Goal: Task Accomplishment & Management: Manage account settings

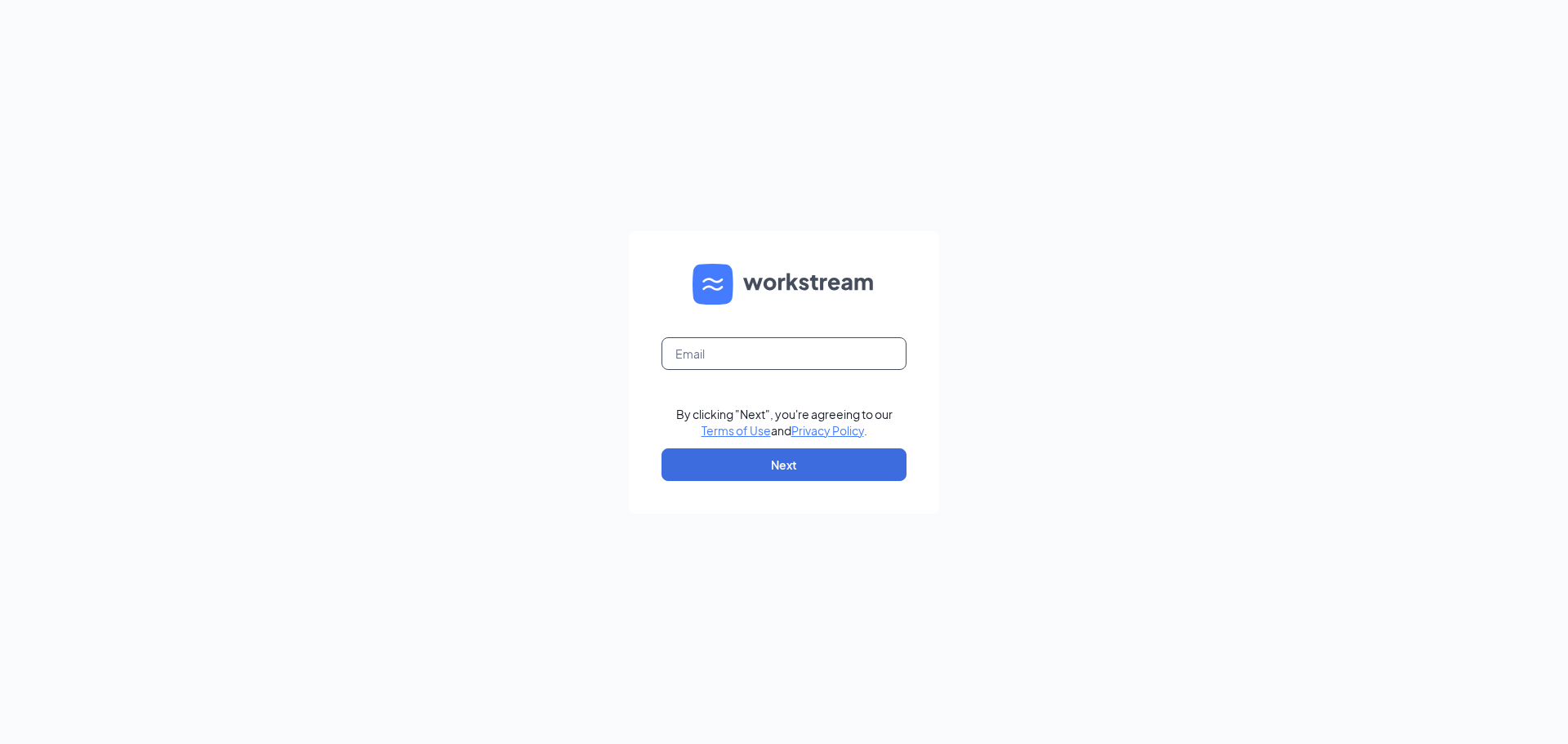
click at [788, 358] on input "text" at bounding box center [783, 353] width 245 height 32
type input "bethany.cfa.hamburg@gmail.com"
click at [661, 448] on button "Next" at bounding box center [783, 464] width 245 height 32
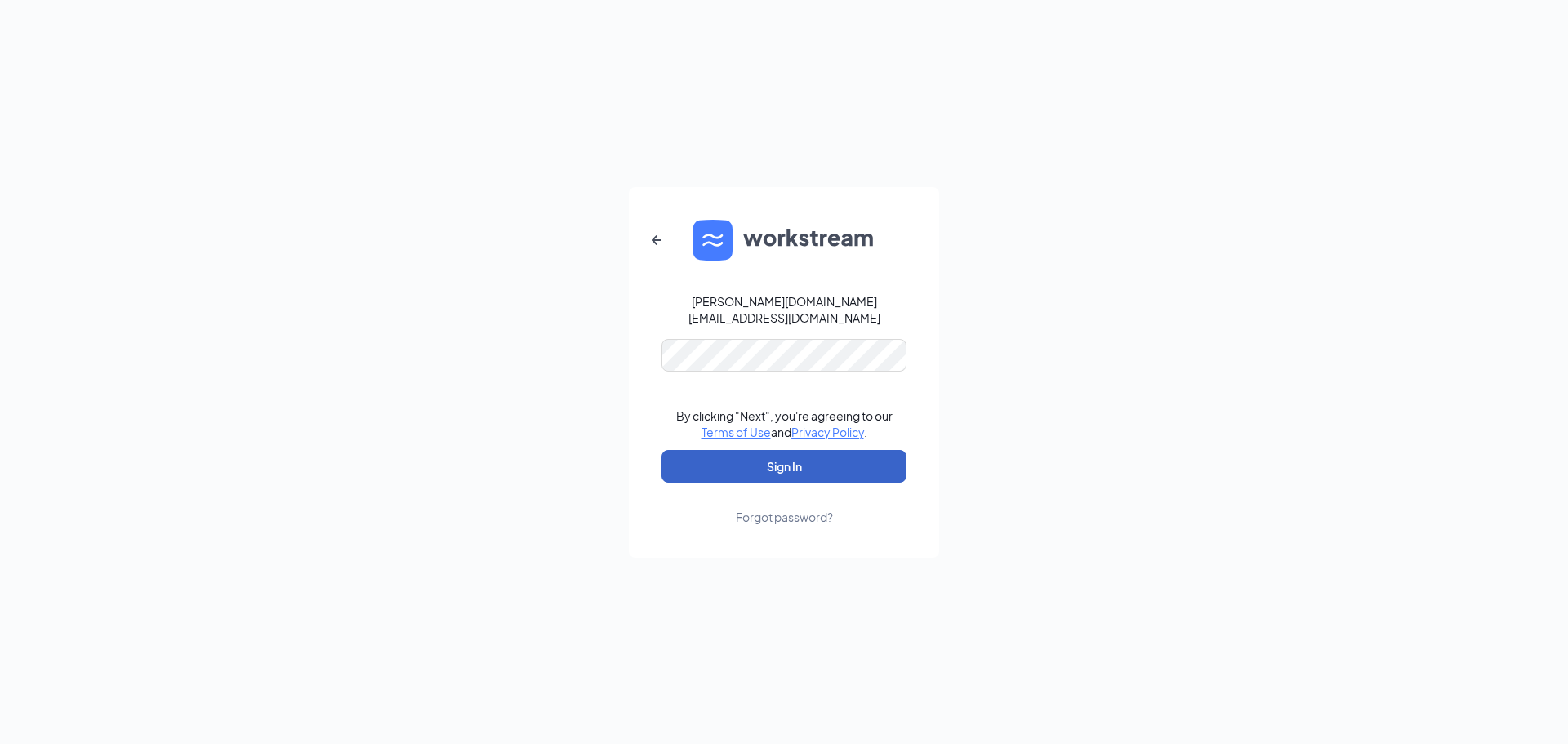
click at [720, 468] on button "Sign In" at bounding box center [783, 466] width 245 height 32
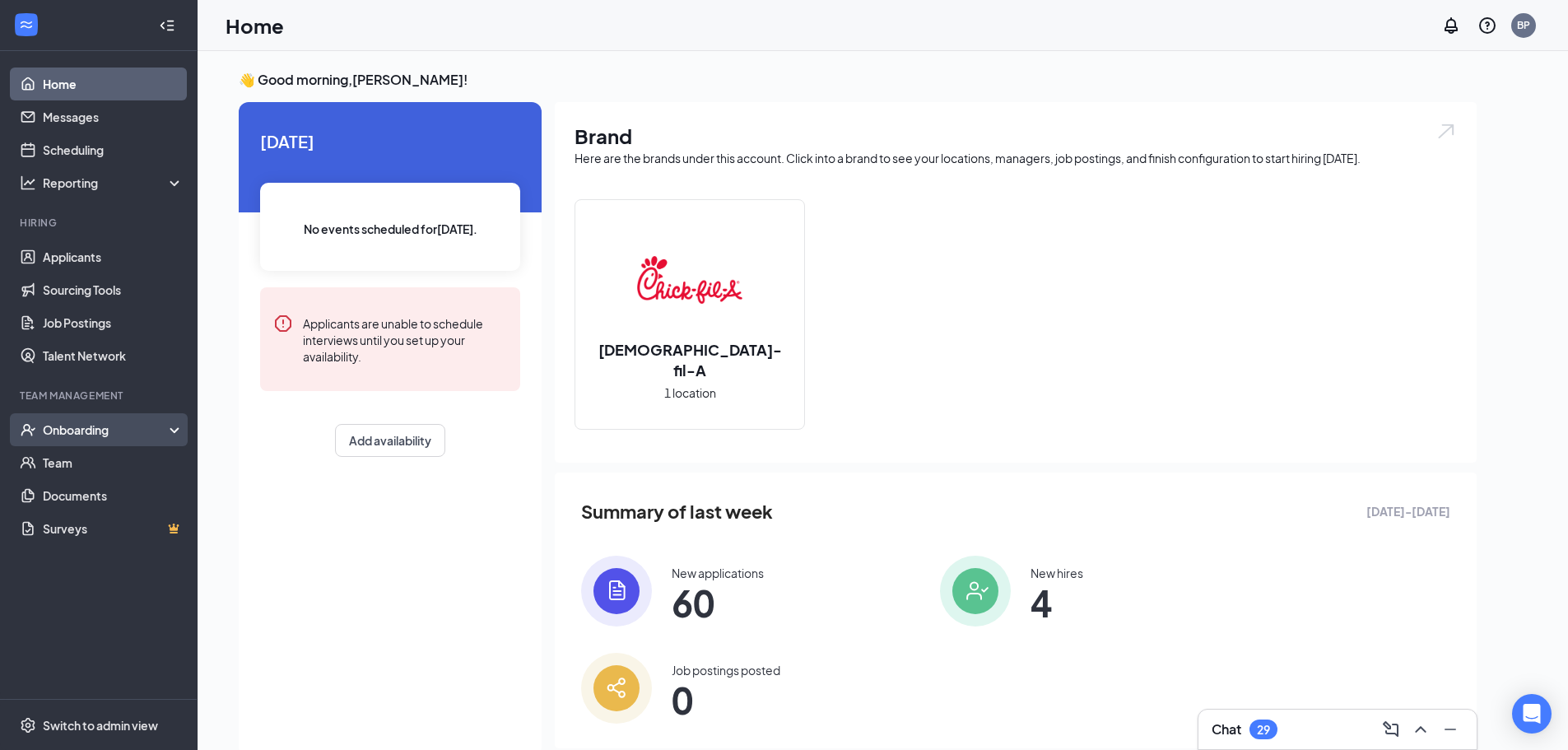
click at [91, 427] on div "Onboarding" at bounding box center [106, 429] width 127 height 17
click at [83, 459] on link "Overview" at bounding box center [113, 462] width 141 height 33
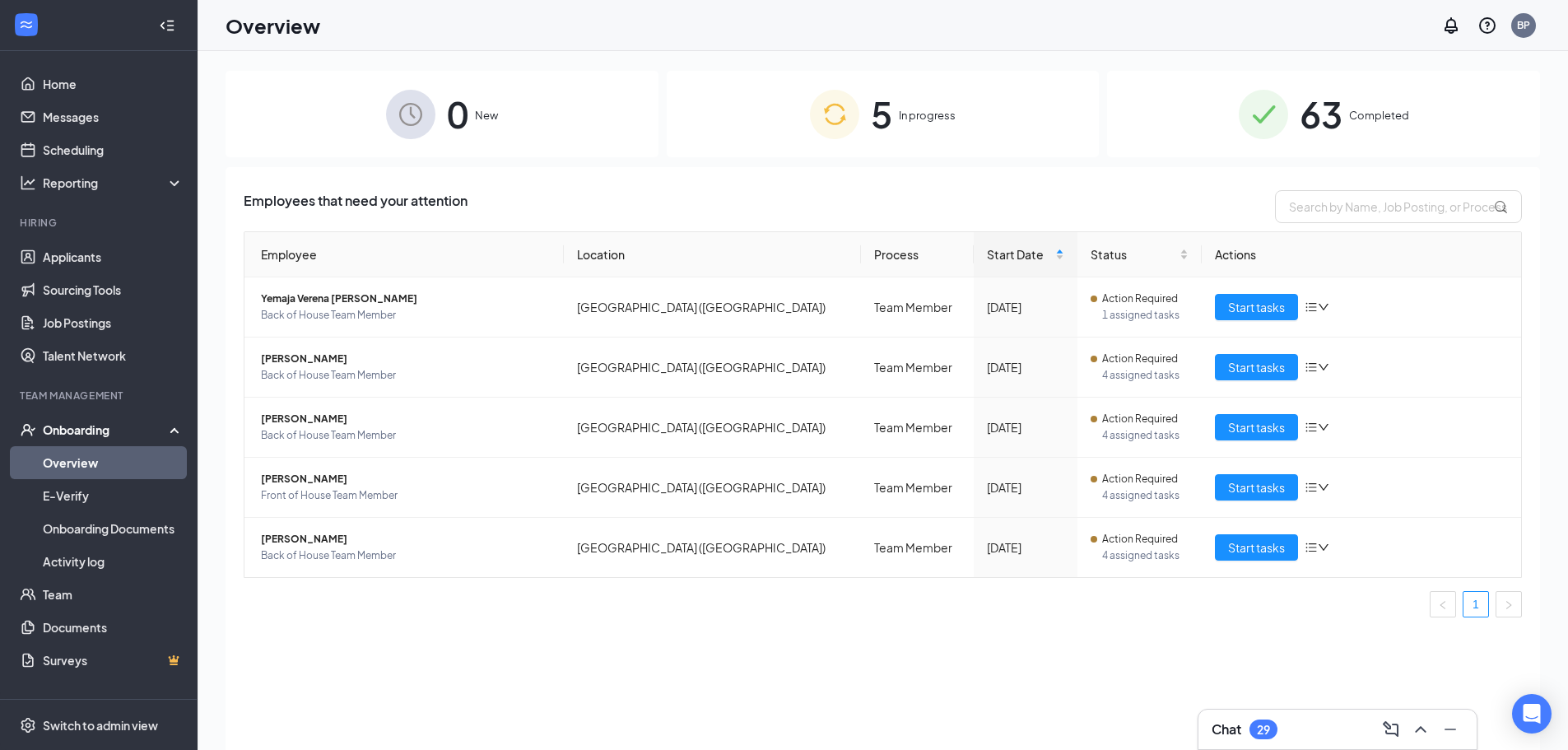
click at [864, 97] on div "5 In progress" at bounding box center [882, 114] width 432 height 86
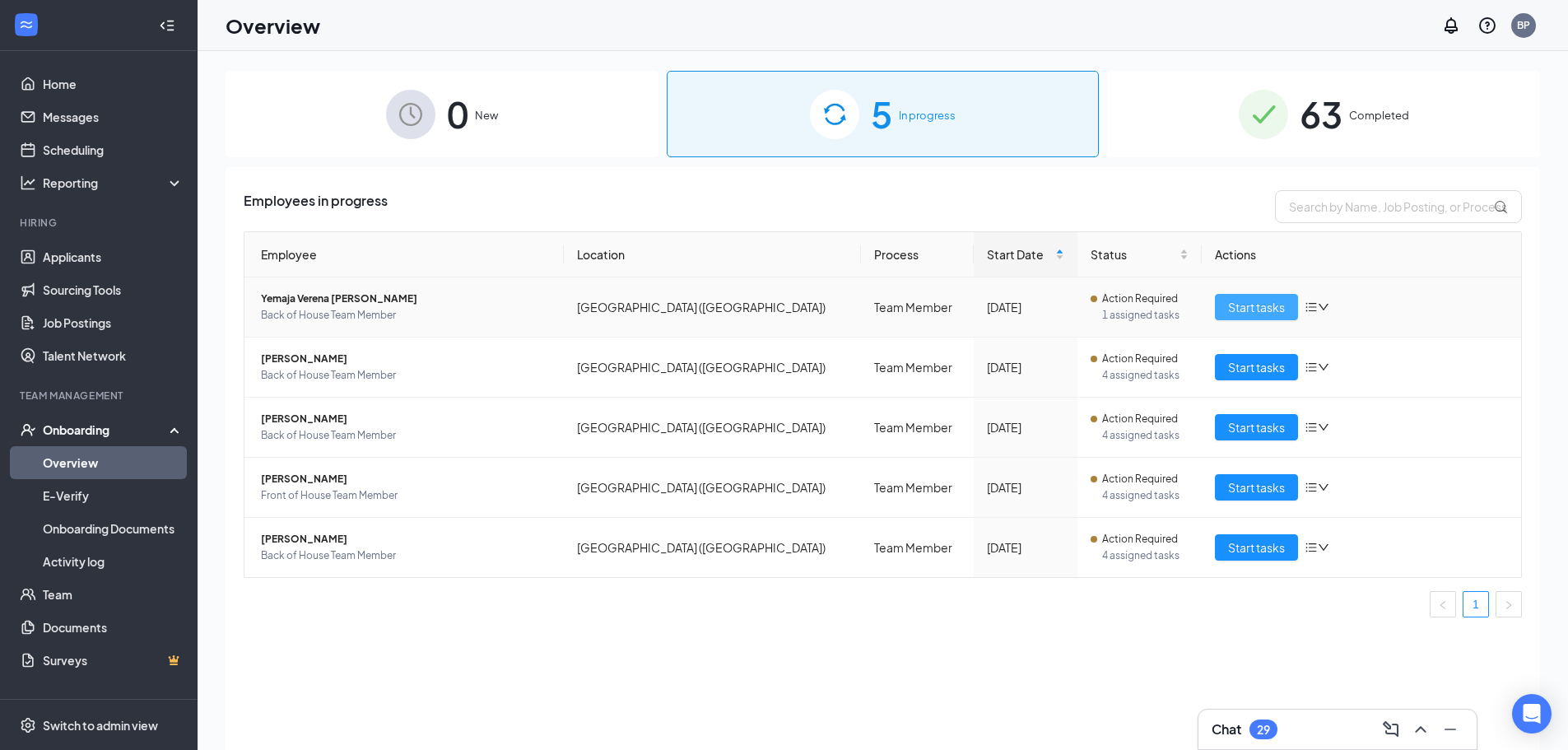
click at [1248, 304] on span "Start tasks" at bounding box center [1256, 307] width 57 height 18
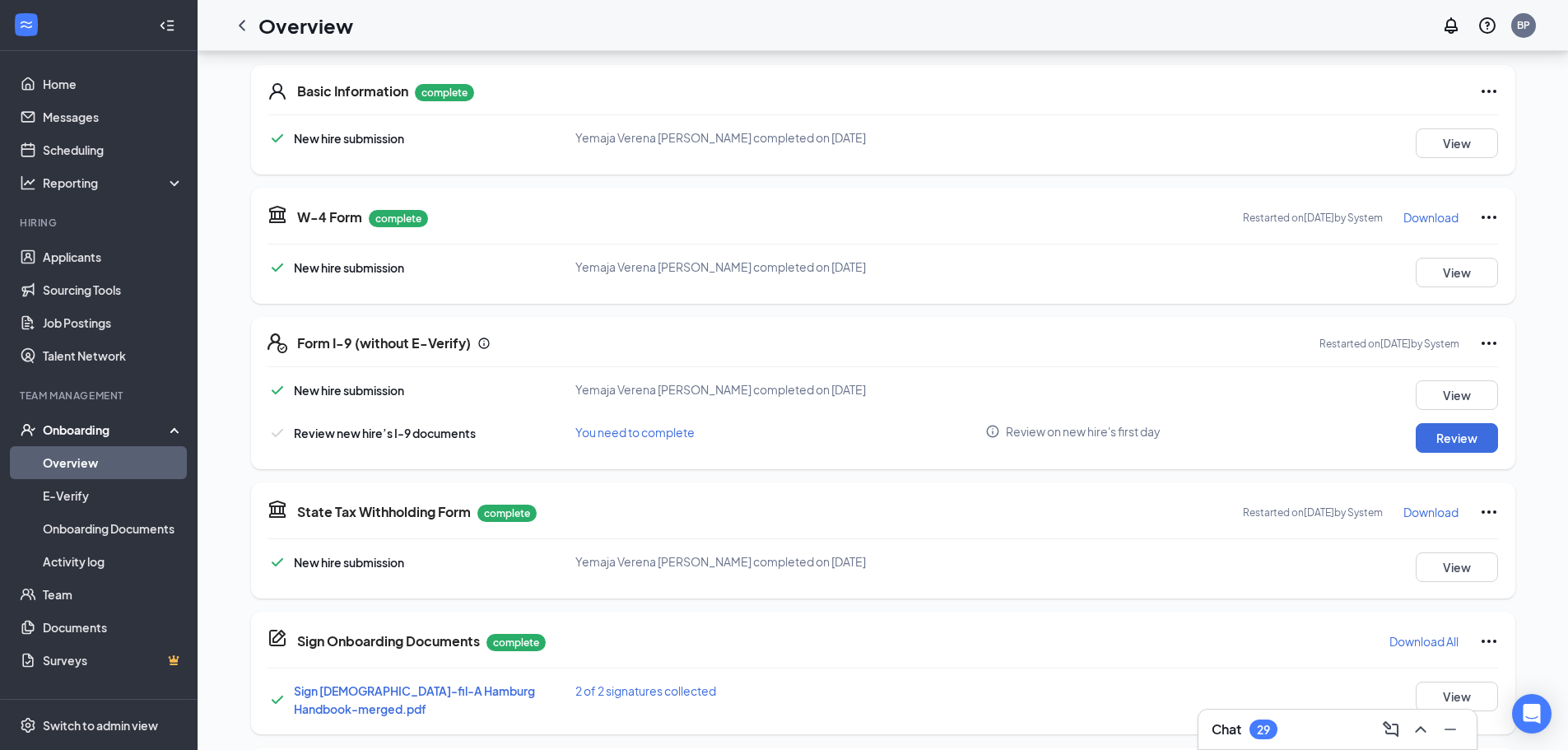
scroll to position [247, 0]
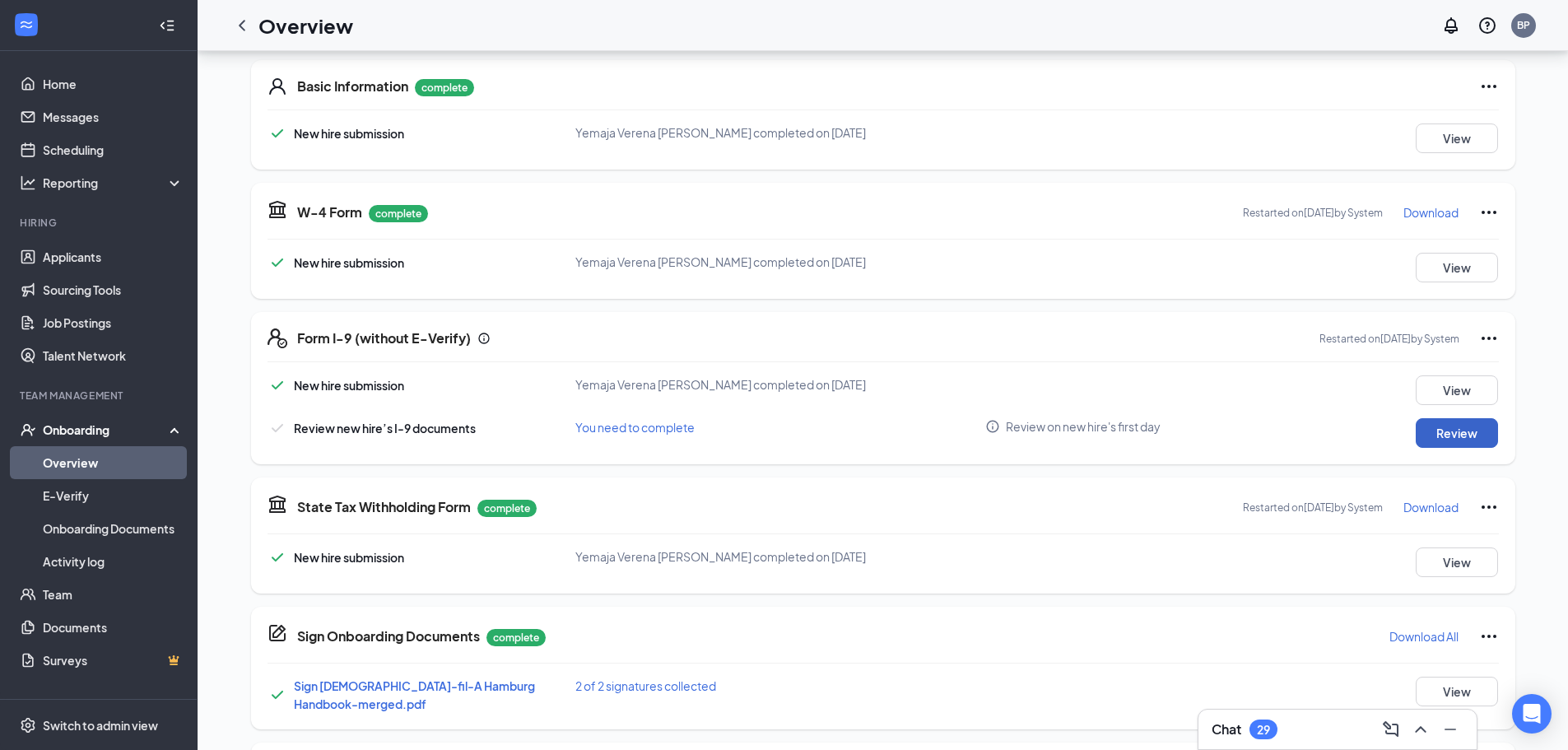
click at [1461, 435] on button "Review" at bounding box center [1456, 433] width 83 height 30
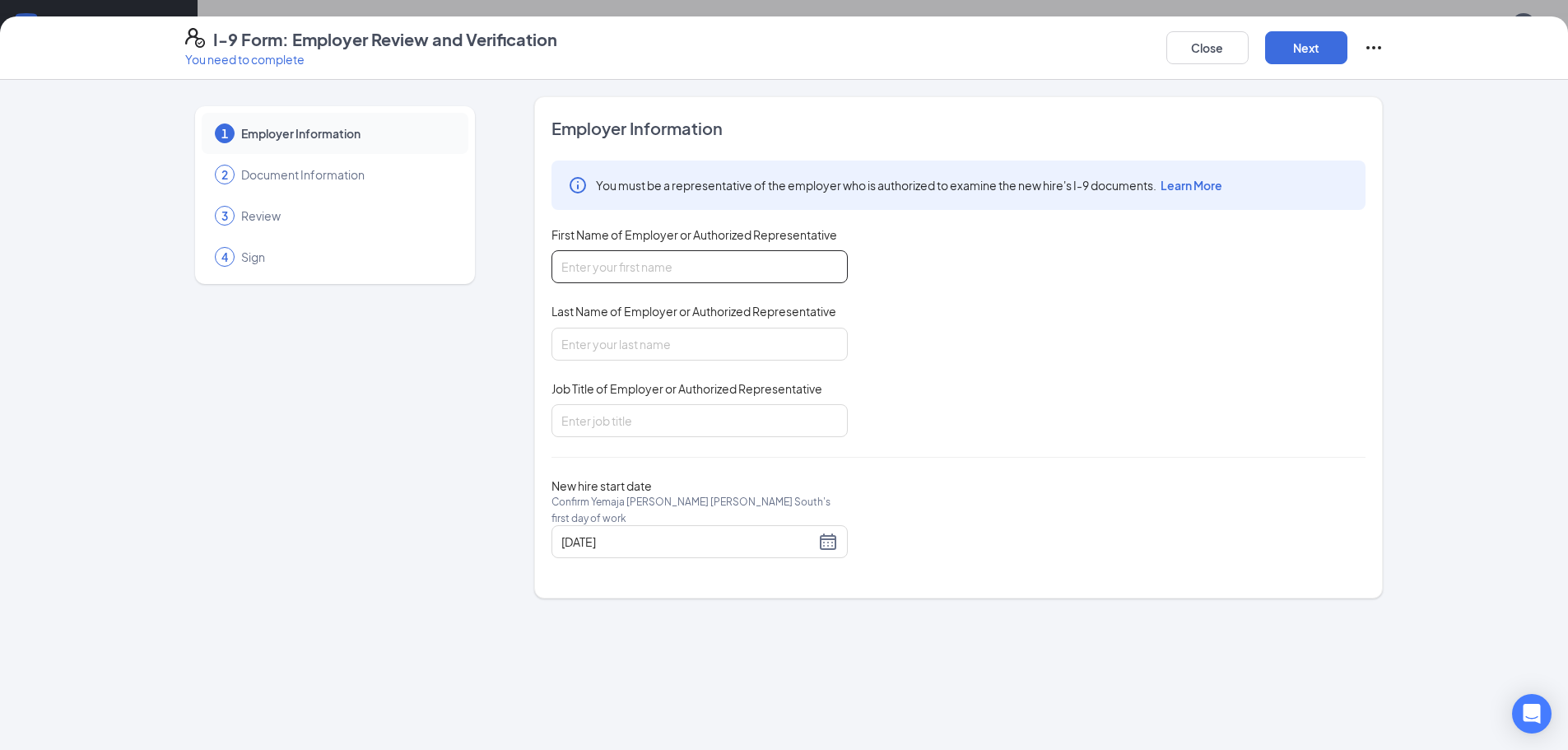
click at [716, 261] on input "First Name of Employer or Authorized Representative" at bounding box center [699, 266] width 296 height 33
type input "G"
type input "[PERSON_NAME]"
type input "S"
type input "[PERSON_NAME]"
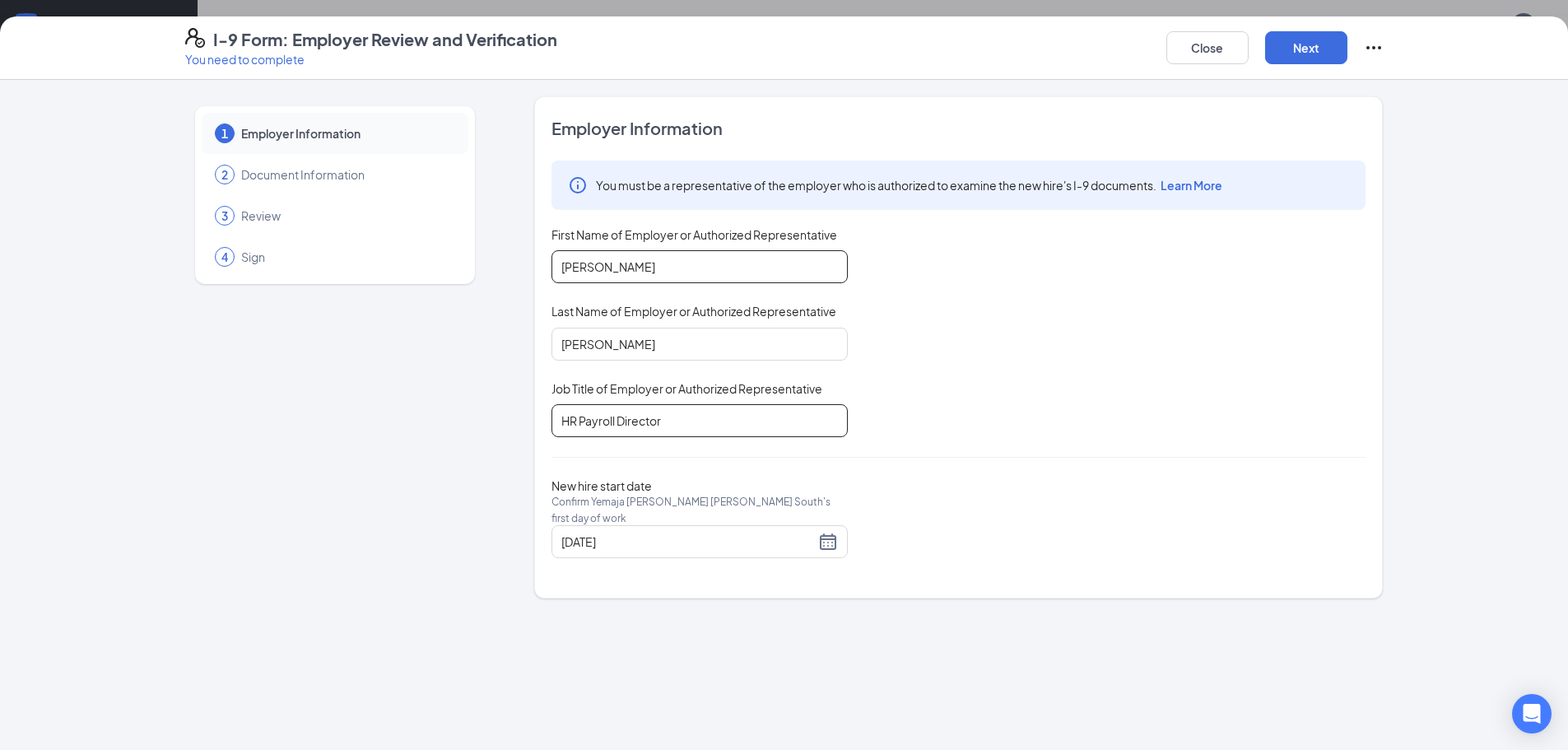
type input "HR Payroll Director"
click at [1265, 32] on button "Next" at bounding box center [1306, 47] width 83 height 33
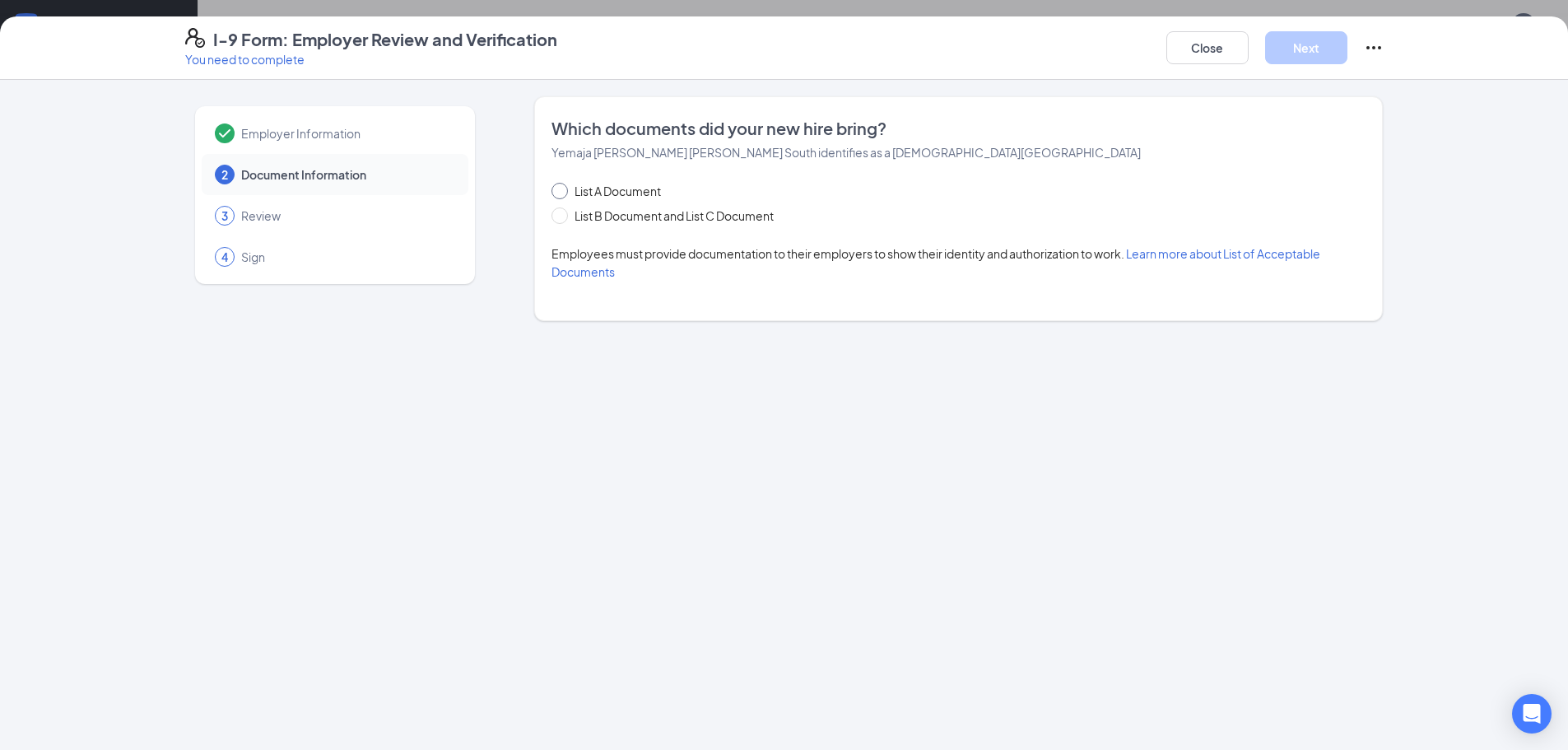
click at [563, 196] on span at bounding box center [559, 191] width 17 height 17
click at [563, 194] on input "List A Document" at bounding box center [556, 188] width 11 height 11
radio input "true"
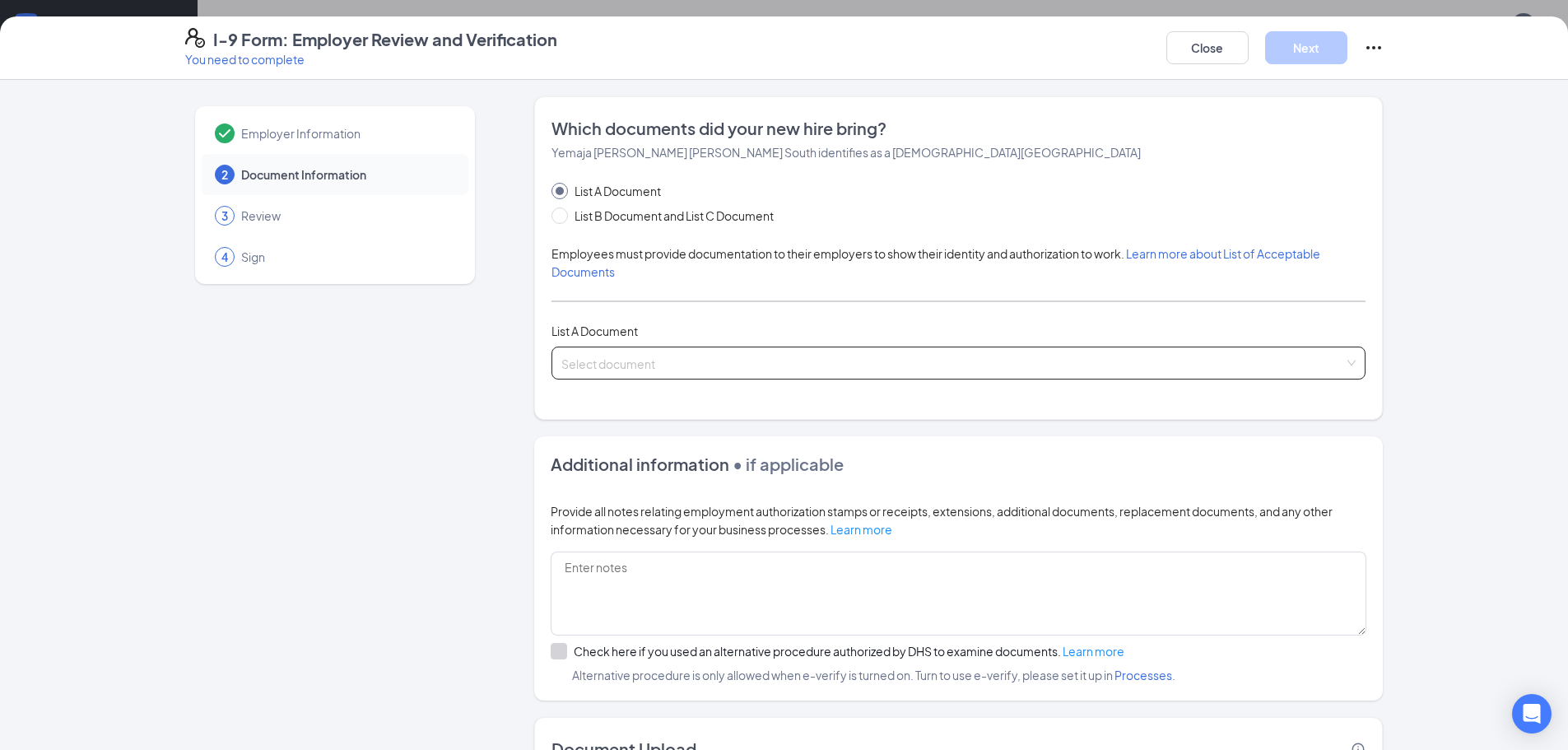
click at [629, 372] on span at bounding box center [953, 363] width 782 height 32
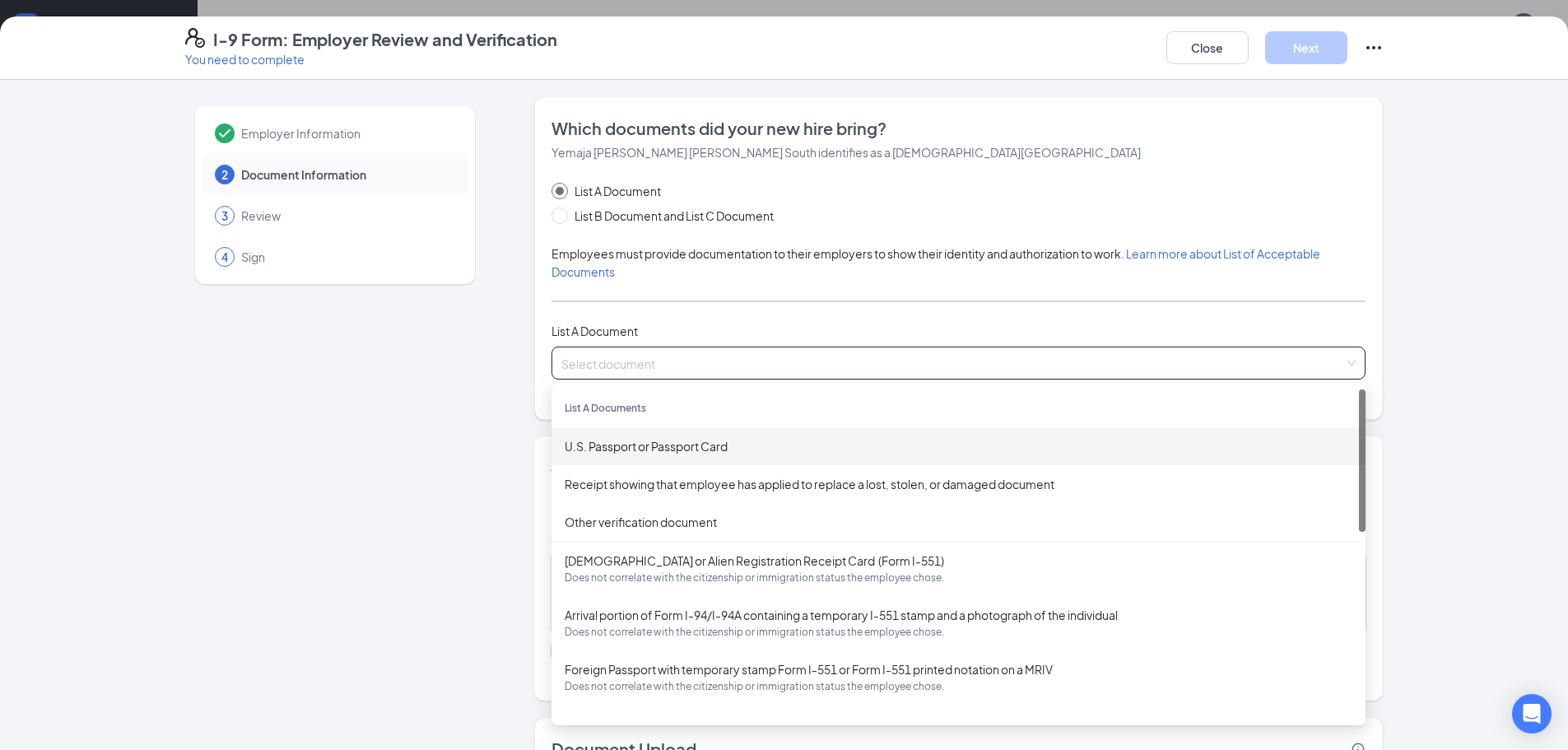
click at [611, 462] on div "U.S. Passport or Passport Card" at bounding box center [958, 446] width 814 height 38
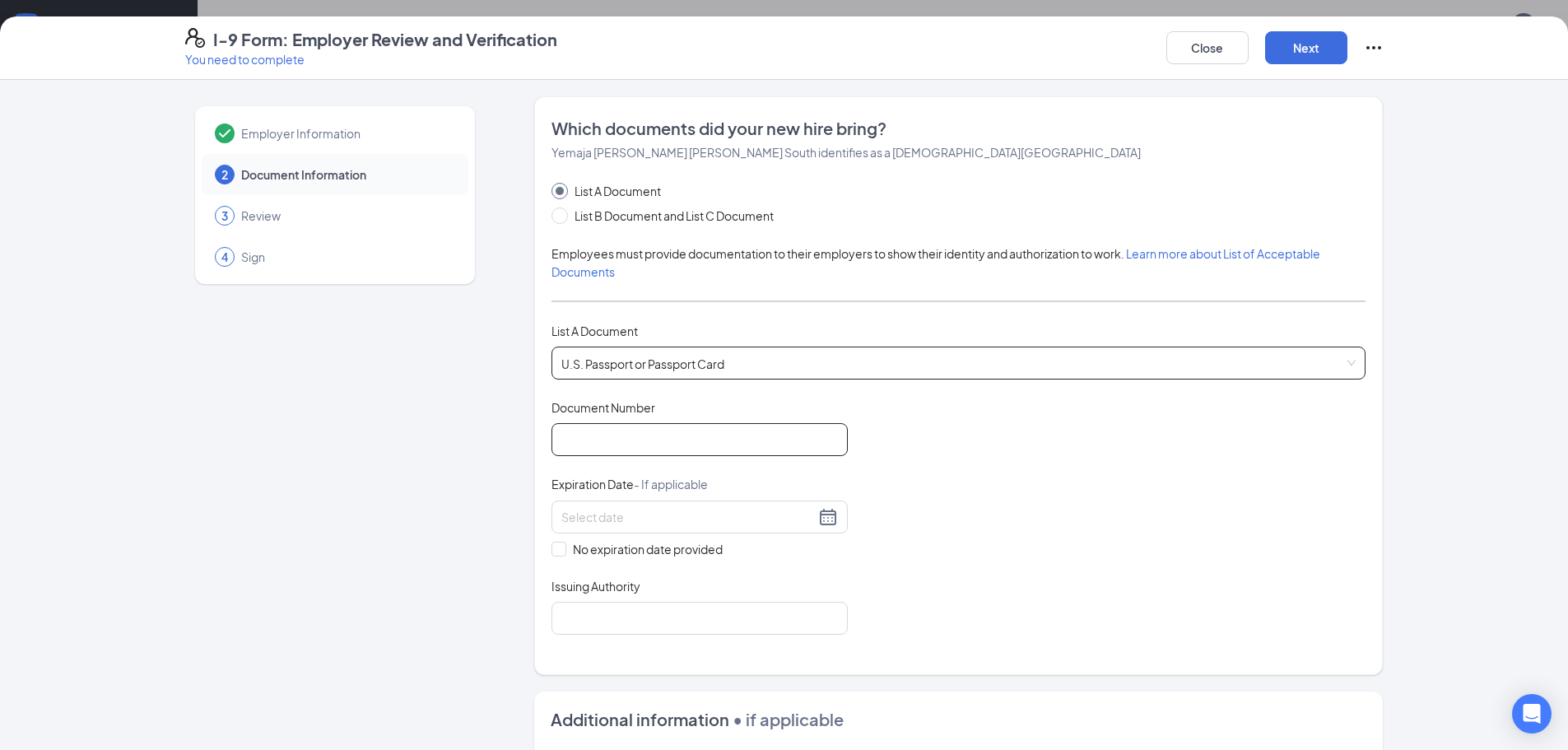
click at [602, 451] on input "Document Number" at bounding box center [699, 439] width 296 height 33
type input "A15919437"
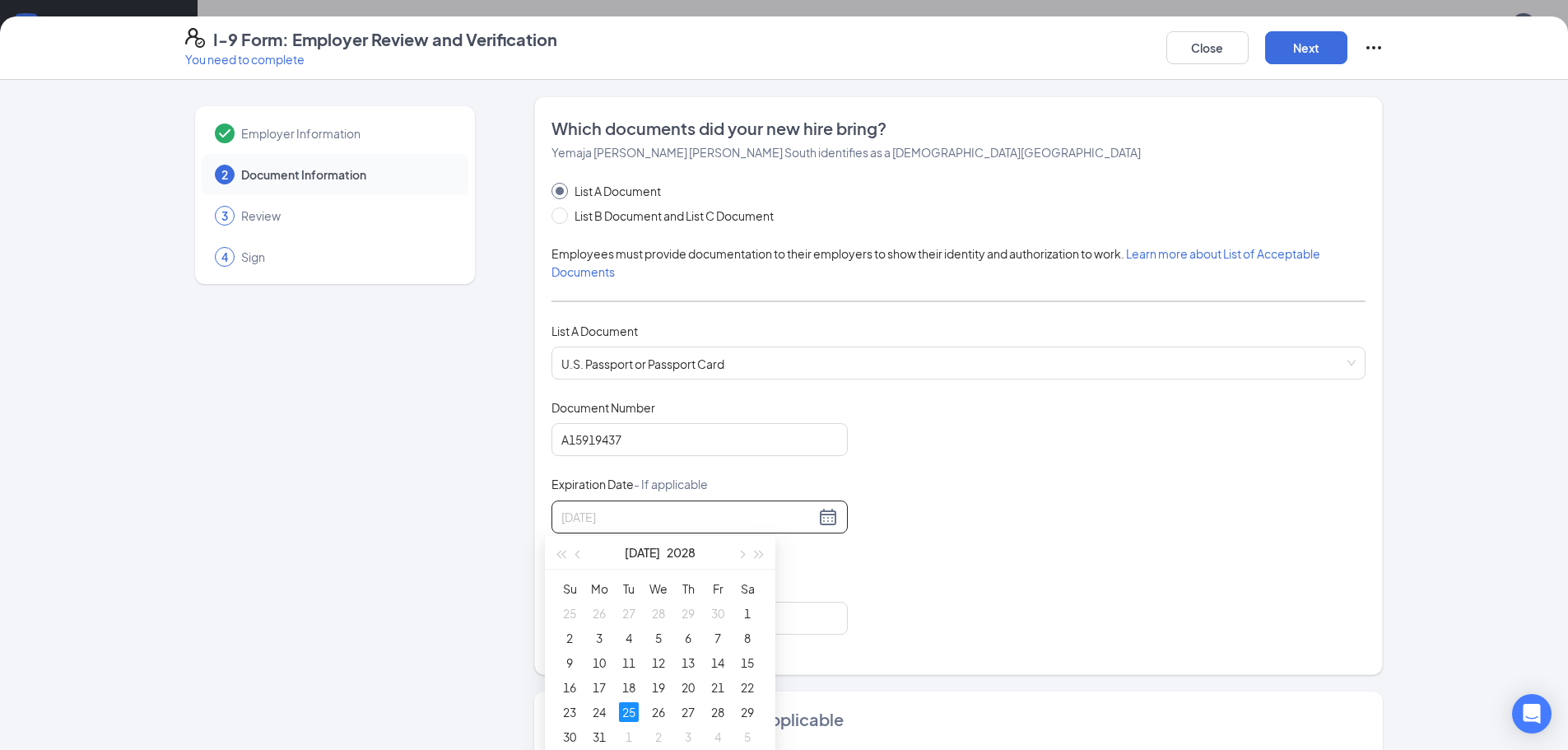
click at [629, 711] on div "25" at bounding box center [628, 712] width 19 height 19
type input "07/25/2028"
click at [672, 601] on input "Issuing Authority" at bounding box center [699, 617] width 296 height 33
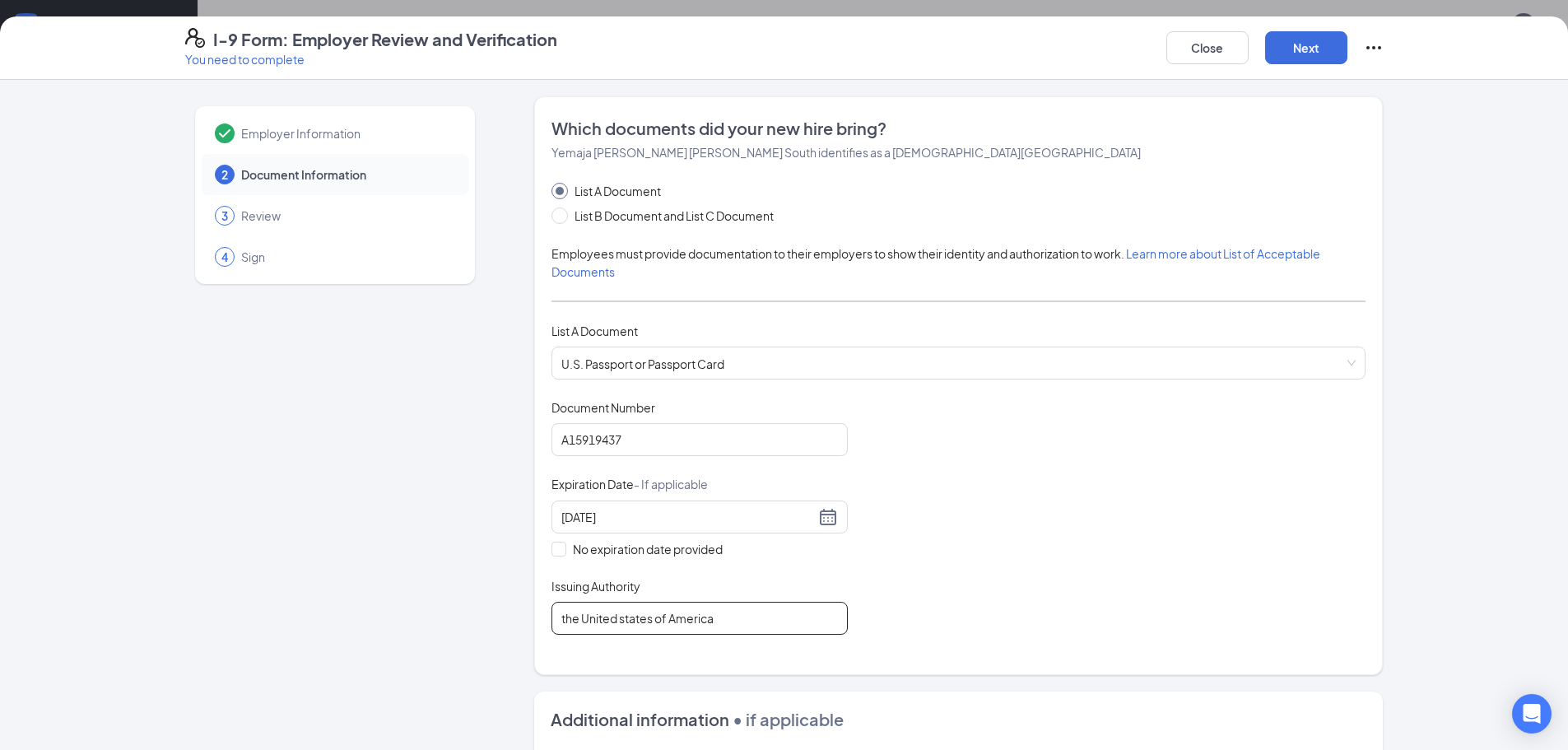
type input "the United states of America"
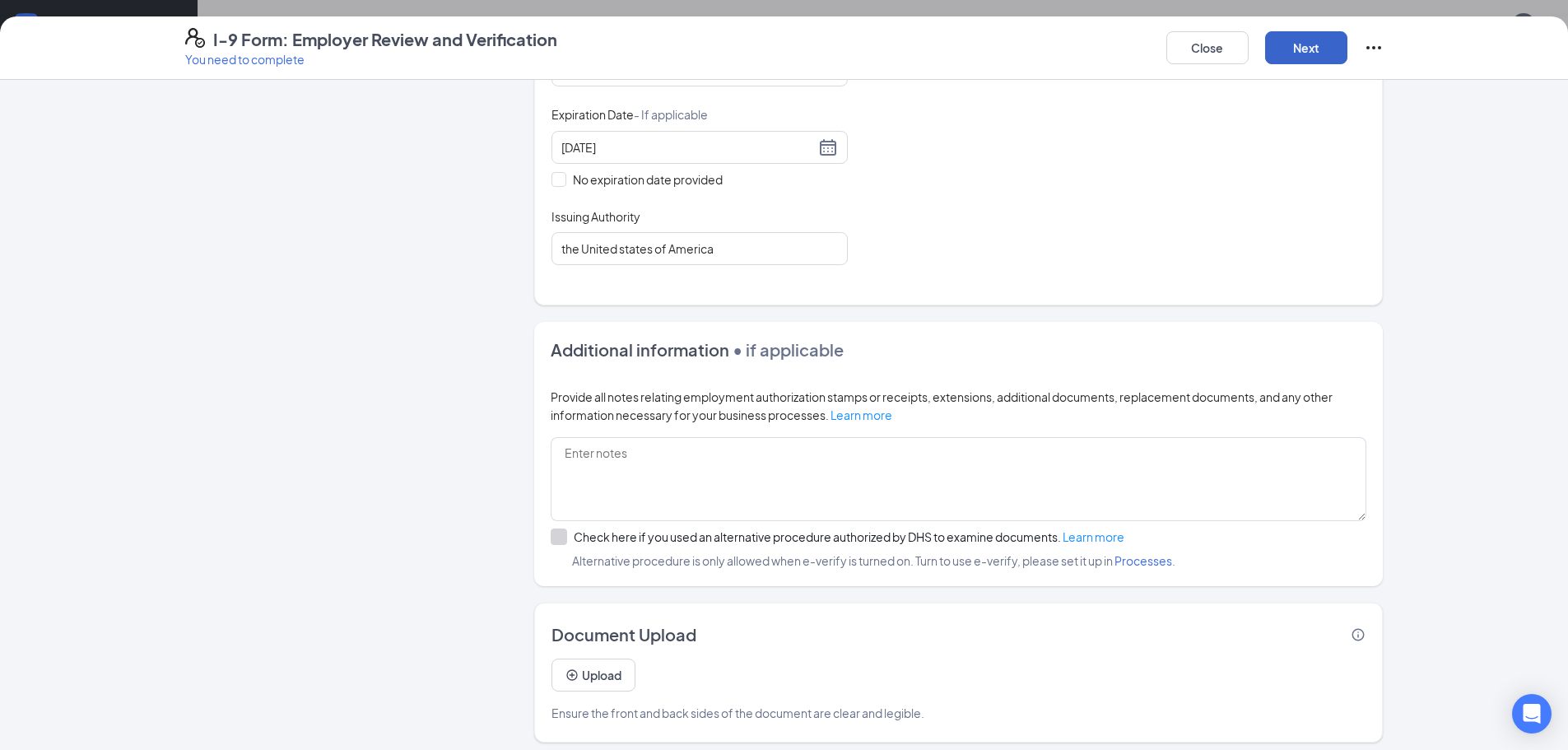
click at [1303, 47] on button "Next" at bounding box center [1306, 47] width 83 height 33
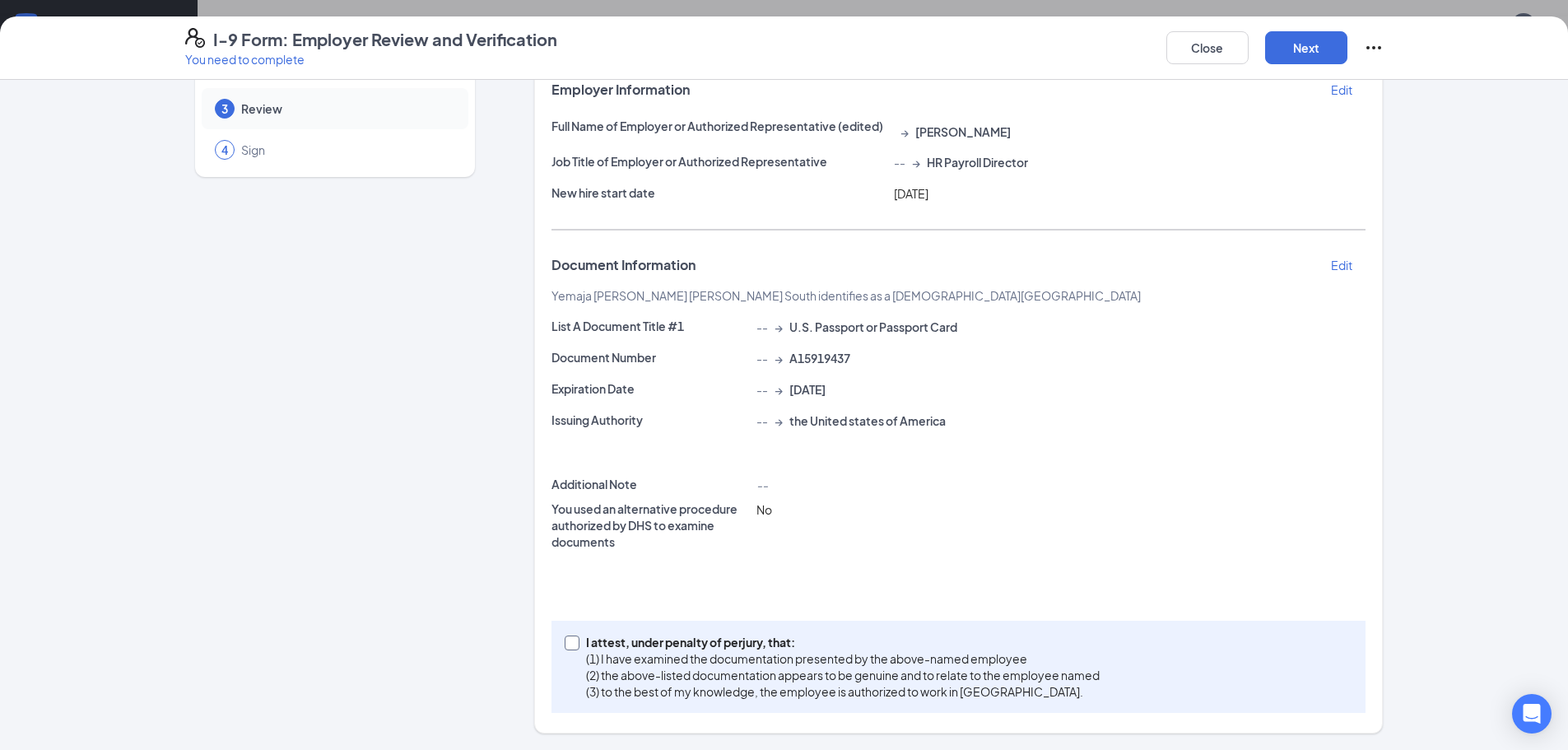
click at [844, 660] on p "(1) I have examined the documentation presented by the above-named employee" at bounding box center [843, 659] width 513 height 17
click at [576, 647] on input "I attest, under penalty of [PERSON_NAME], that: (1) I have examined the documen…" at bounding box center [570, 641] width 11 height 11
checkbox input "true"
click at [1311, 50] on button "Next" at bounding box center [1306, 47] width 83 height 33
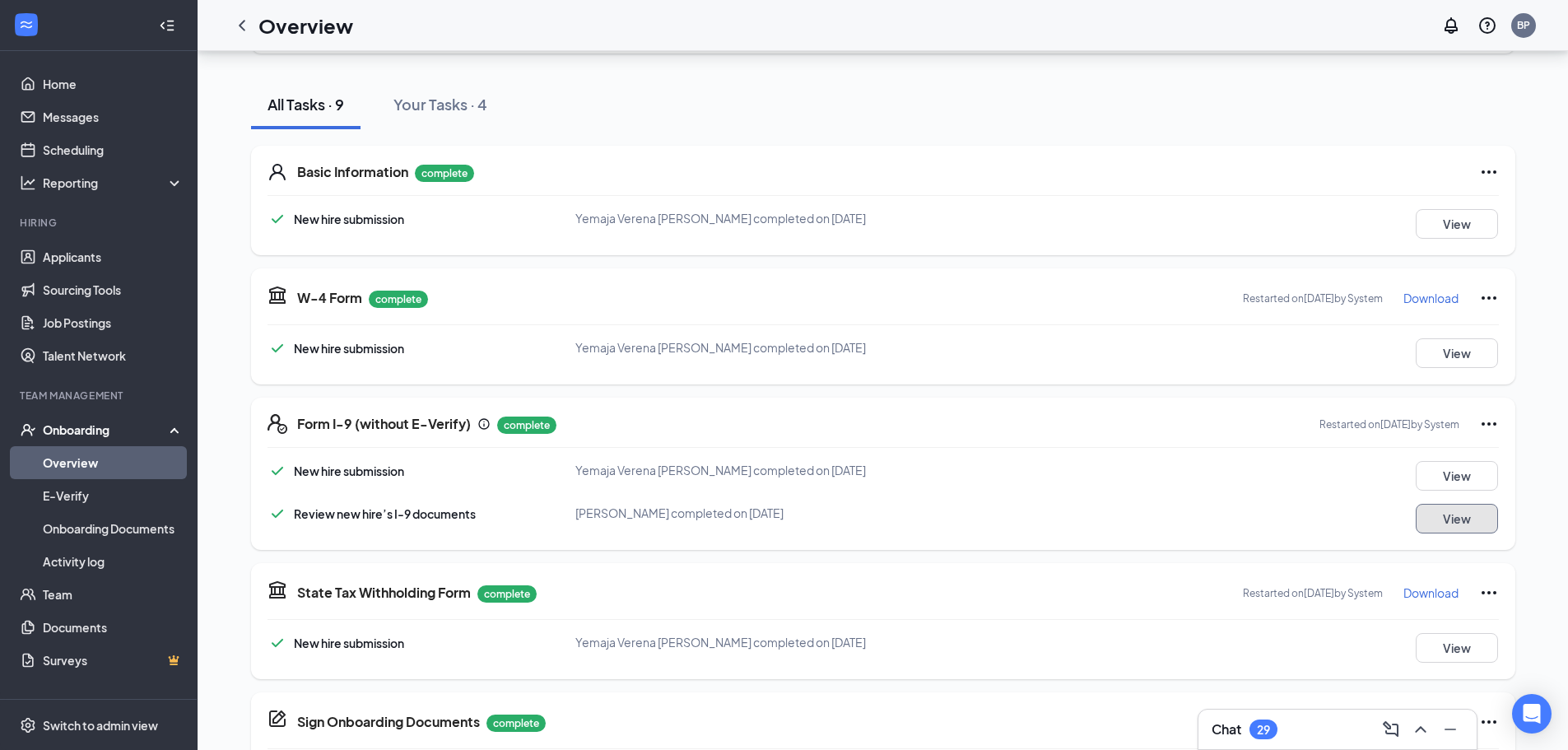
scroll to position [161, 0]
click at [239, 31] on icon "ChevronLeft" at bounding box center [242, 25] width 19 height 19
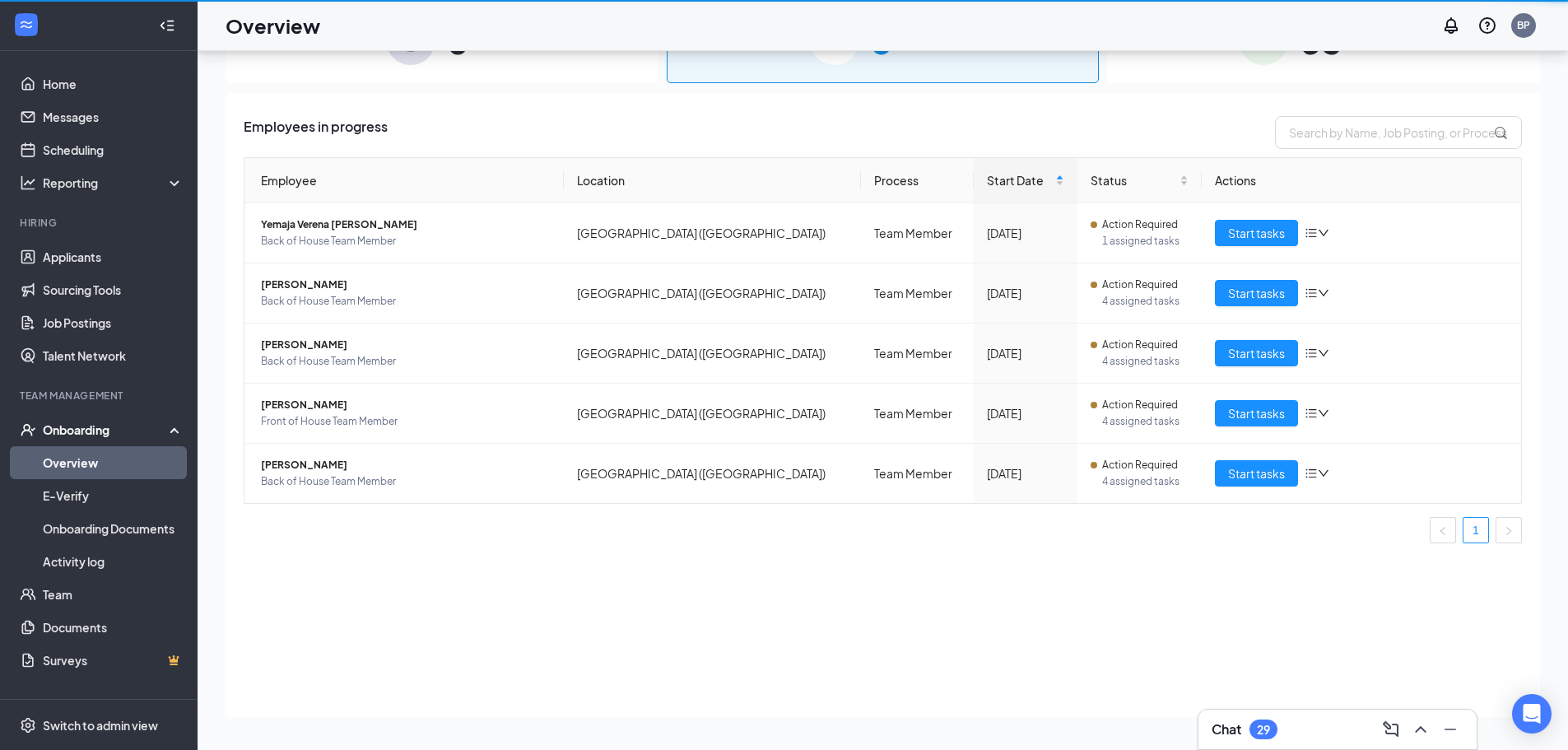
scroll to position [74, 0]
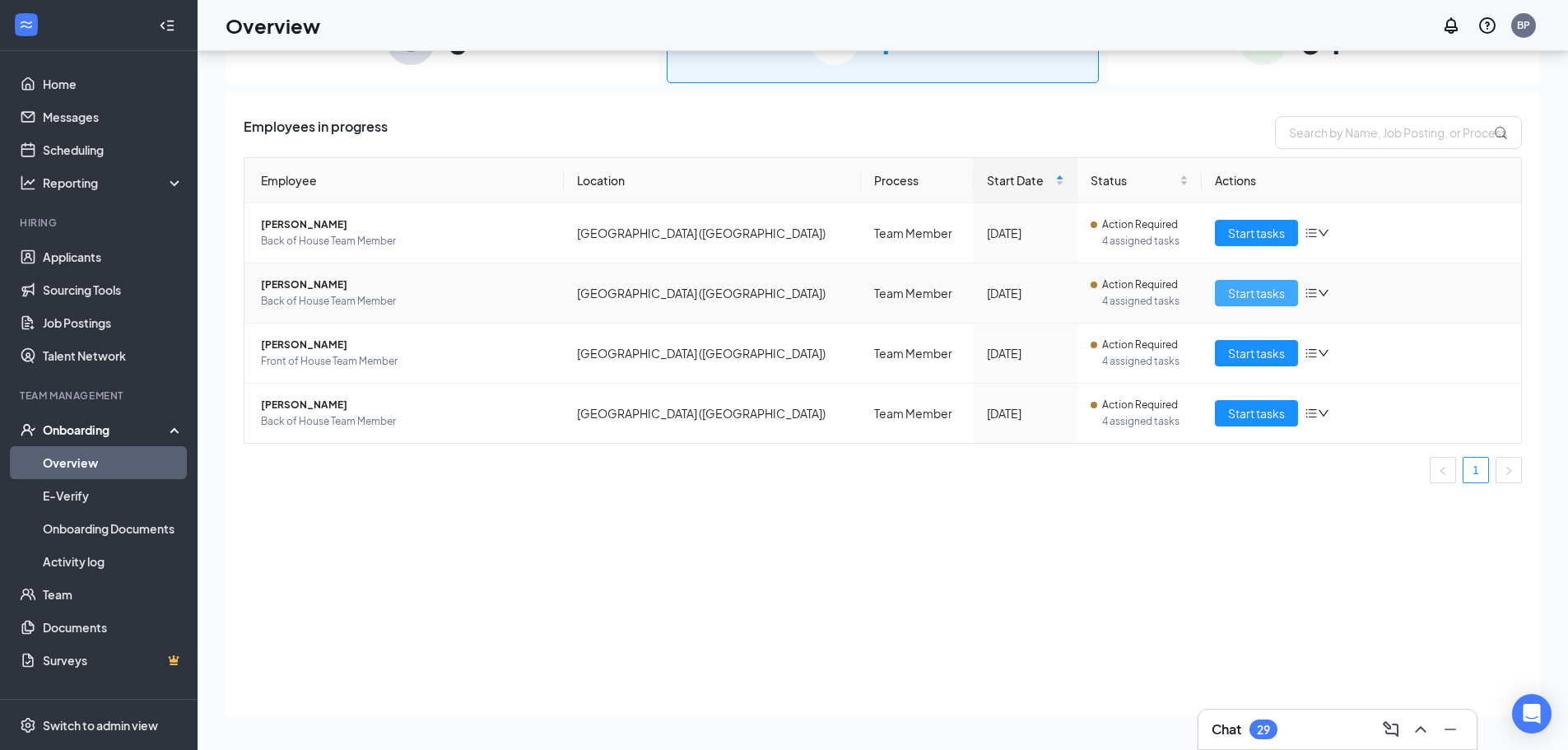
click at [1259, 294] on span "Start tasks" at bounding box center [1256, 293] width 57 height 18
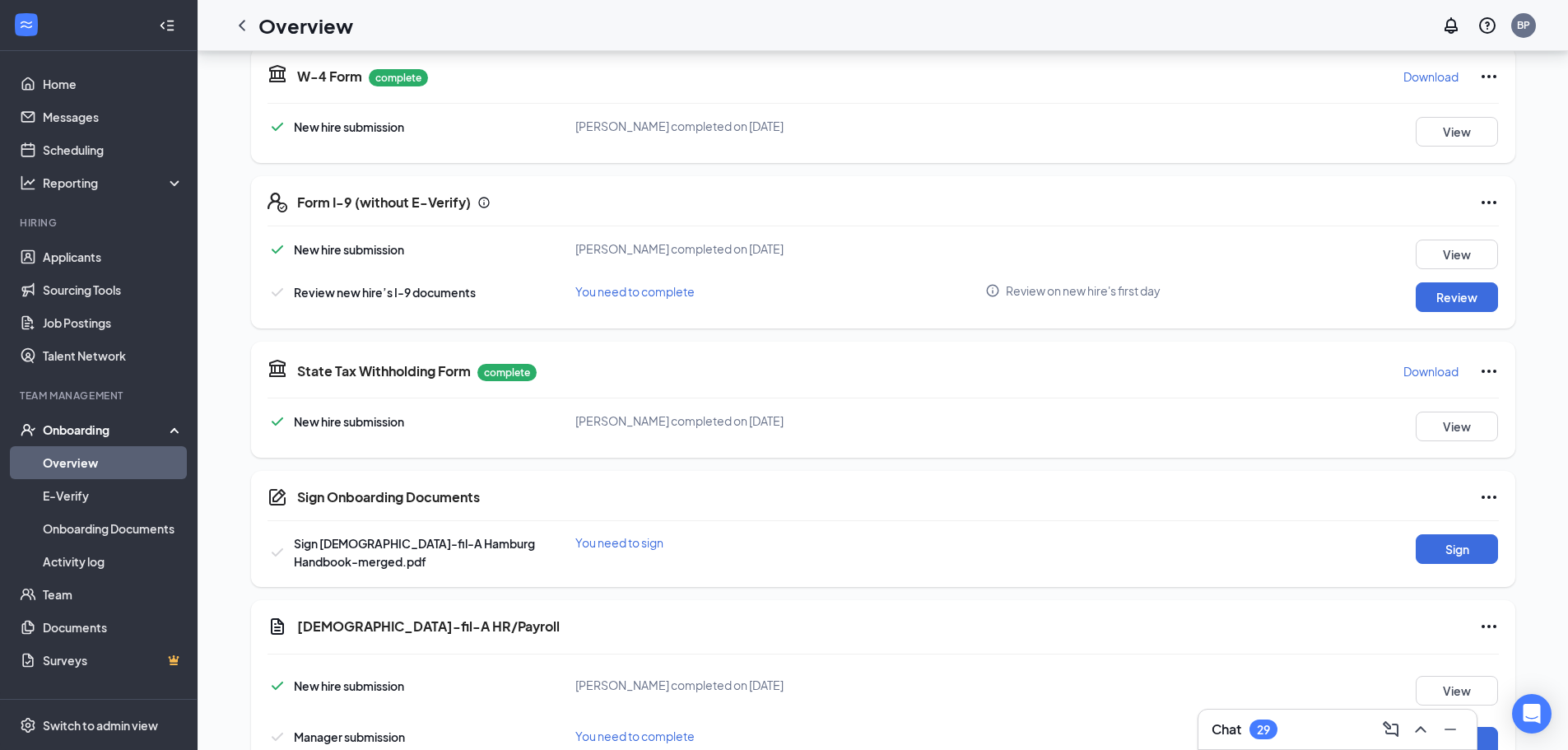
scroll to position [411, 0]
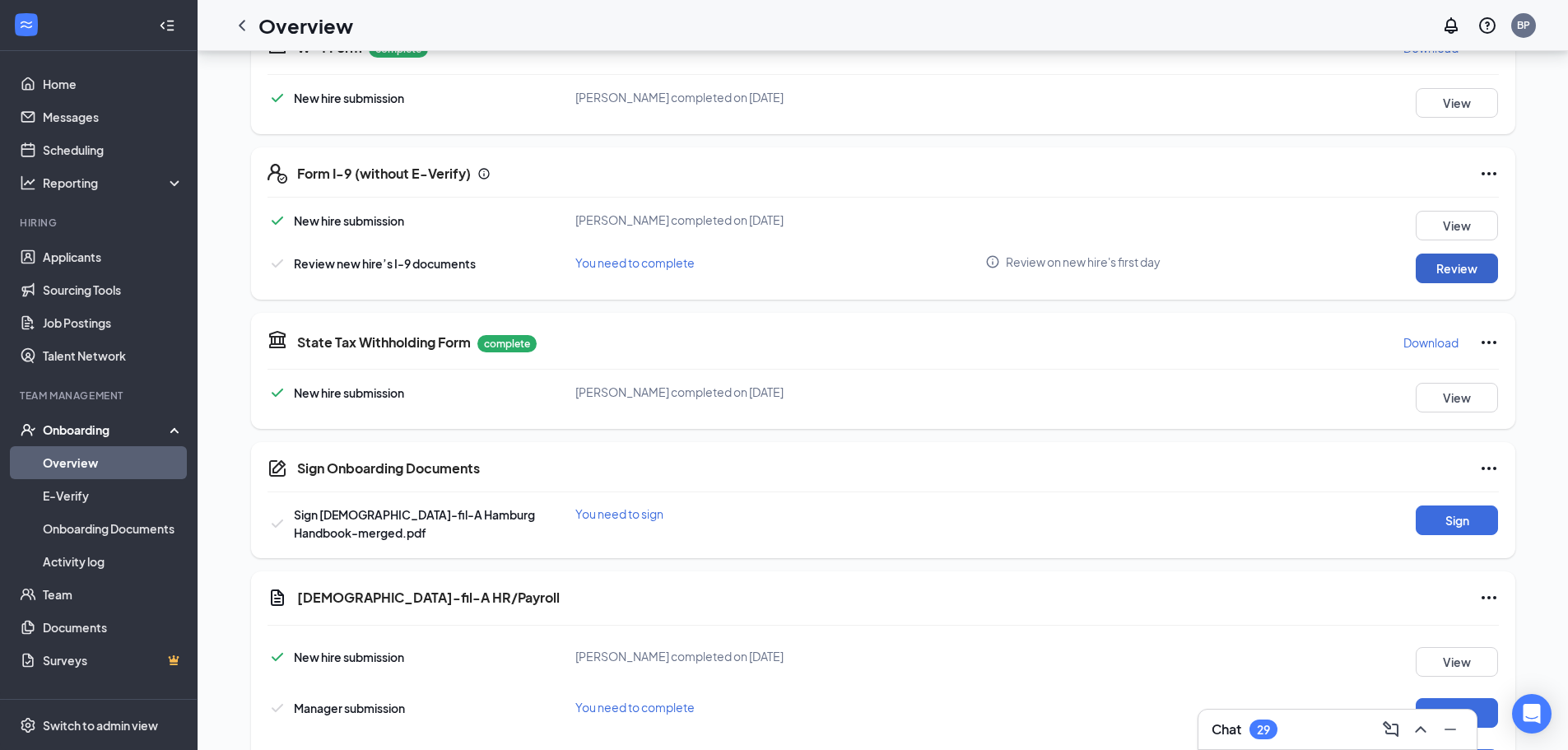
click at [1490, 265] on button "Review" at bounding box center [1456, 268] width 83 height 30
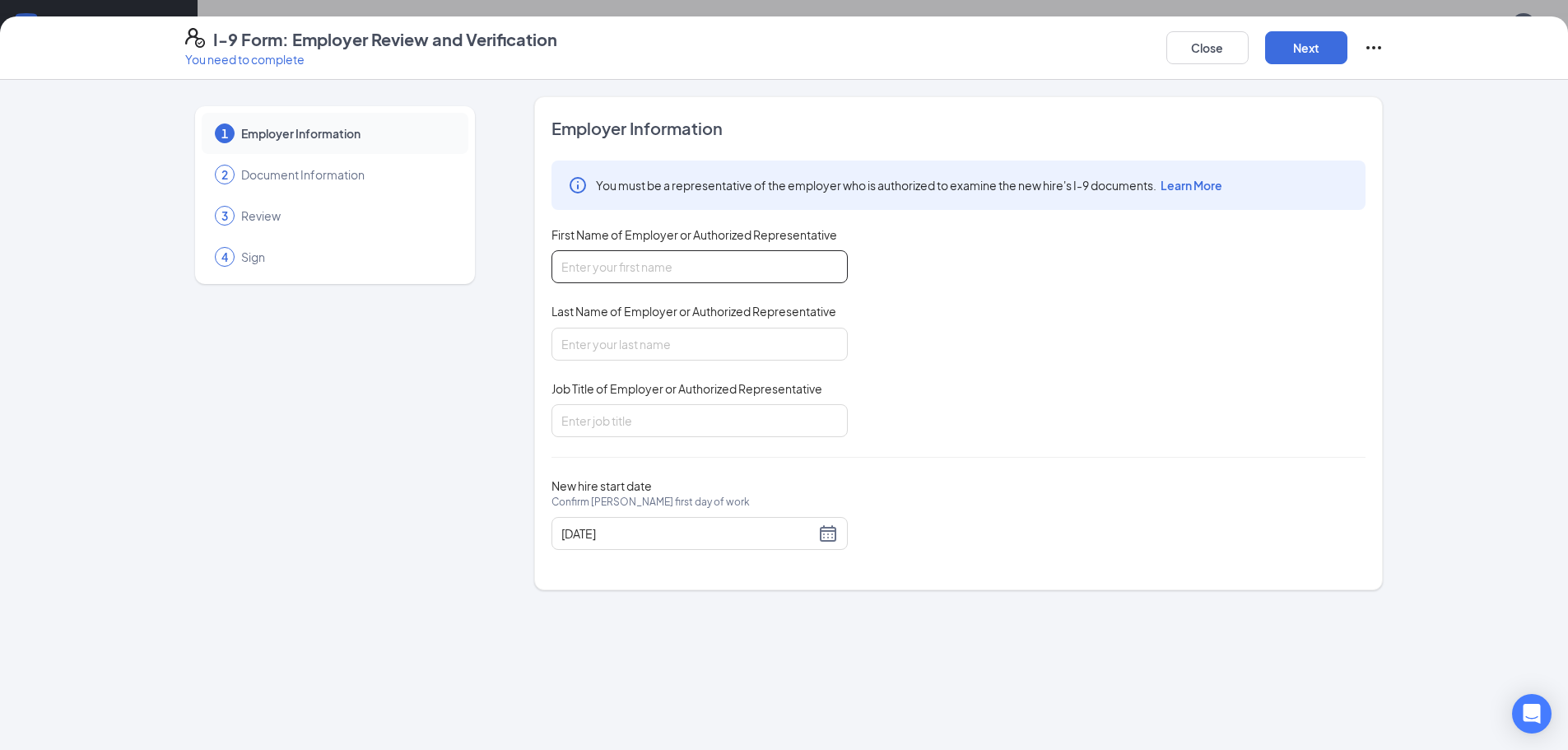
click at [636, 262] on input "First Name of Employer or Authorized Representative" at bounding box center [699, 266] width 296 height 33
type input "[PERSON_NAME]"
click at [1193, 47] on button "Close" at bounding box center [1208, 47] width 83 height 33
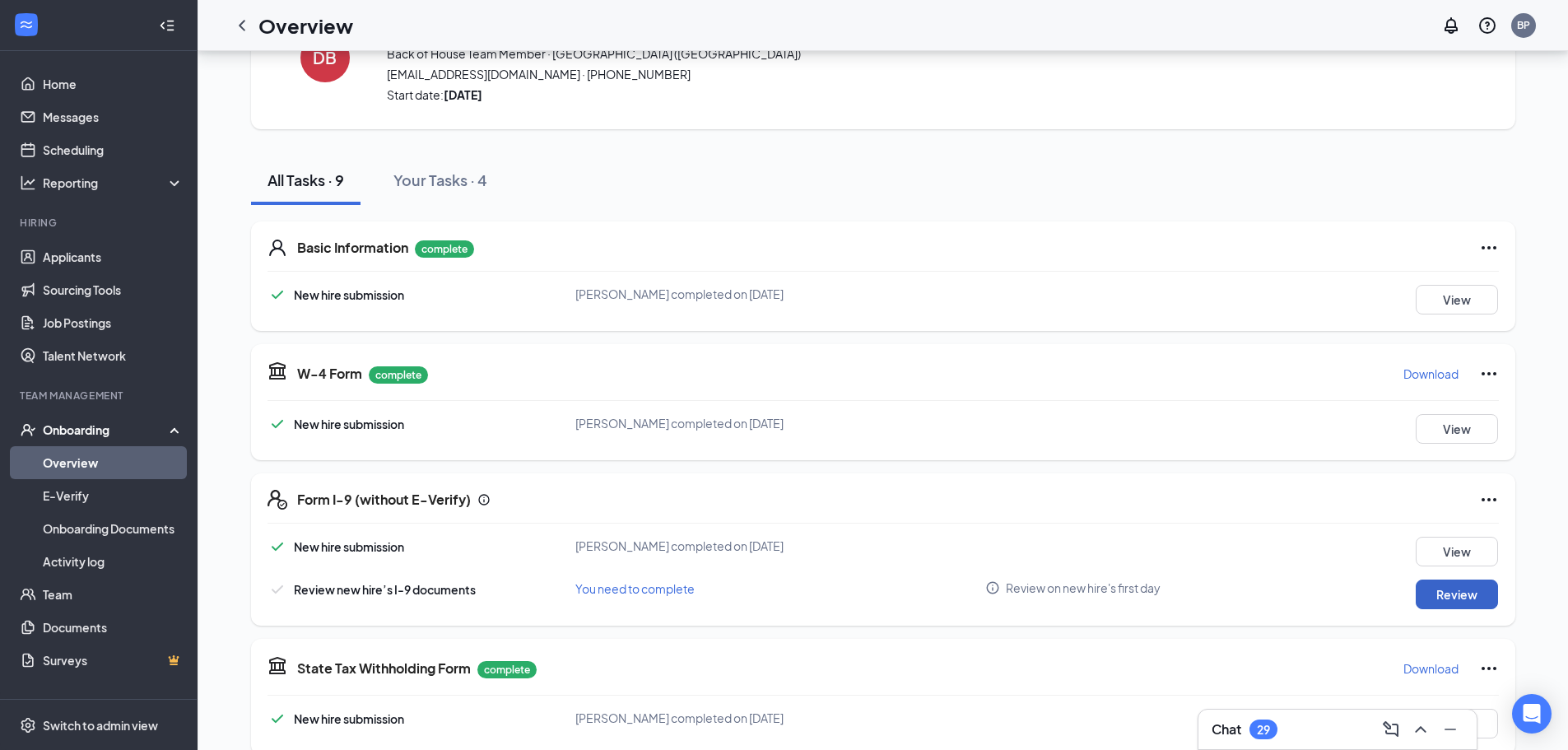
scroll to position [83, 0]
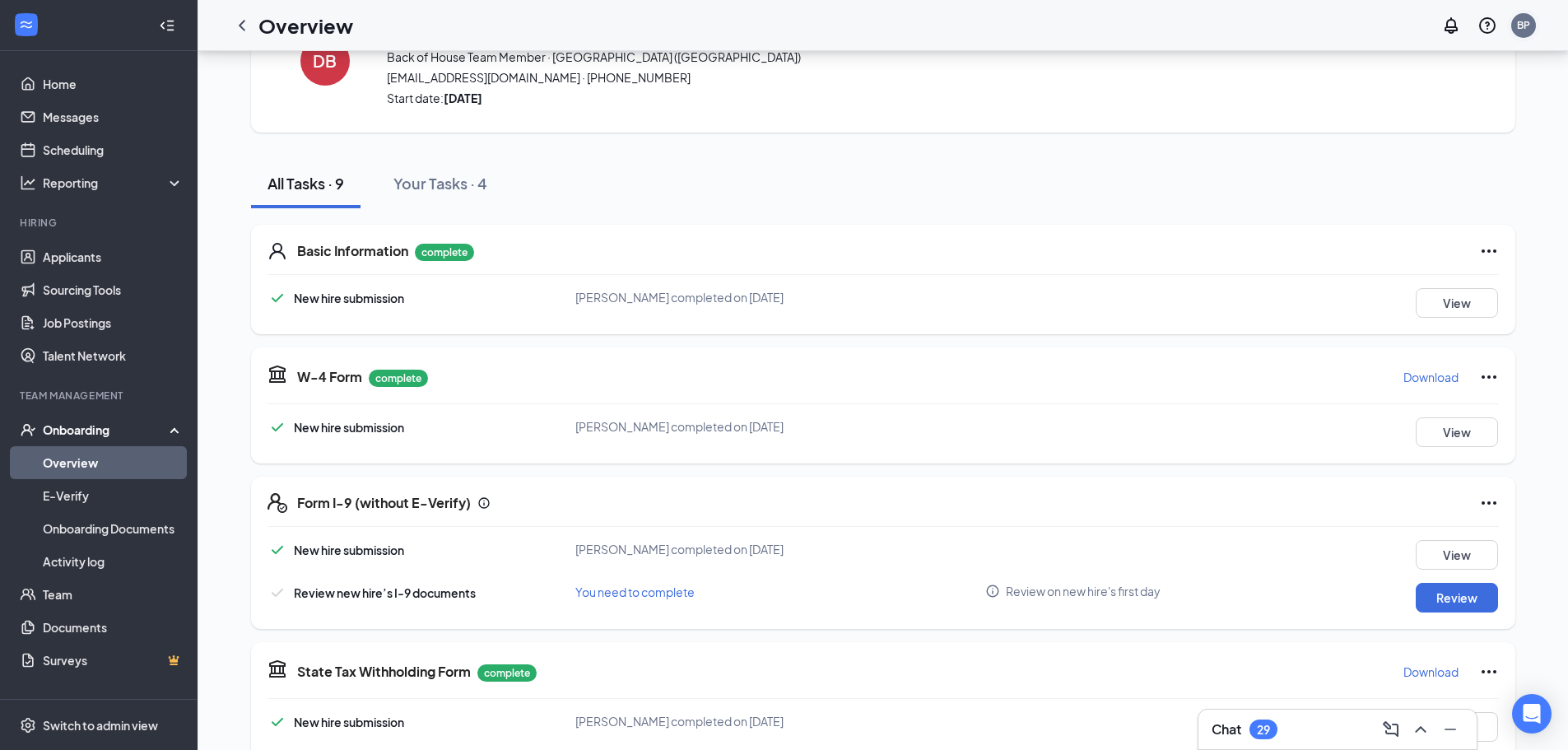
click at [1529, 32] on div "BP" at bounding box center [1523, 25] width 13 height 14
click at [1401, 117] on link "My profile" at bounding box center [1441, 113] width 178 height 17
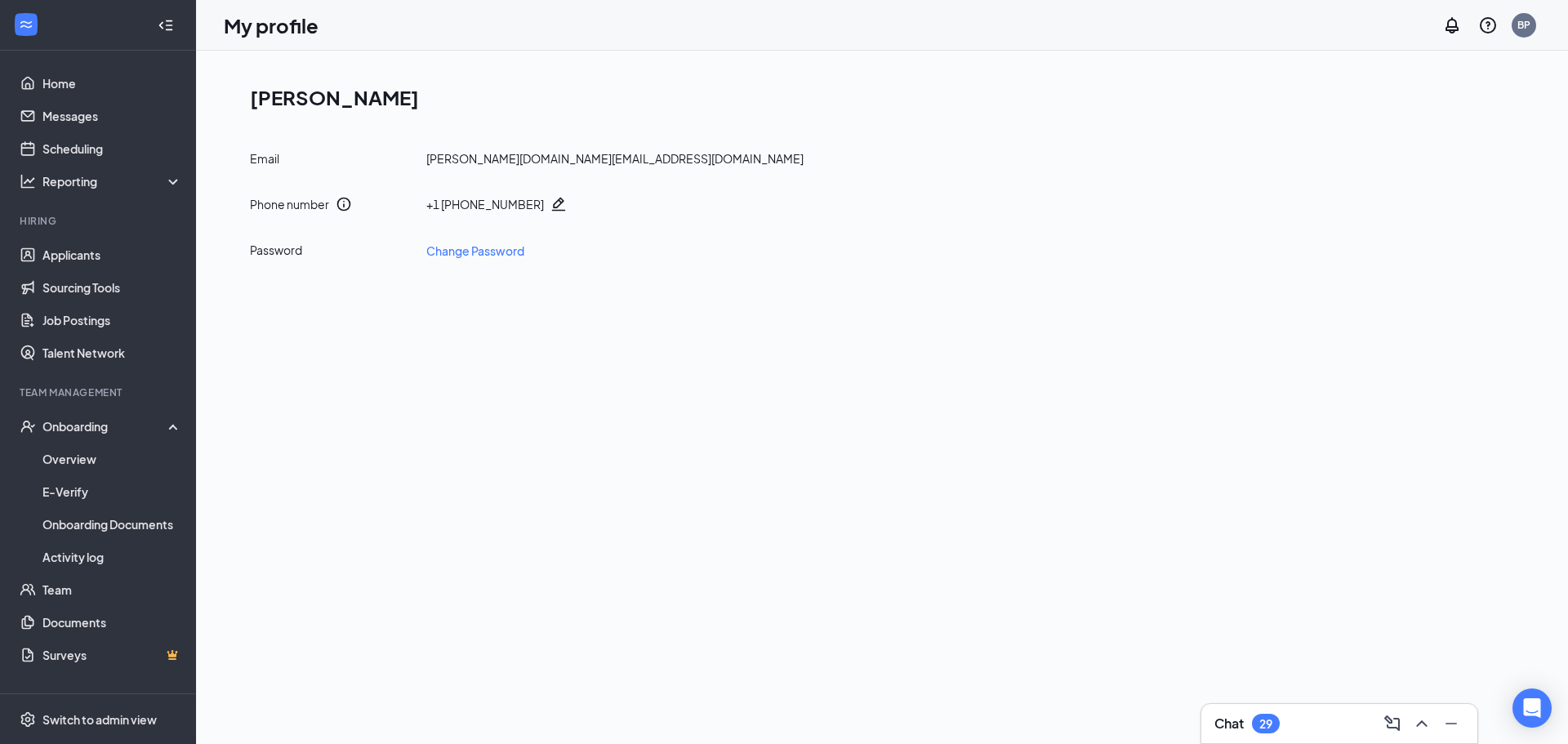
click at [306, 105] on h1 "Bethany Putt" at bounding box center [888, 97] width 1277 height 28
click at [363, 112] on div "Bethany Putt Email bethany.cfa.hamburg@gmail.com Phone number + 1 (716) 200-731…" at bounding box center [882, 172] width 1316 height 202
click at [96, 722] on div "Switch to admin view" at bounding box center [99, 719] width 114 height 17
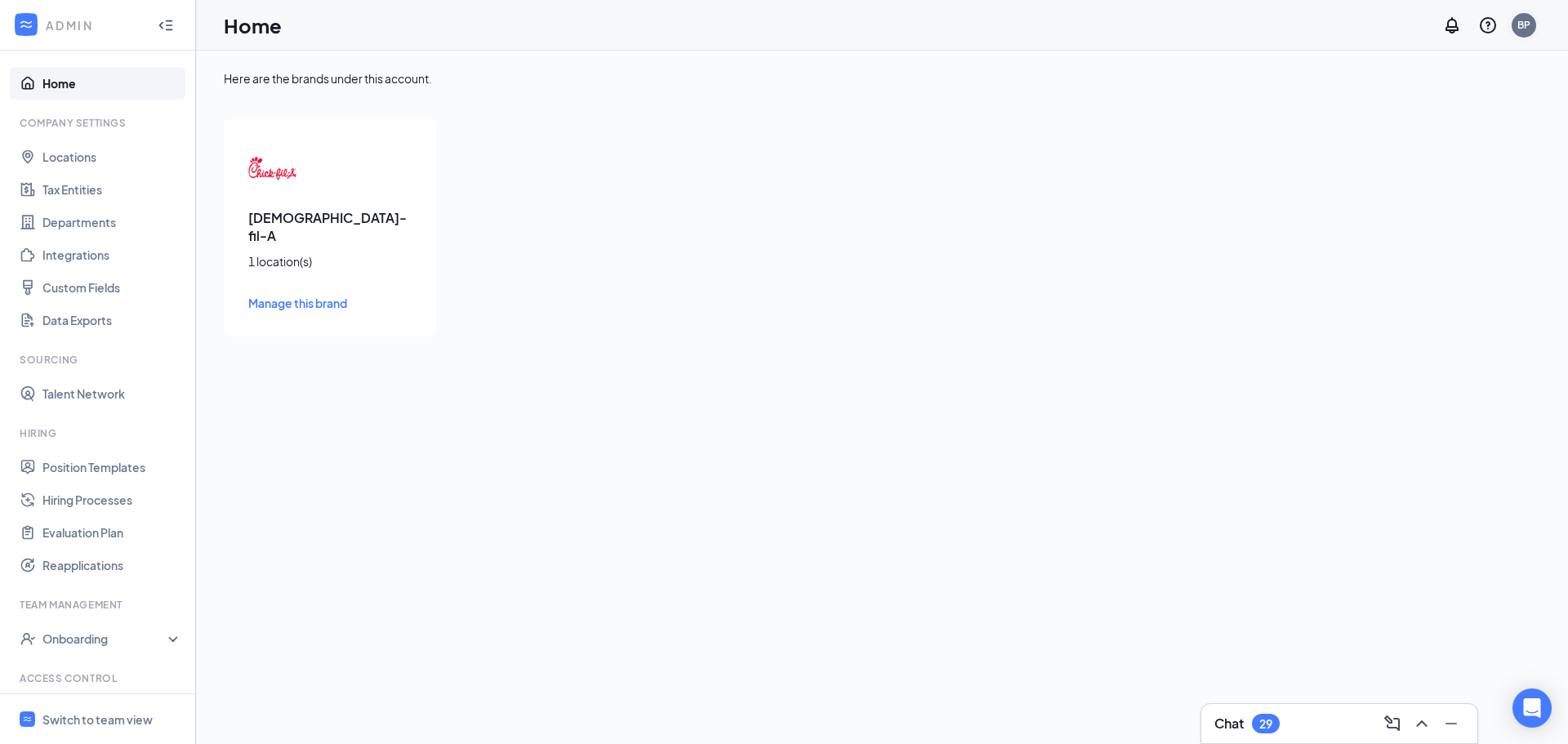
click at [1522, 32] on div "BP" at bounding box center [1524, 25] width 24 height 24
click at [1375, 109] on link "My profile" at bounding box center [1442, 112] width 176 height 17
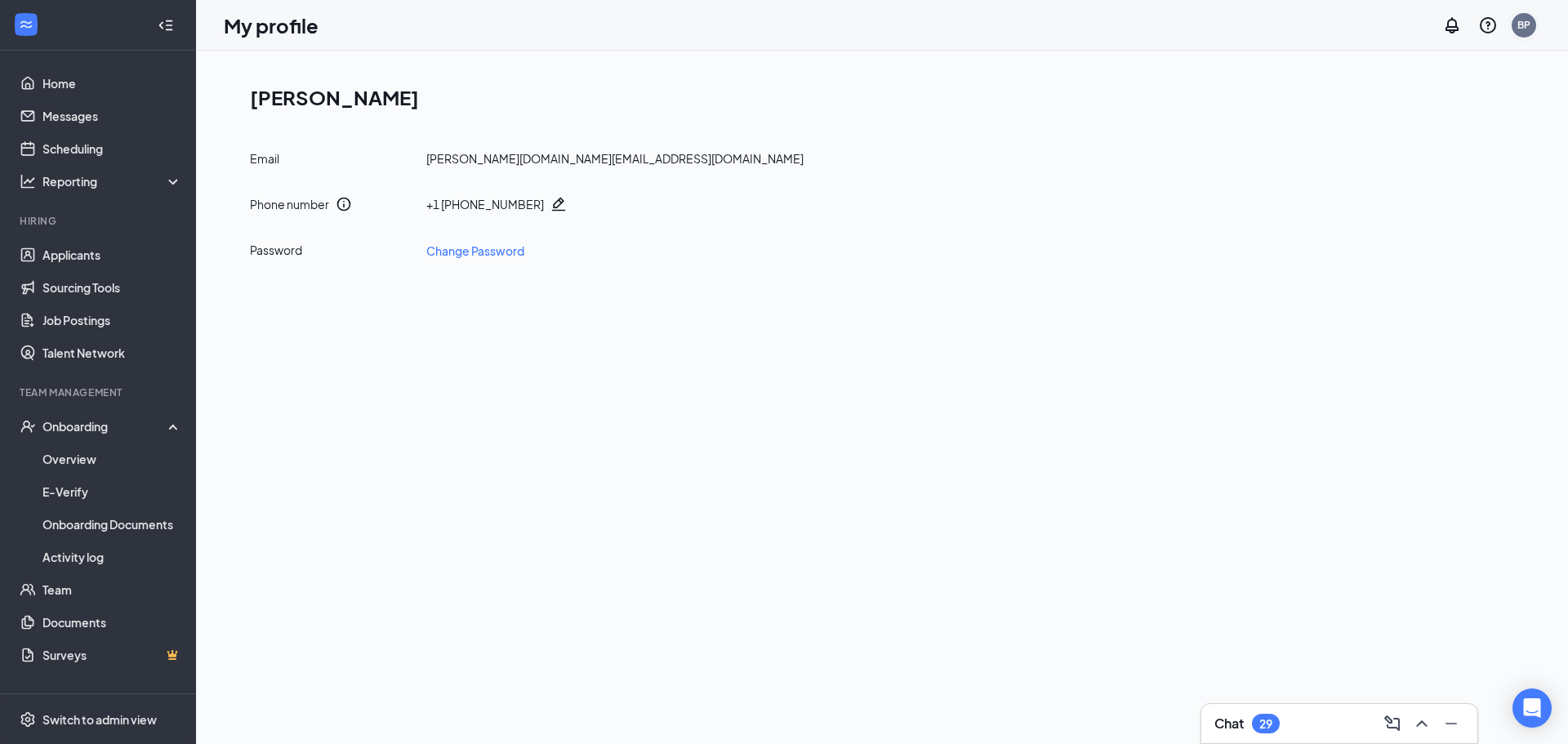
click at [1516, 32] on div "BP" at bounding box center [1524, 25] width 24 height 24
click at [1424, 153] on link "Account settings" at bounding box center [1442, 144] width 176 height 17
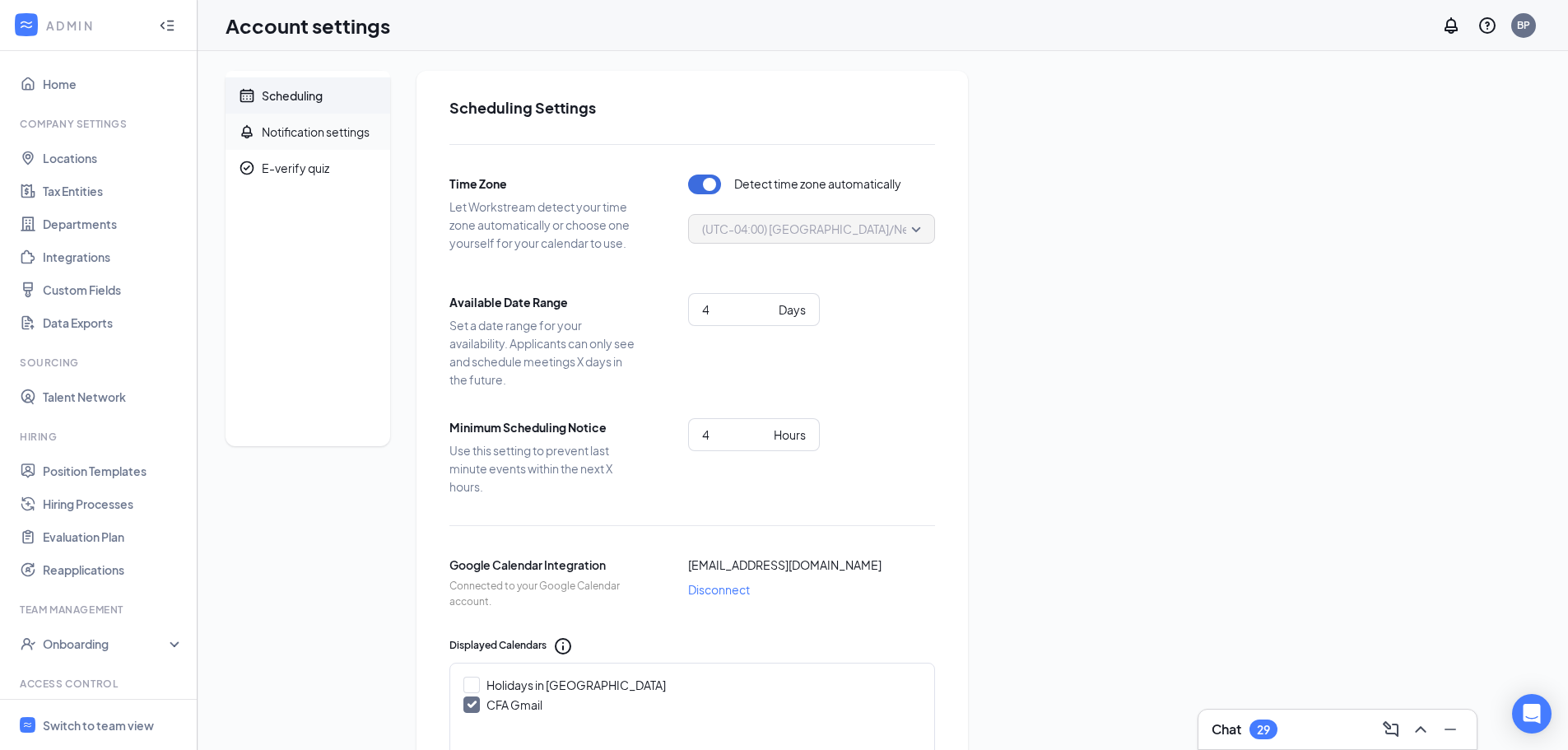
click at [299, 135] on div "Notification settings" at bounding box center [316, 131] width 108 height 17
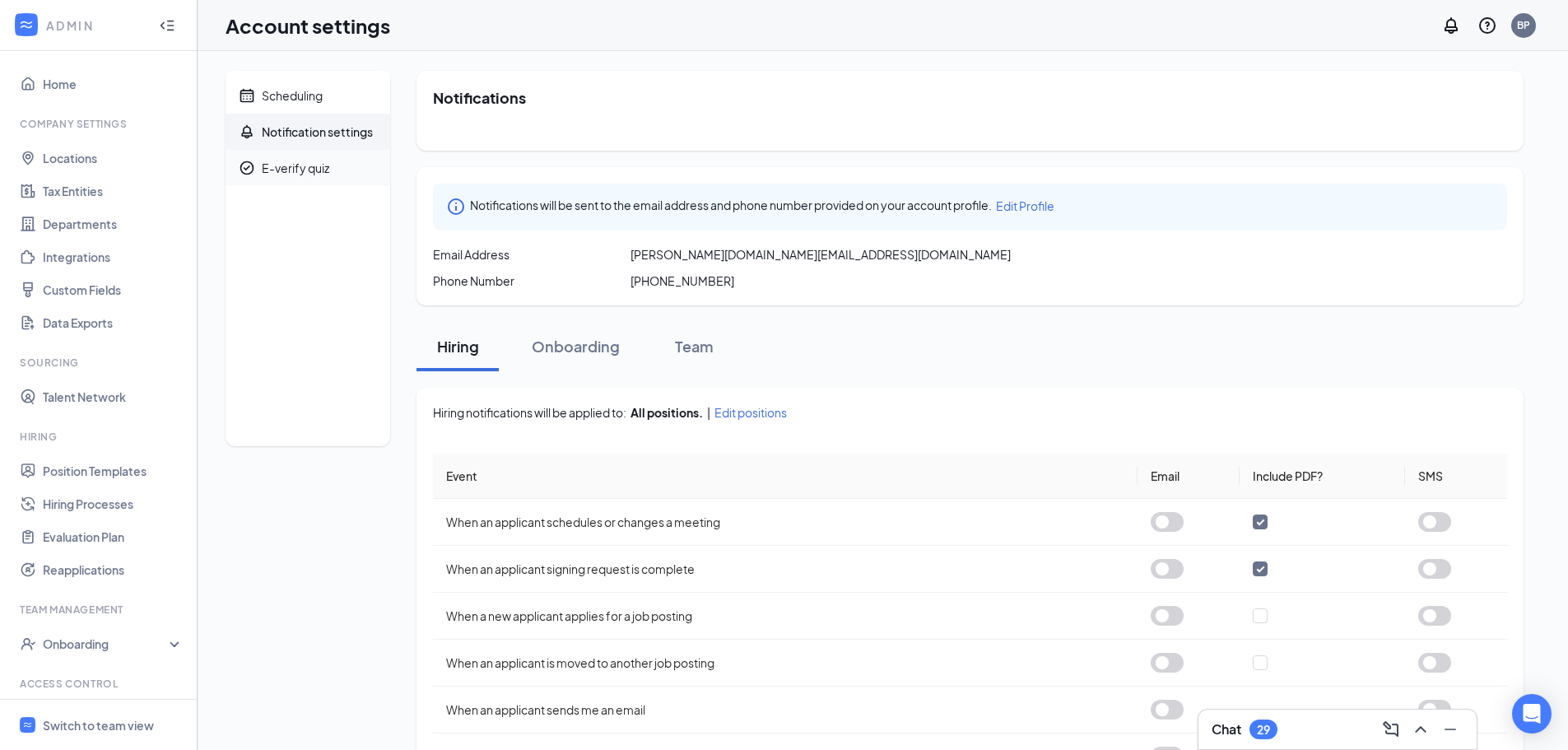
click at [296, 165] on div "E-verify quiz" at bounding box center [295, 168] width 68 height 17
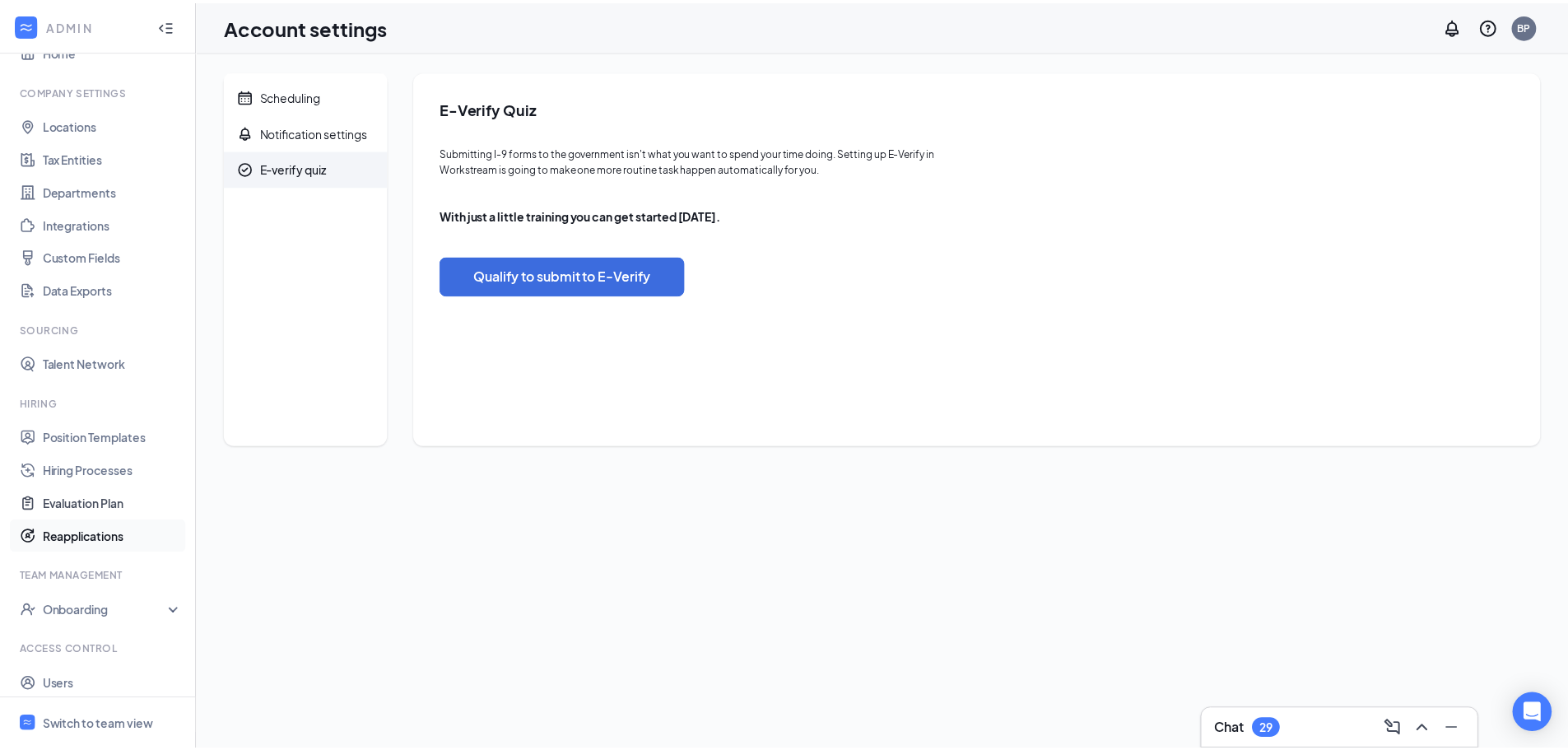
scroll to position [75, 0]
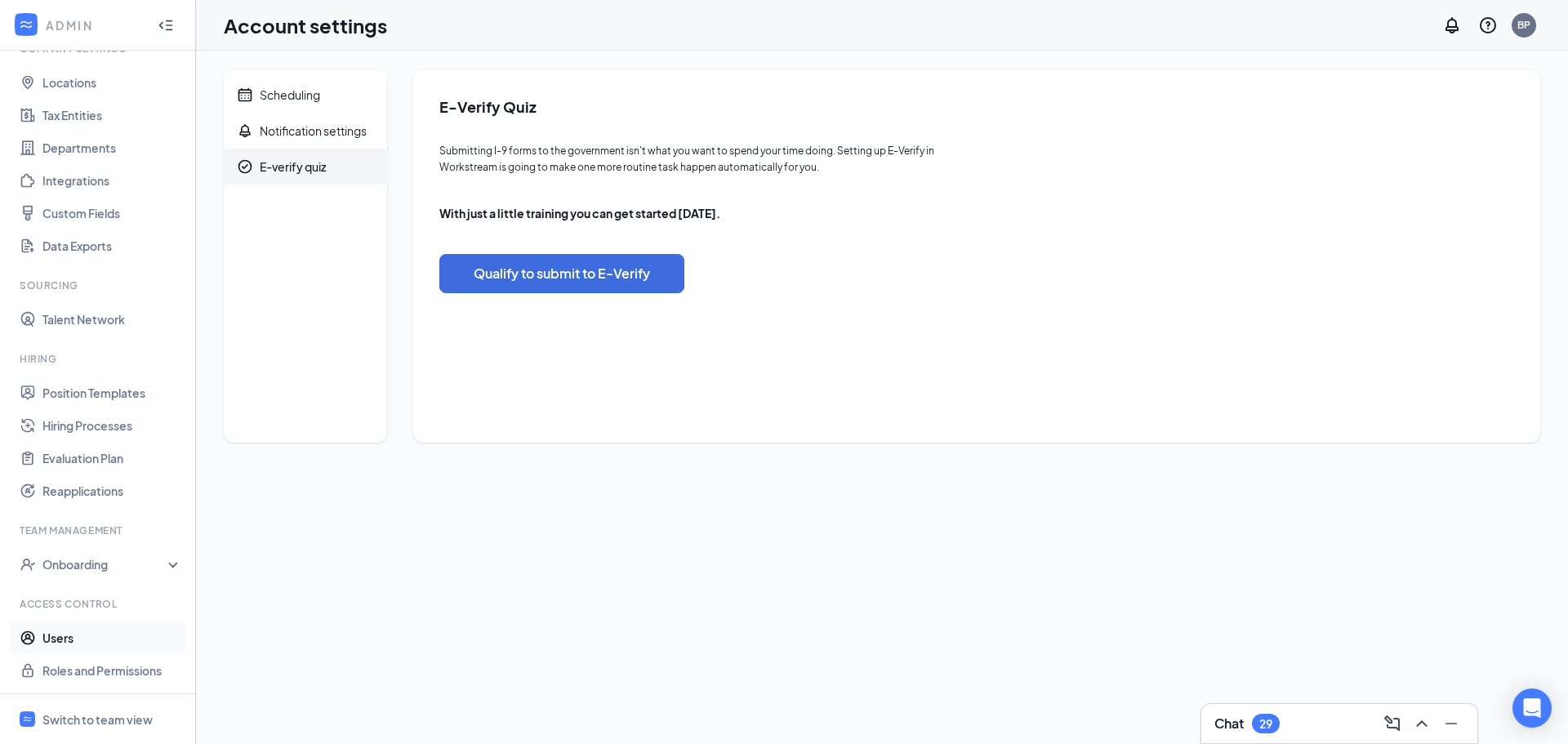
click at [72, 649] on link "Users" at bounding box center [112, 637] width 140 height 32
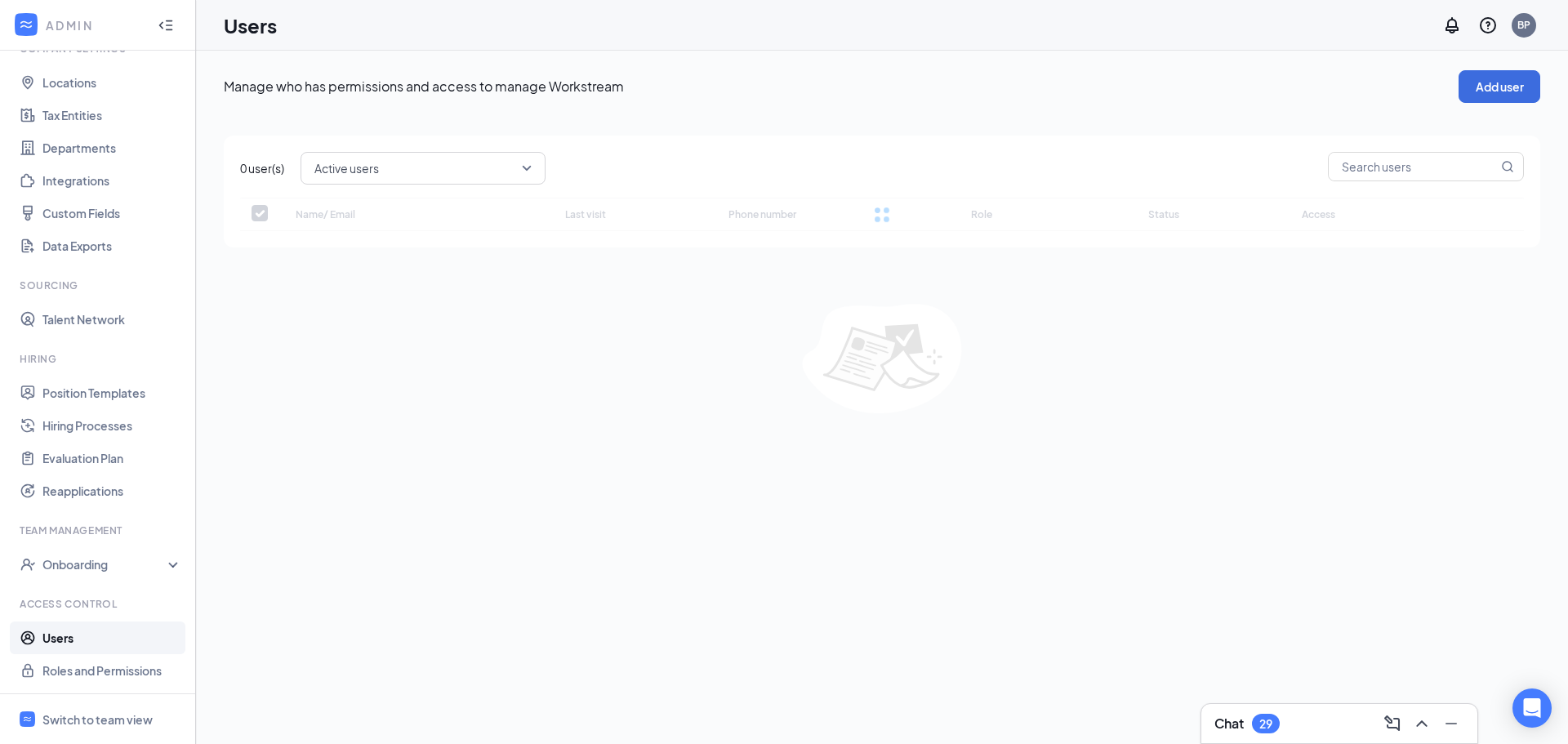
checkbox input "false"
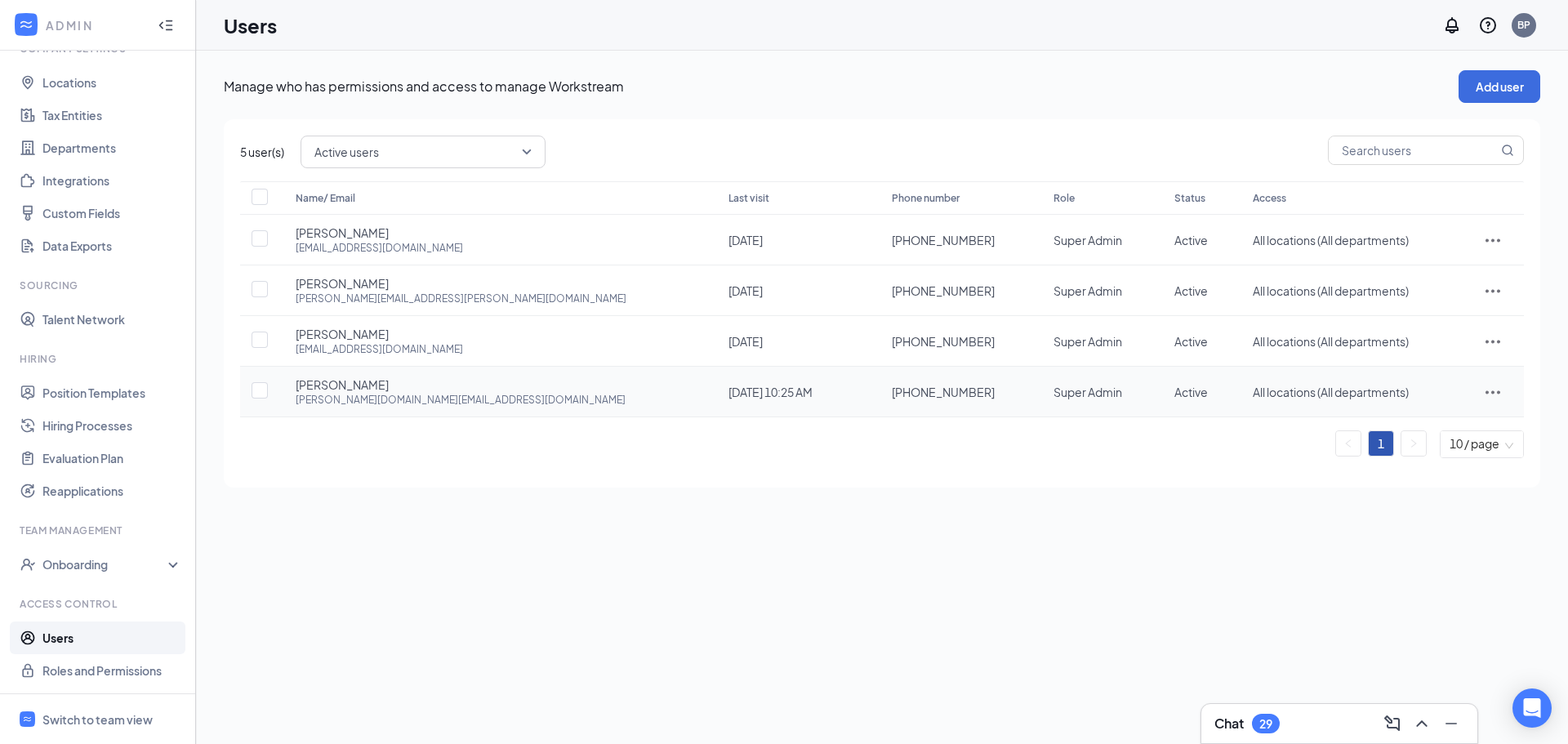
click at [1478, 386] on div at bounding box center [1493, 392] width 30 height 19
click at [1424, 431] on span "Edit user" at bounding box center [1415, 426] width 46 height 15
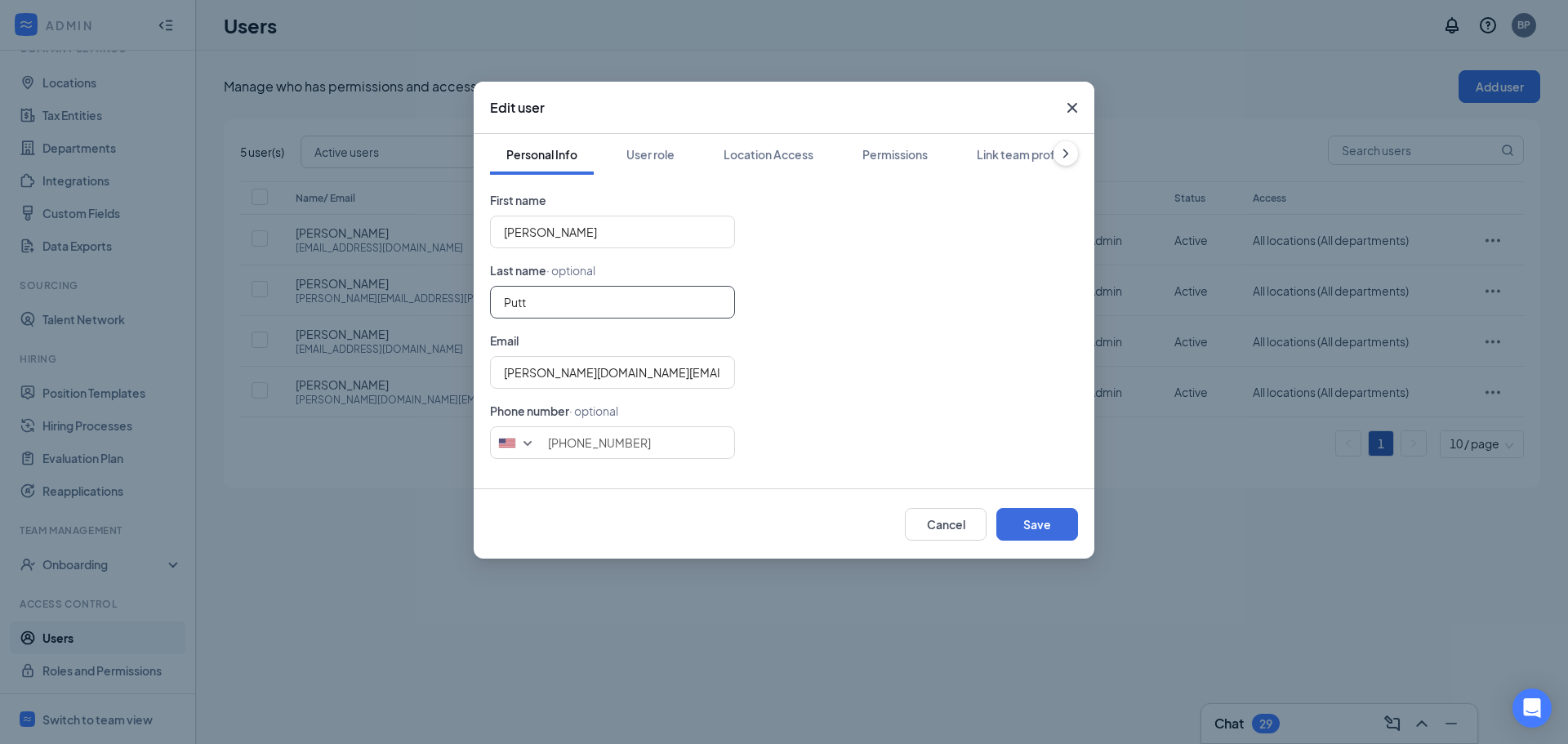
drag, startPoint x: 556, startPoint y: 311, endPoint x: 394, endPoint y: 319, distance: 162.2
click at [394, 319] on div "Edit user Personal Info User role Location Access Permissions Link team profile…" at bounding box center [784, 372] width 1568 height 744
type input "[PERSON_NAME]"
click at [1046, 514] on button "Save" at bounding box center [1037, 523] width 82 height 32
type input "7162007316"
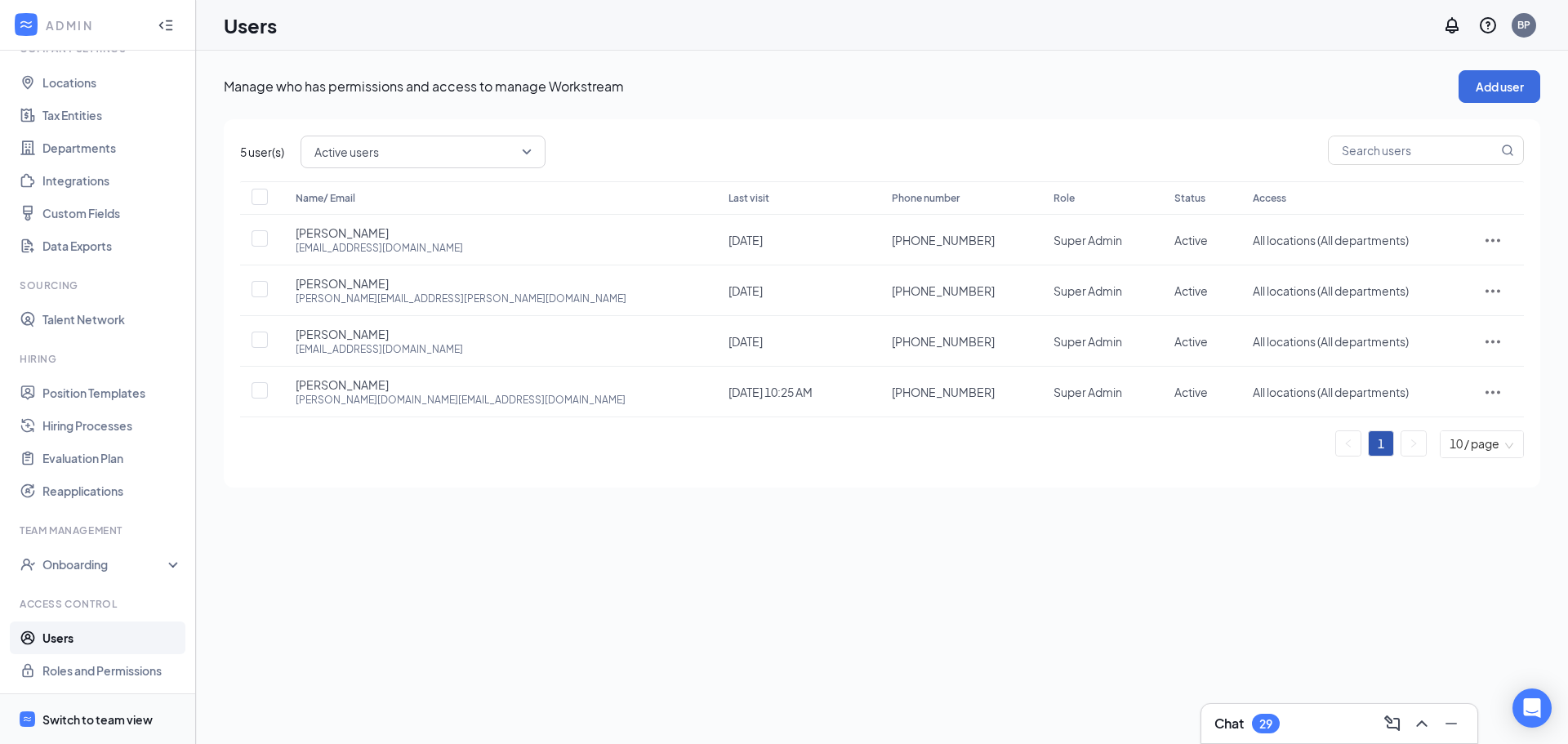
click at [96, 713] on div "Switch to team view" at bounding box center [98, 719] width 110 height 17
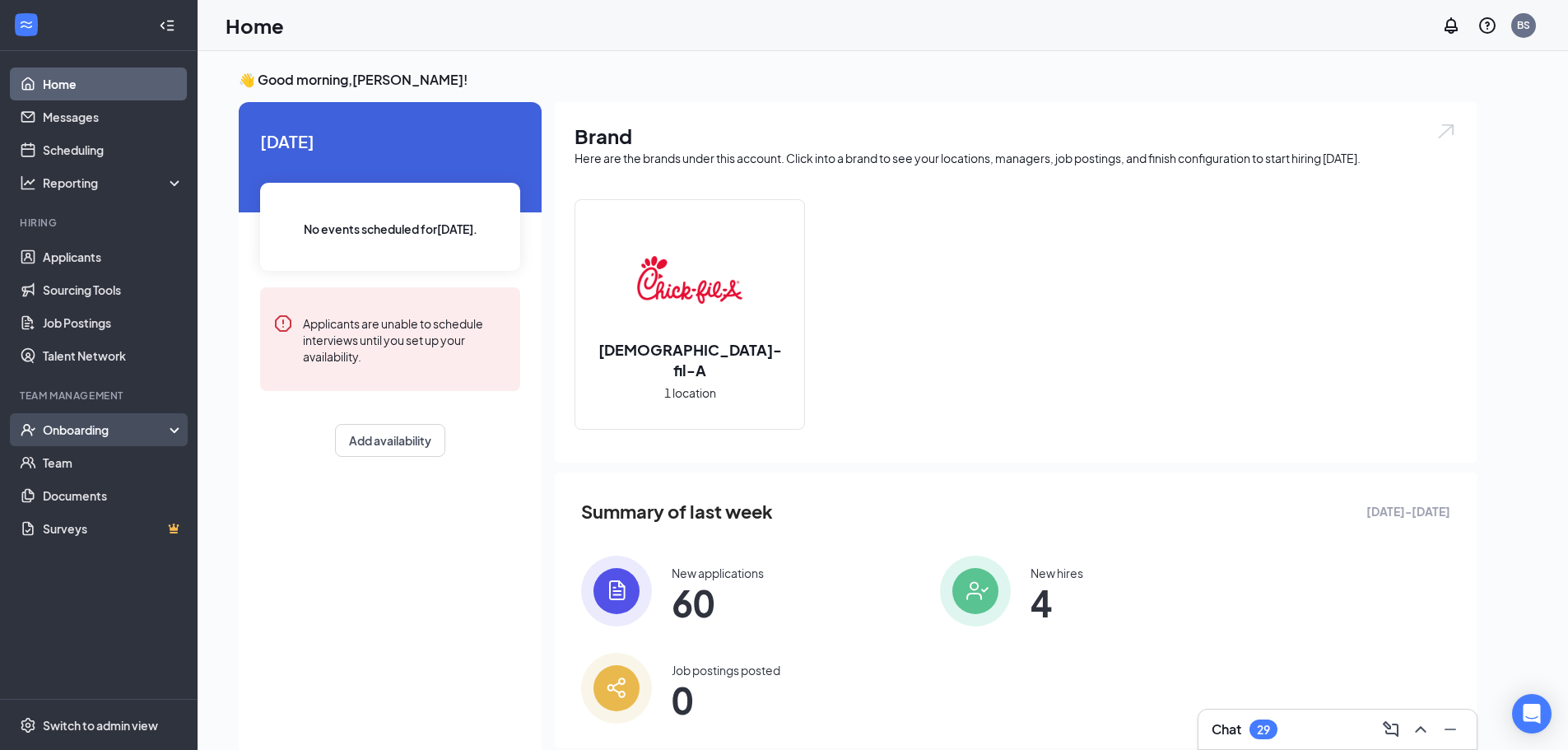
click at [83, 420] on div "Onboarding" at bounding box center [98, 429] width 198 height 33
click at [77, 464] on link "Overview" at bounding box center [113, 462] width 141 height 33
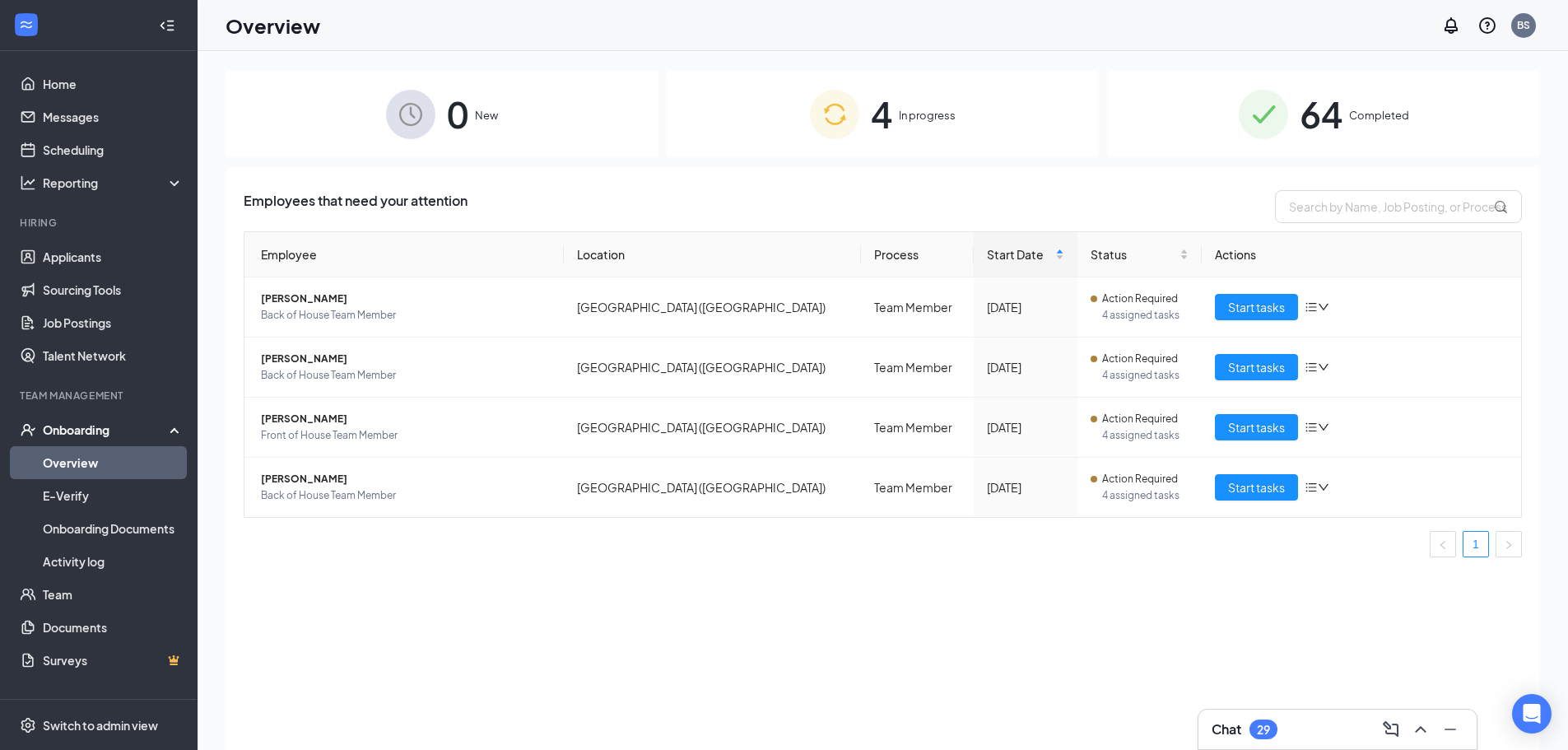
click at [814, 115] on img at bounding box center [834, 114] width 49 height 49
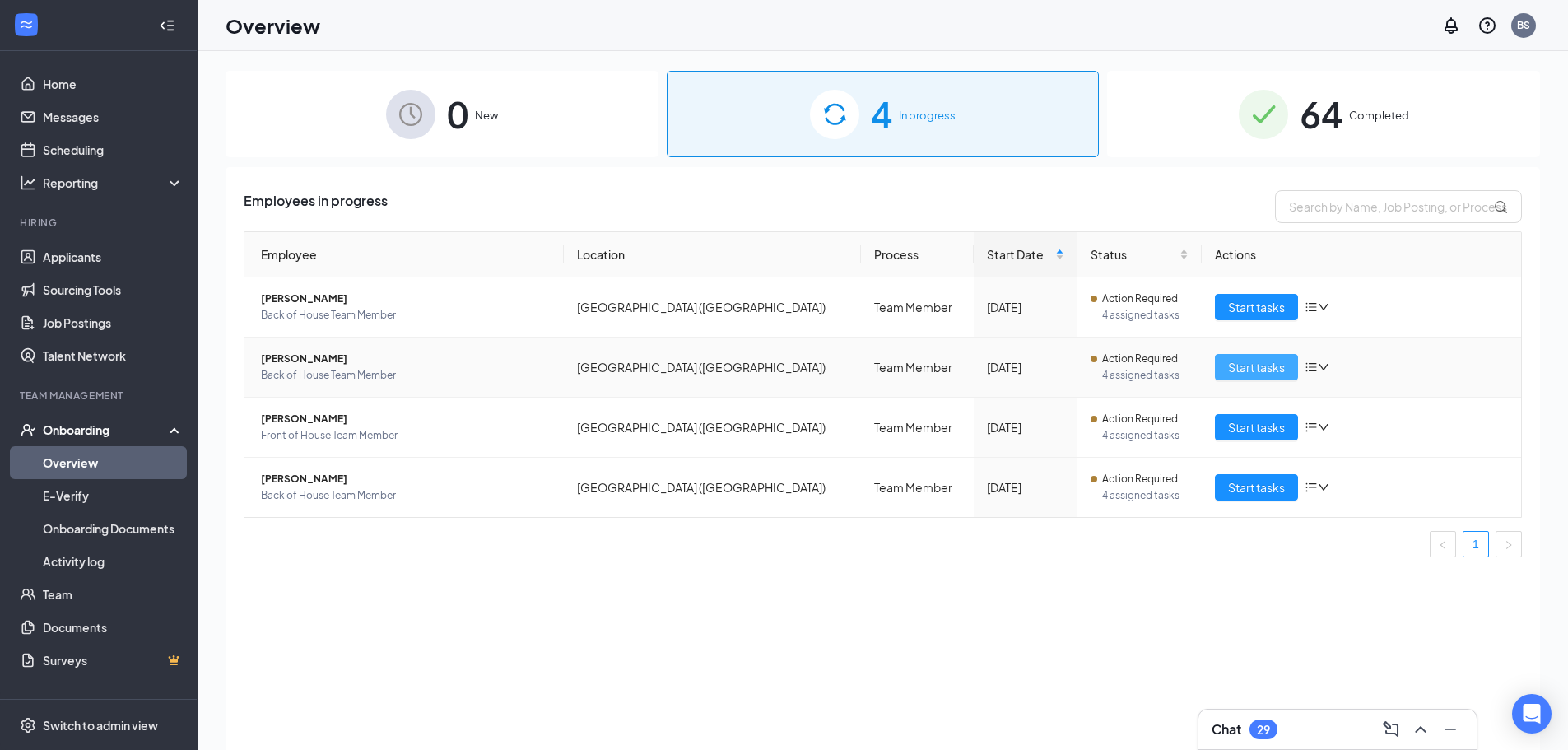
click at [1270, 361] on span "Start tasks" at bounding box center [1256, 367] width 57 height 18
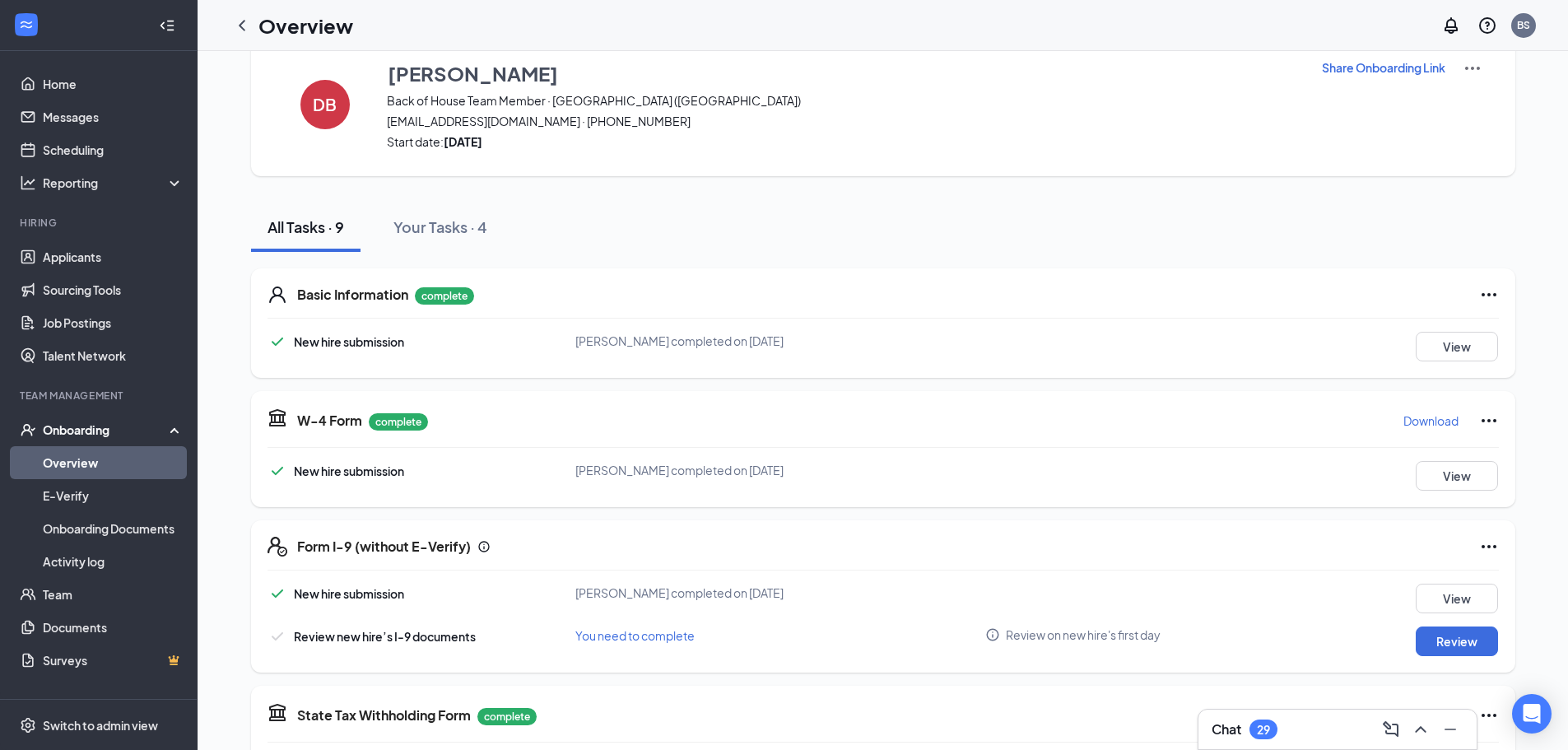
scroll to position [164, 0]
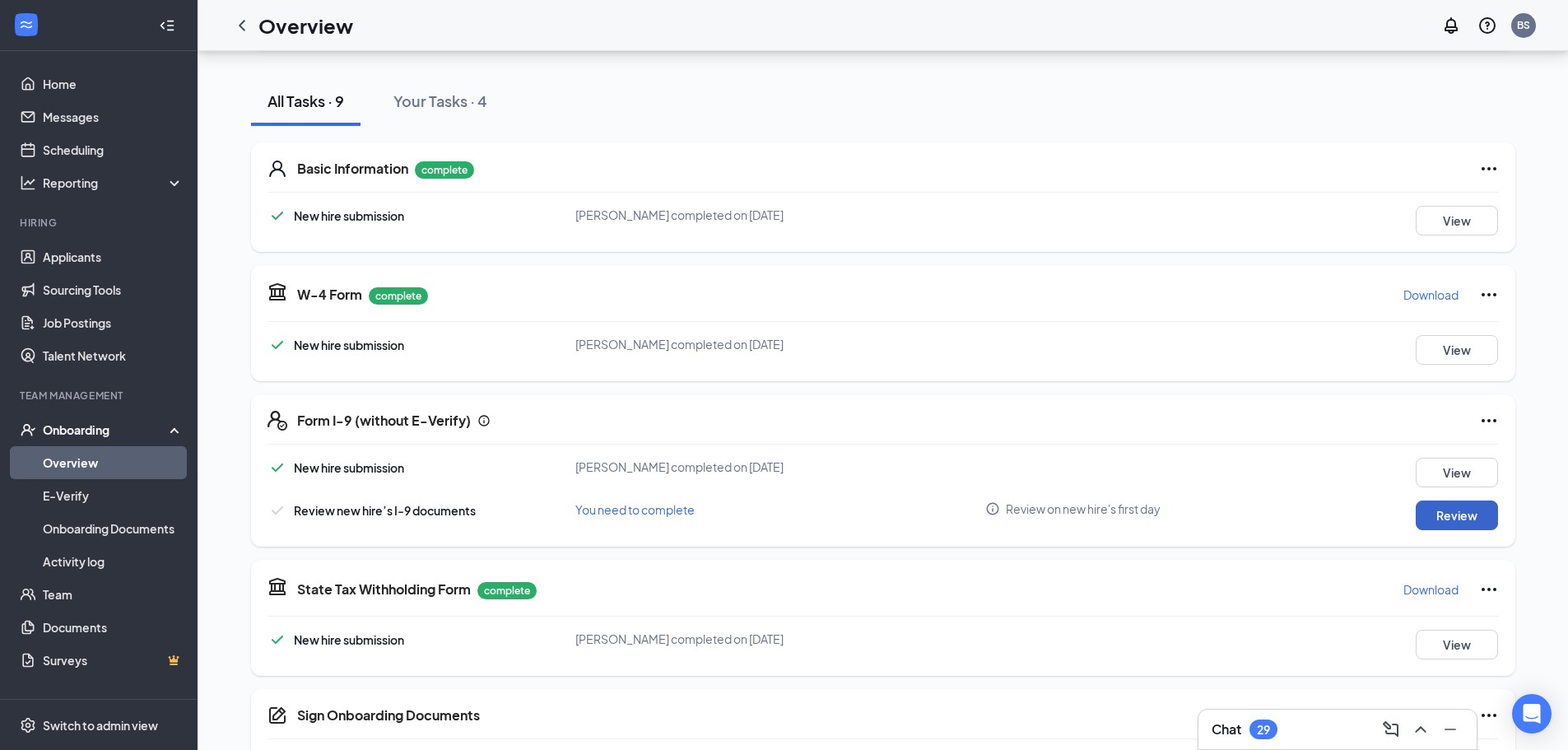
click at [1452, 515] on button "Review" at bounding box center [1456, 515] width 83 height 30
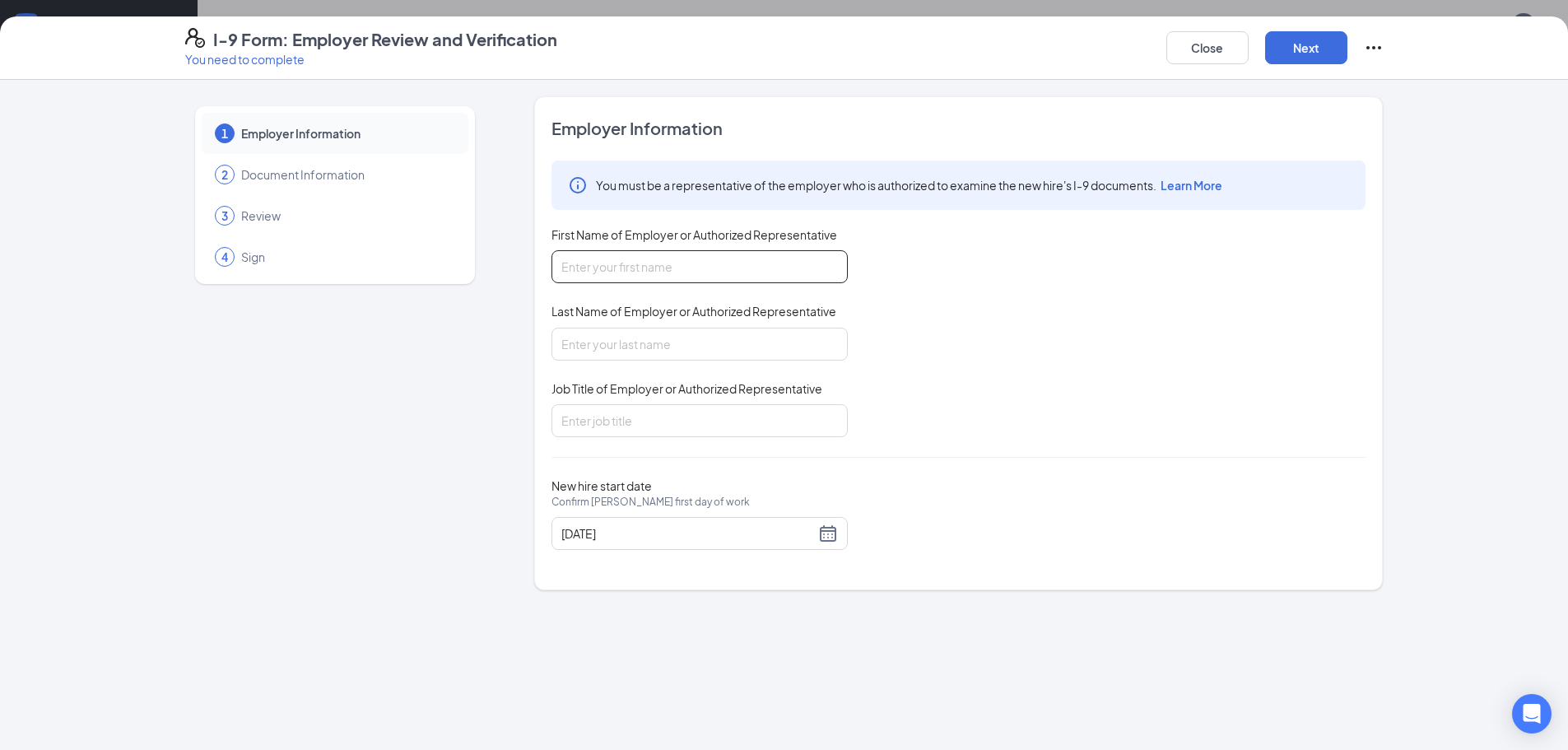
click at [661, 271] on input "First Name of Employer or Authorized Representative" at bounding box center [699, 266] width 296 height 33
type input "[PERSON_NAME]"
type input "HR Payroll Director"
click at [1265, 32] on button "Next" at bounding box center [1306, 47] width 83 height 33
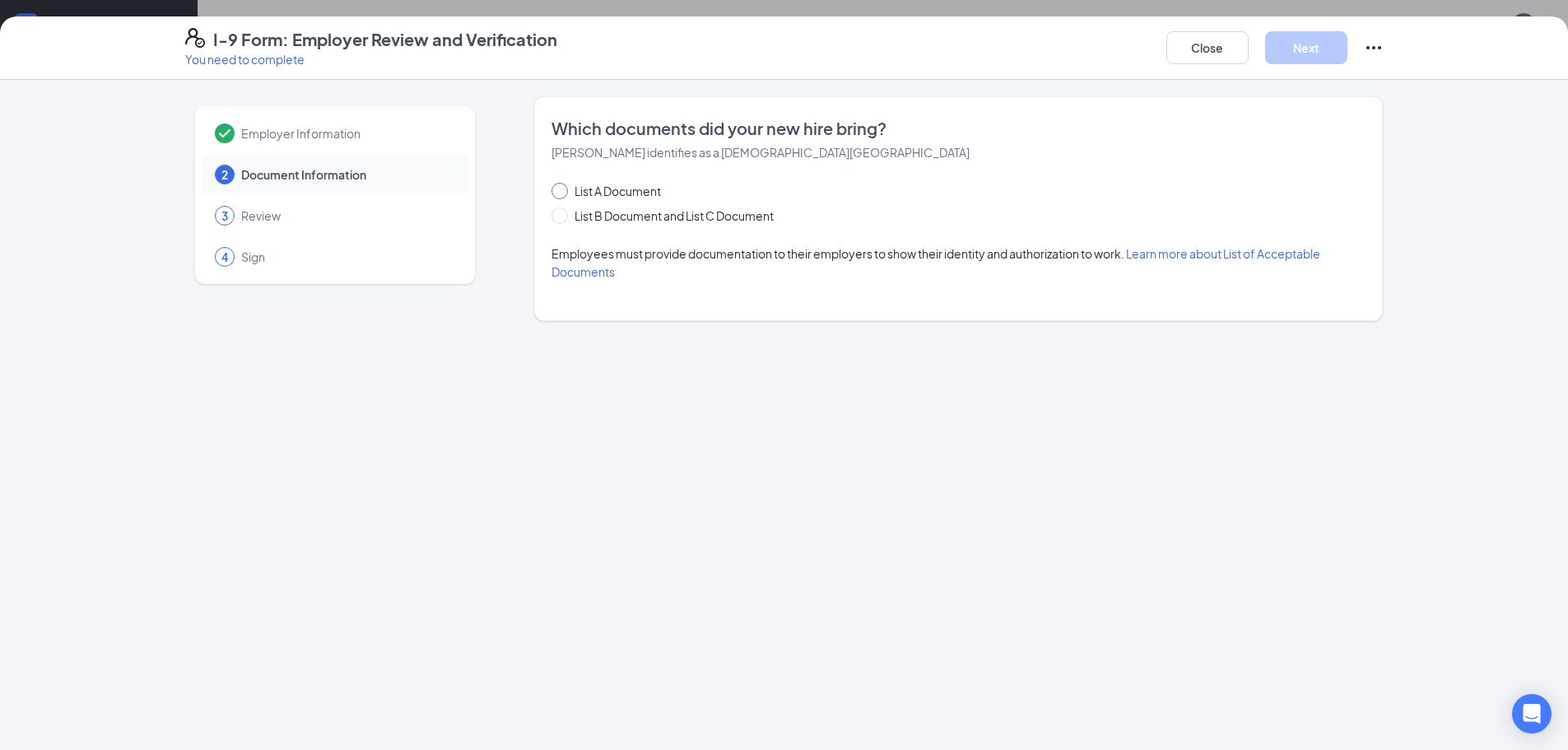
click at [587, 183] on span "List A Document" at bounding box center [617, 191] width 99 height 18
click at [563, 183] on input "List A Document" at bounding box center [556, 188] width 11 height 11
radio input "true"
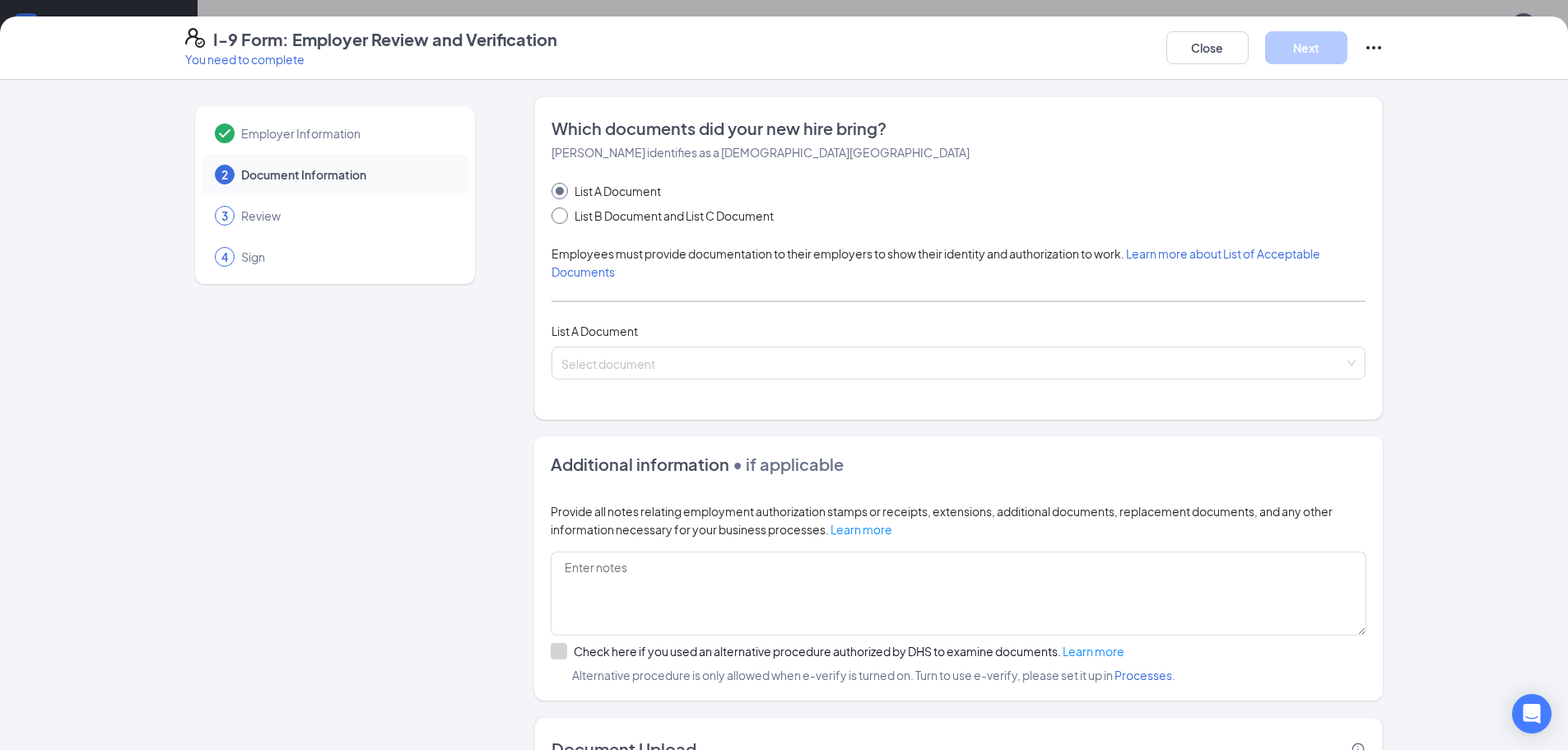
click at [579, 215] on span "List B Document and List C Document" at bounding box center [674, 215] width 213 height 18
click at [563, 215] on input "List B Document and List C Document" at bounding box center [556, 213] width 11 height 11
radio input "true"
radio input "false"
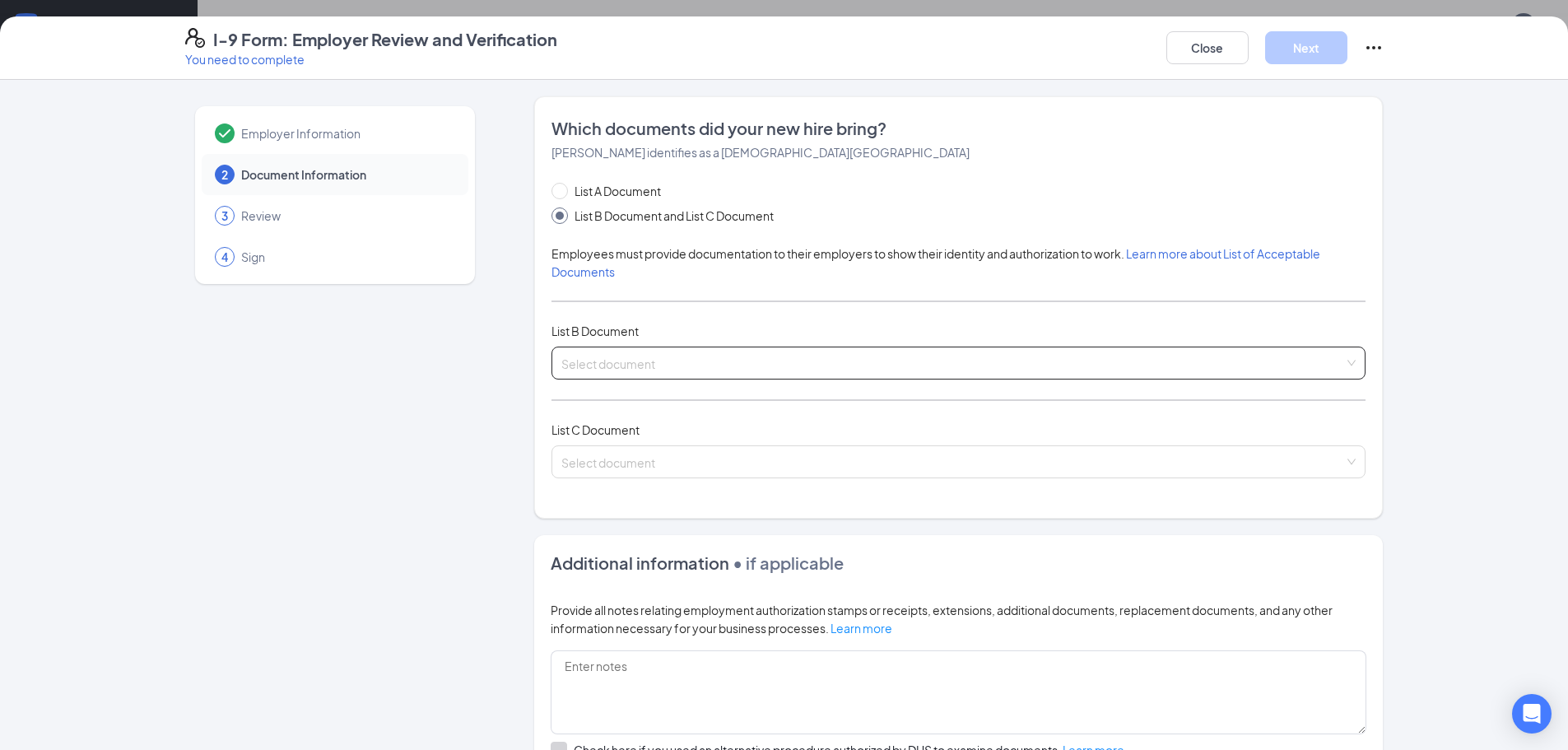
click at [623, 356] on input "search" at bounding box center [953, 360] width 782 height 25
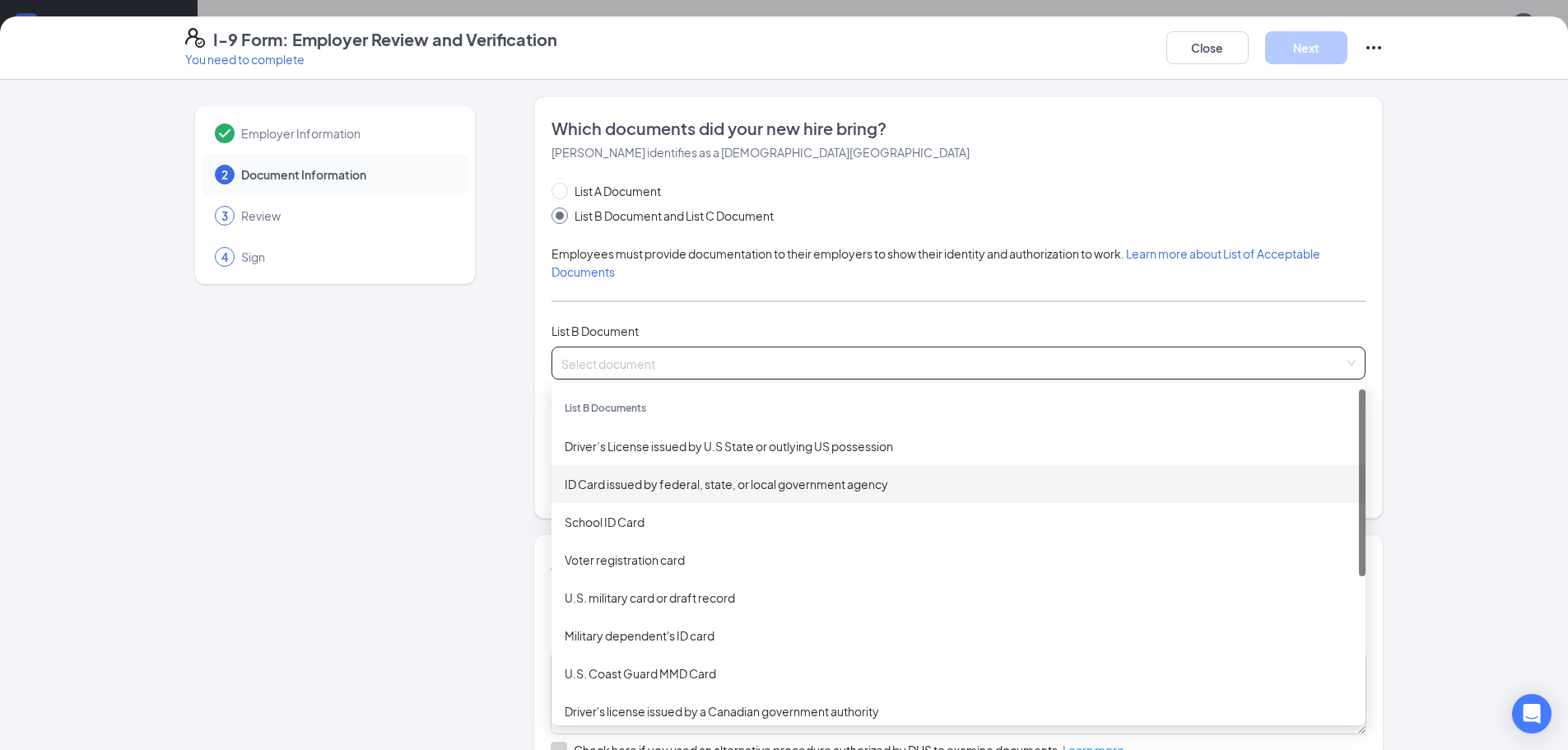
click at [623, 489] on div "ID Card issued by federal, state, or local government agency" at bounding box center [958, 484] width 788 height 18
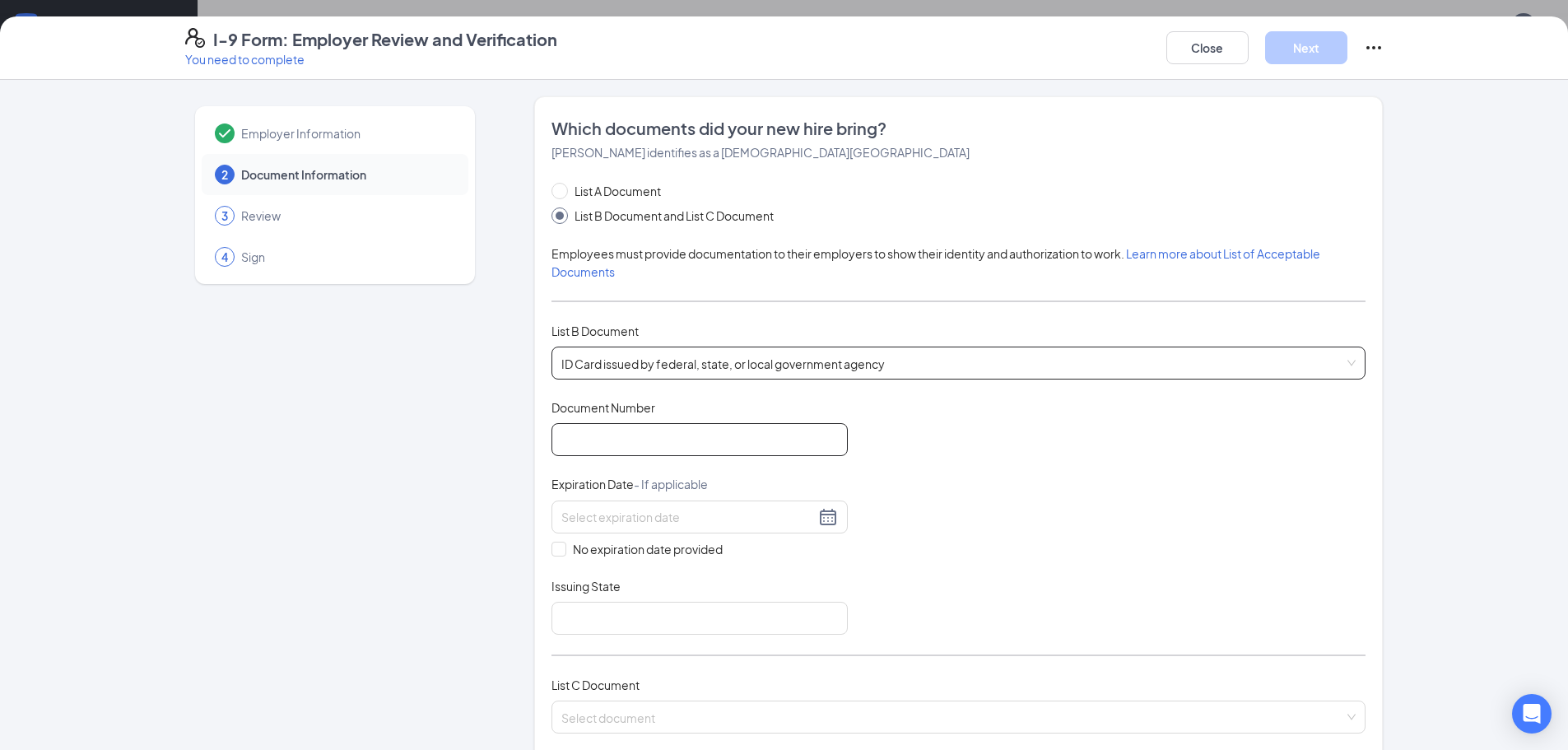
click at [626, 439] on input "Document Number" at bounding box center [699, 439] width 296 height 33
type input "582734362"
click at [584, 521] on input at bounding box center [688, 517] width 253 height 18
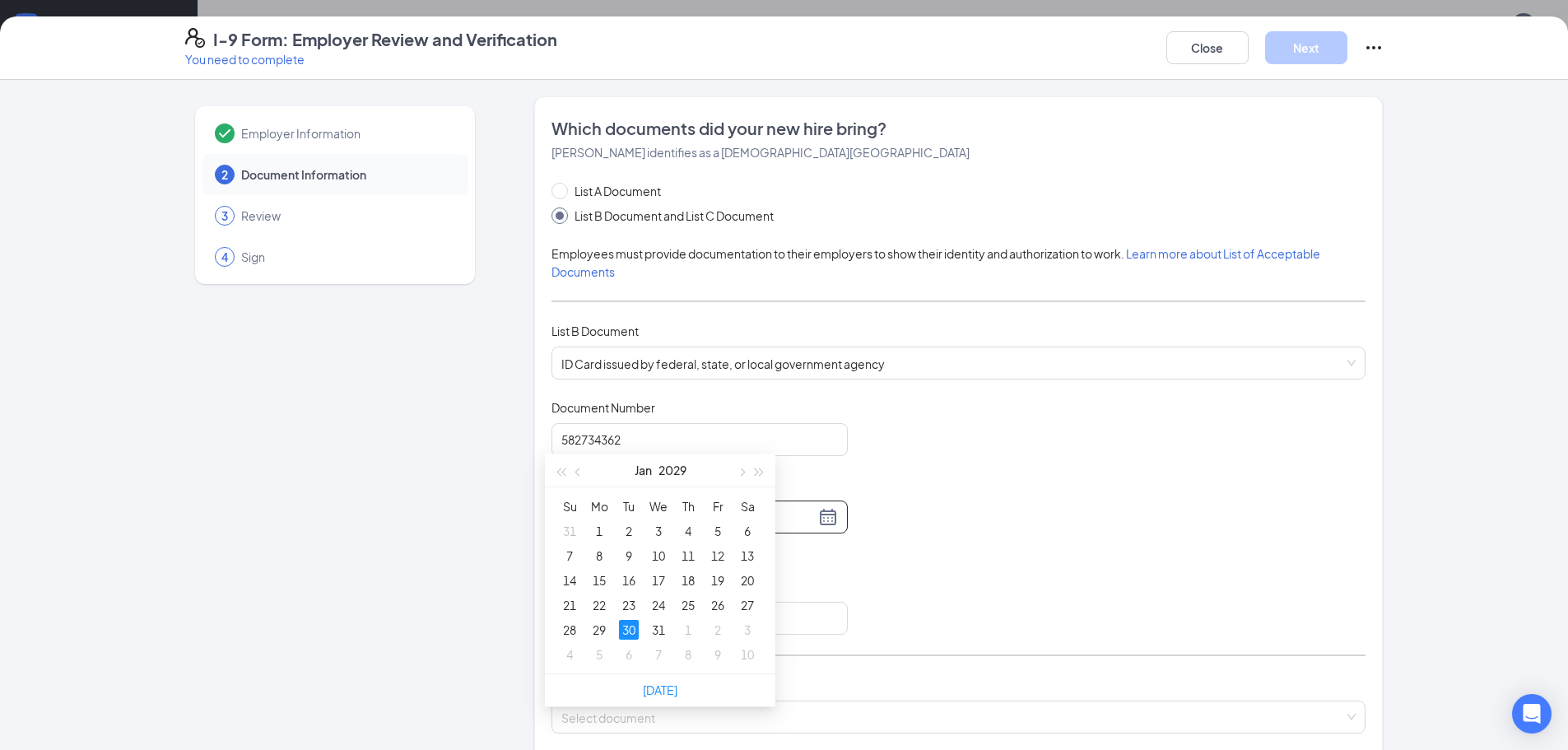
click at [631, 626] on div "30" at bounding box center [628, 630] width 19 height 19
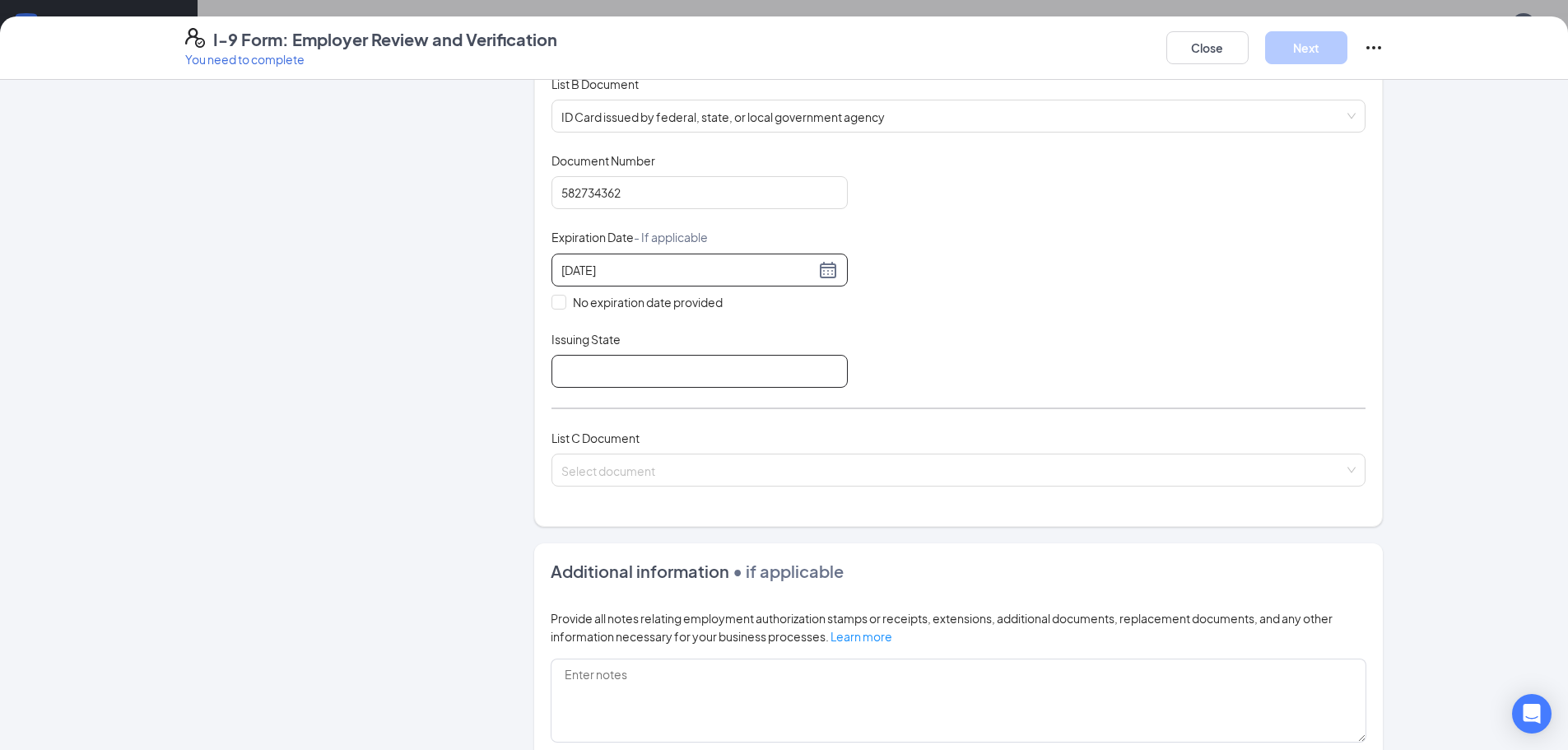
type input "[DATE]"
click at [639, 374] on input "Issuing State" at bounding box center [699, 371] width 296 height 33
drag, startPoint x: 617, startPoint y: 369, endPoint x: 632, endPoint y: 368, distance: 15.0
click at [617, 368] on input "[US_STATE] state" at bounding box center [699, 371] width 296 height 33
click at [567, 360] on input "[US_STATE] State" at bounding box center [699, 371] width 296 height 33
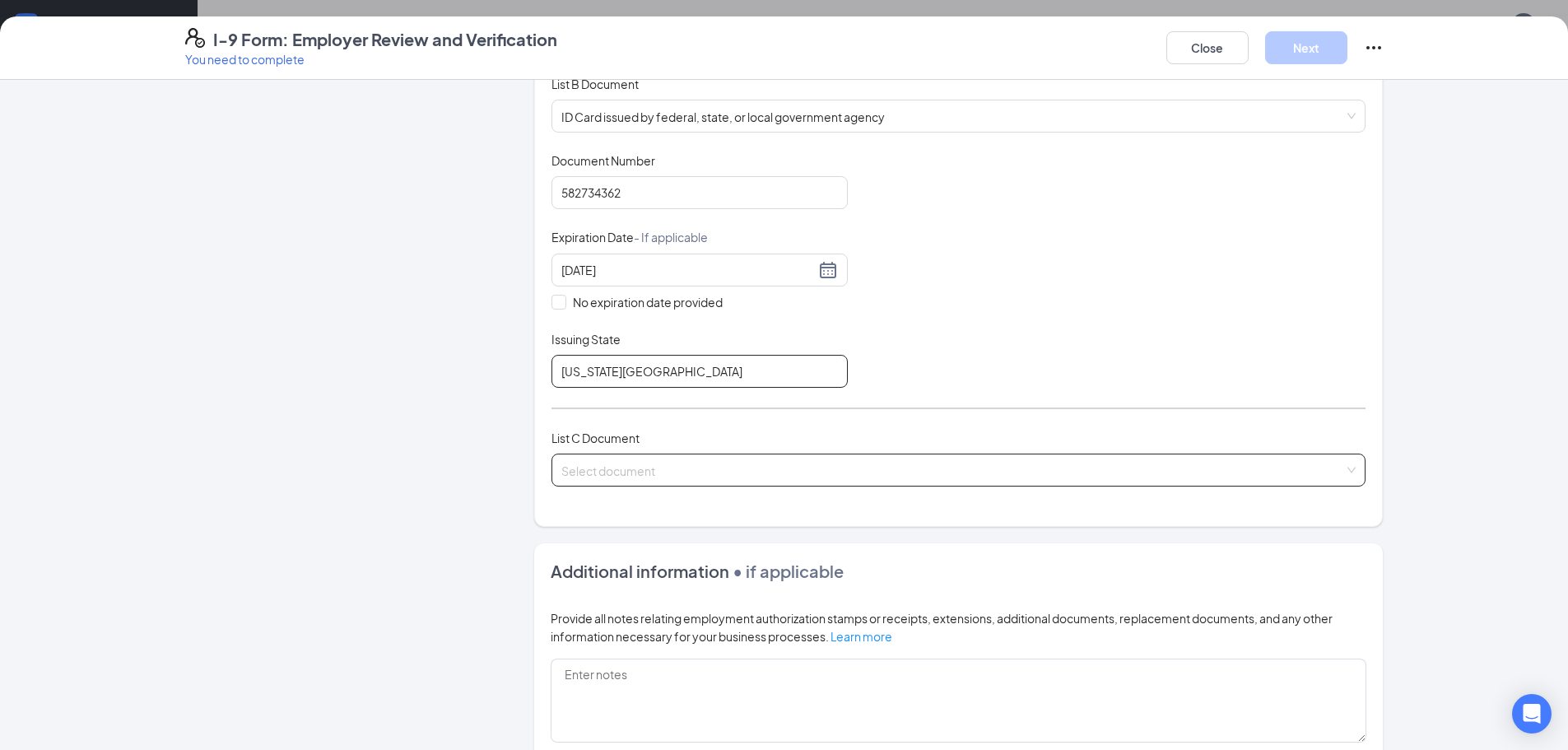
type input "[US_STATE][GEOGRAPHIC_DATA]"
click at [619, 462] on input "search" at bounding box center [953, 467] width 782 height 25
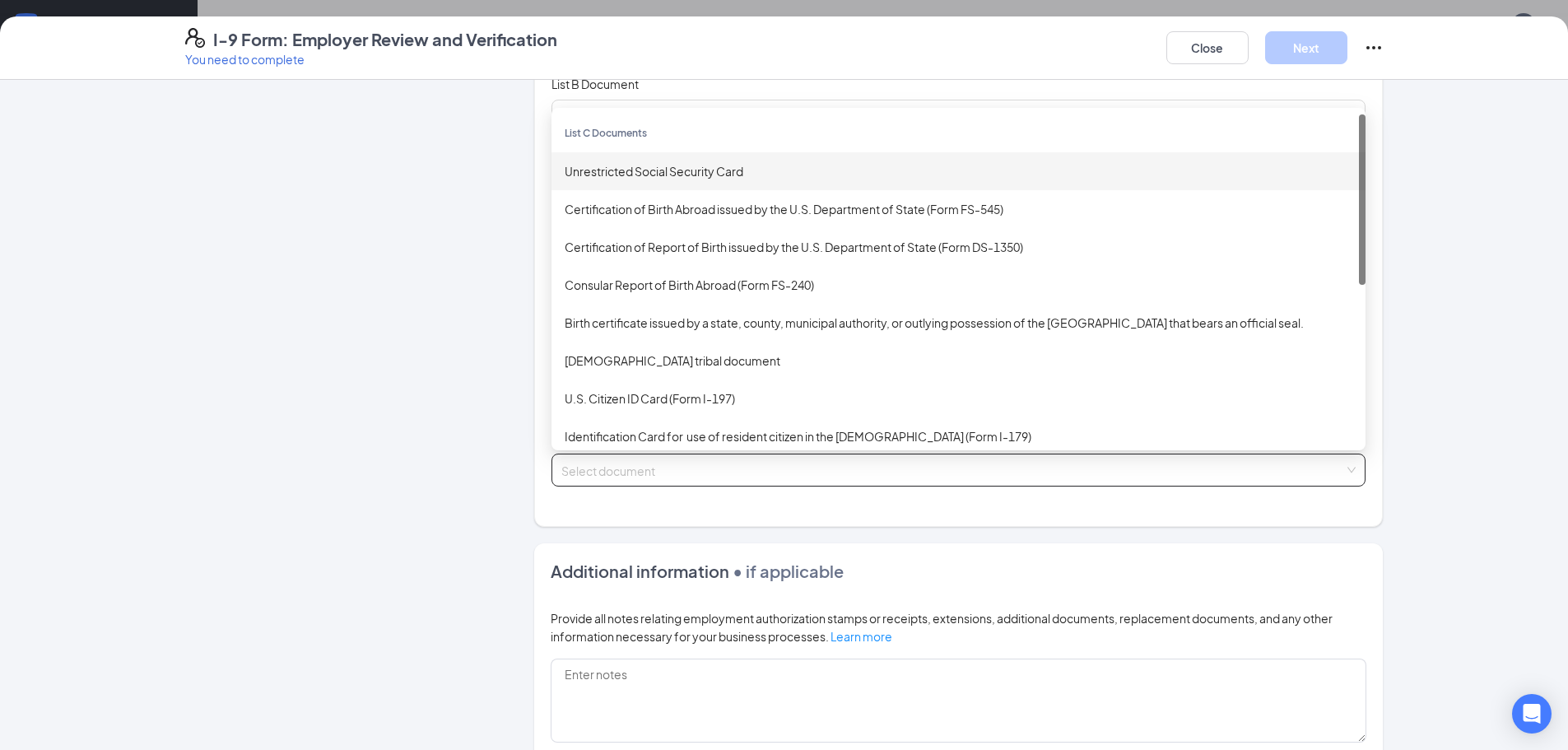
click at [642, 170] on div "Unrestricted Social Security Card" at bounding box center [958, 171] width 788 height 18
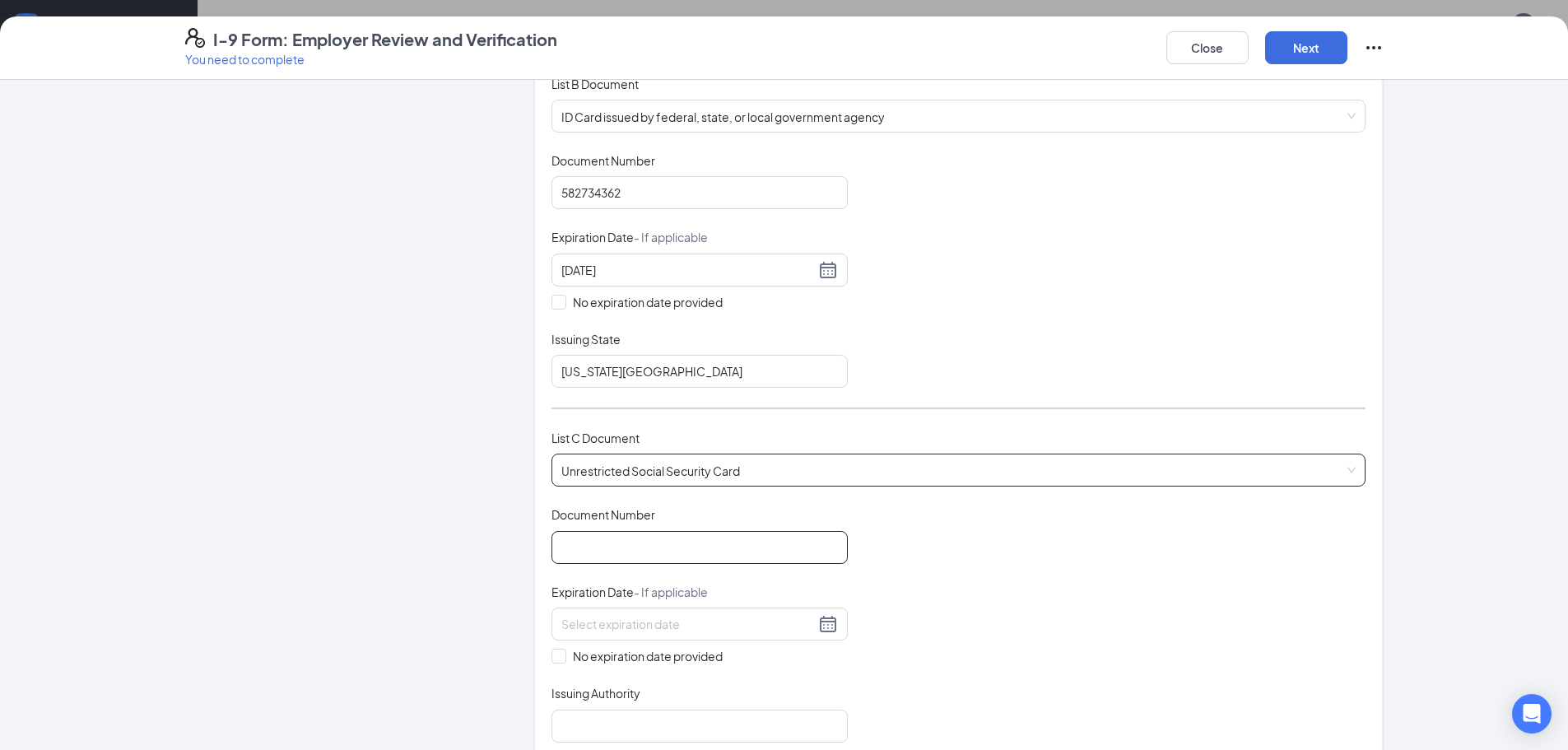
click at [623, 558] on input "Document Number" at bounding box center [699, 547] width 296 height 33
type input "343135692"
click at [577, 665] on span "No expiration date provided" at bounding box center [647, 656] width 163 height 18
click at [563, 660] on input "No expiration date provided" at bounding box center [556, 654] width 11 height 11
checkbox input "true"
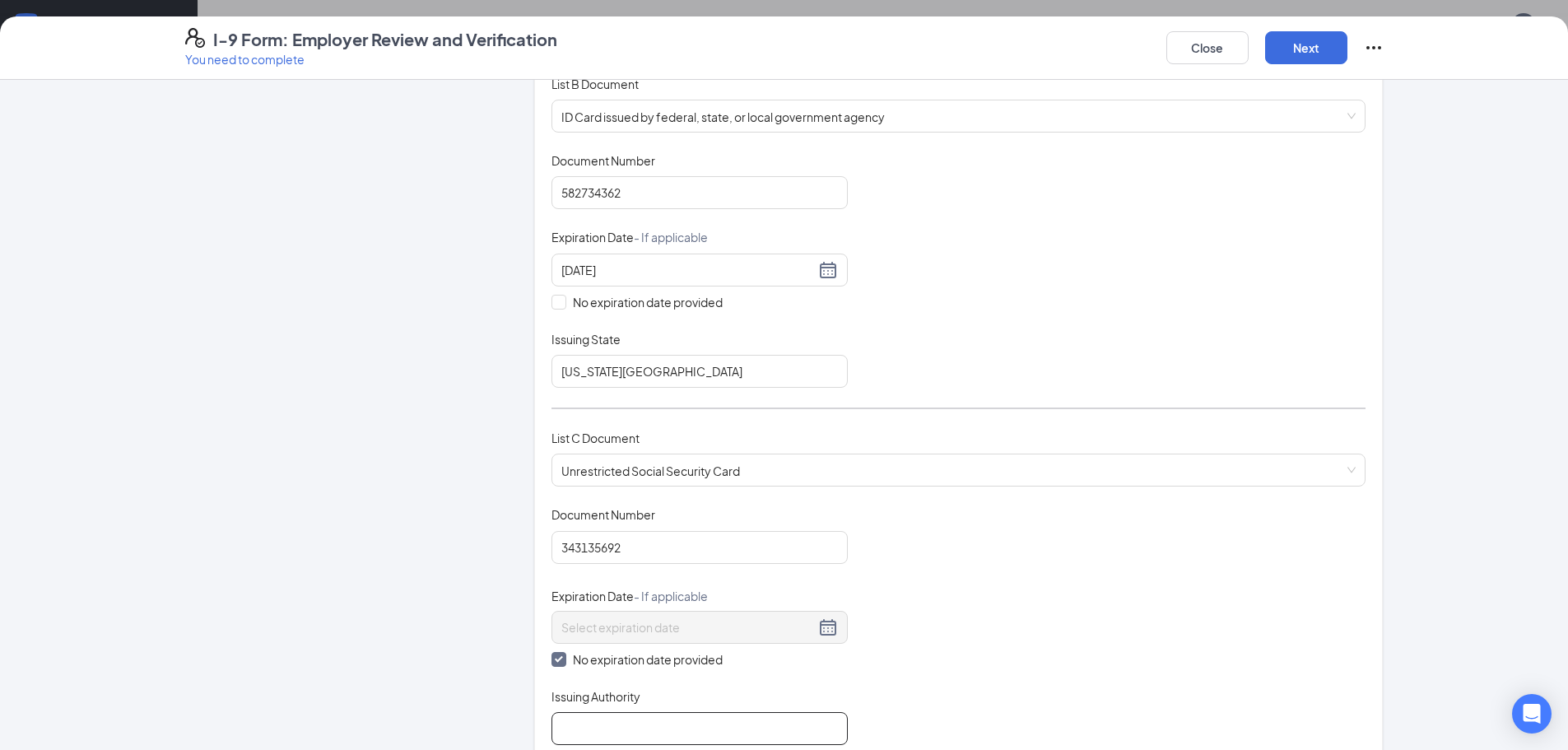
click at [591, 734] on input "Issuing Authority" at bounding box center [699, 728] width 296 height 33
type input "C"
type input "s"
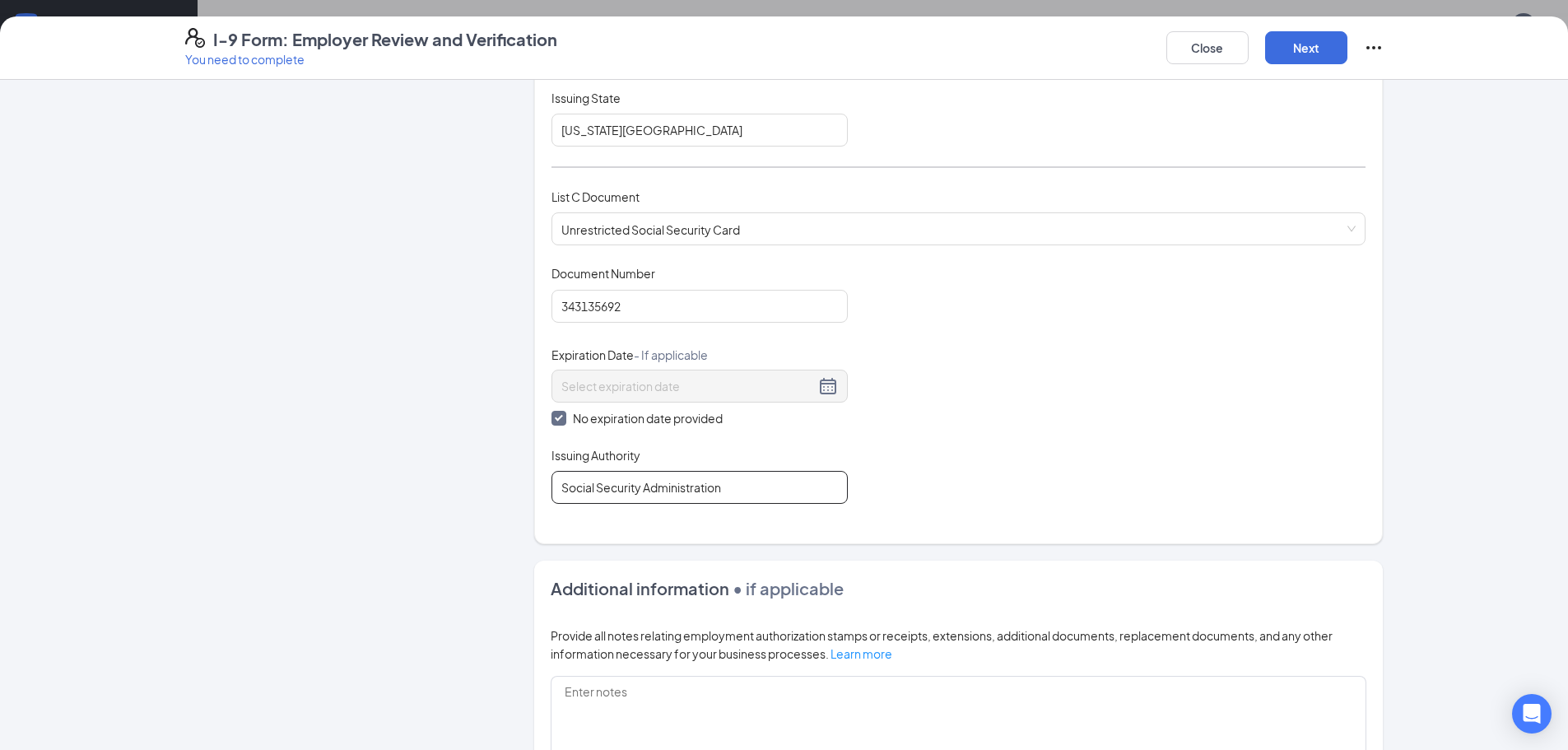
scroll to position [576, 0]
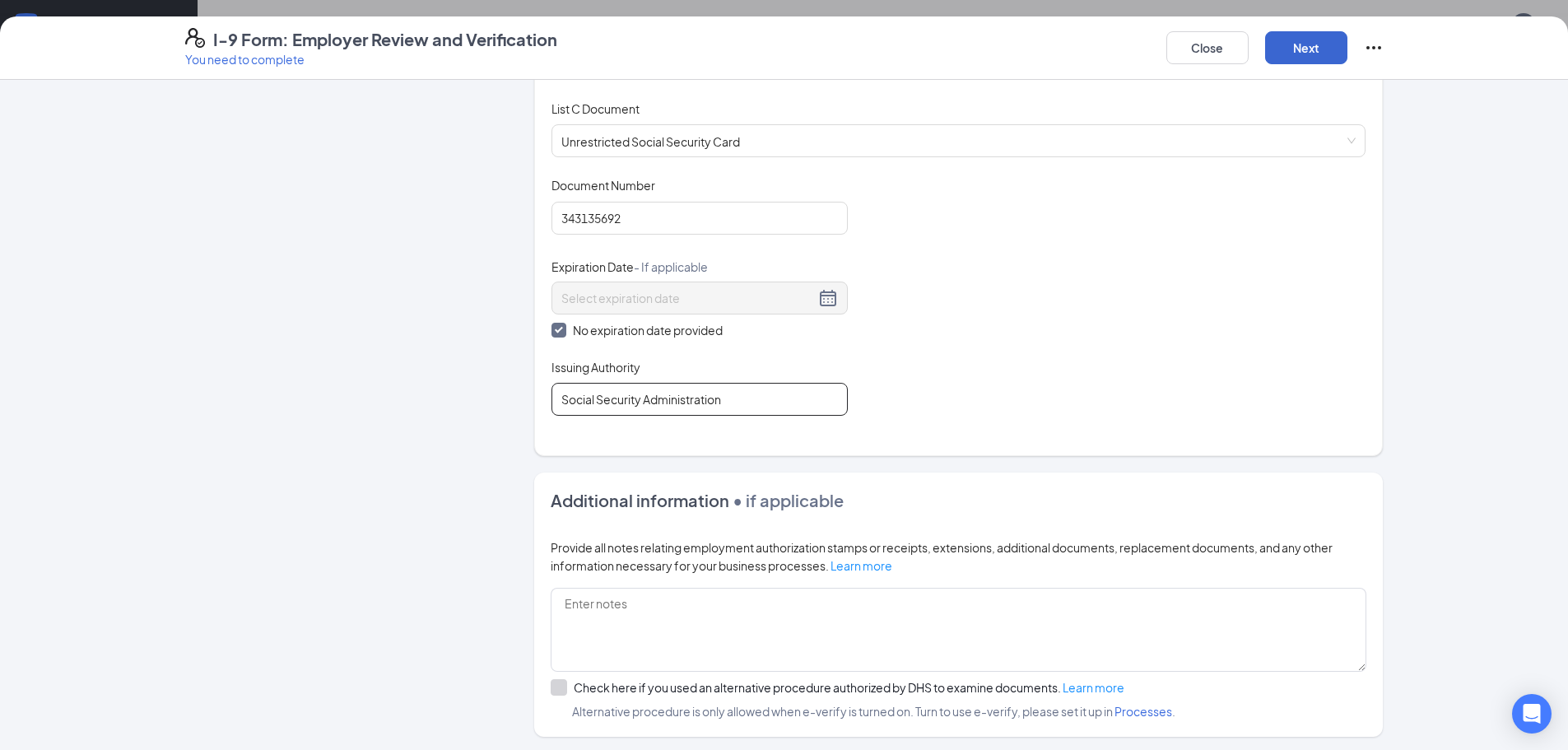
type input "Social Security Administration"
click at [1334, 41] on button "Next" at bounding box center [1306, 47] width 83 height 33
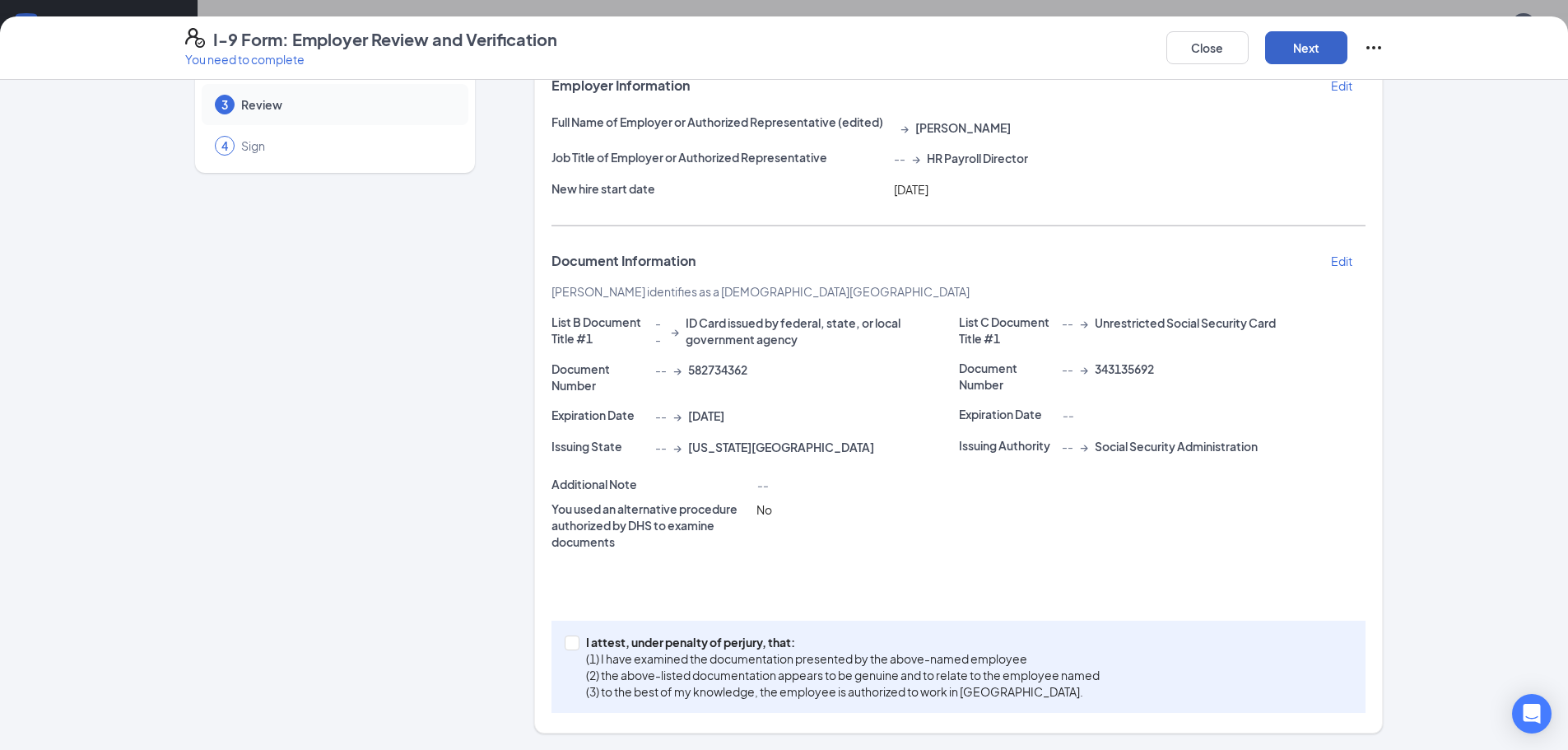
scroll to position [111, 0]
click at [648, 662] on p "(1) I have examined the documentation presented by the above-named employee" at bounding box center [843, 659] width 513 height 17
click at [576, 647] on input "I attest, under penalty of [PERSON_NAME], that: (1) I have examined the documen…" at bounding box center [570, 641] width 11 height 11
checkbox input "true"
click at [1324, 46] on button "Next" at bounding box center [1306, 47] width 83 height 33
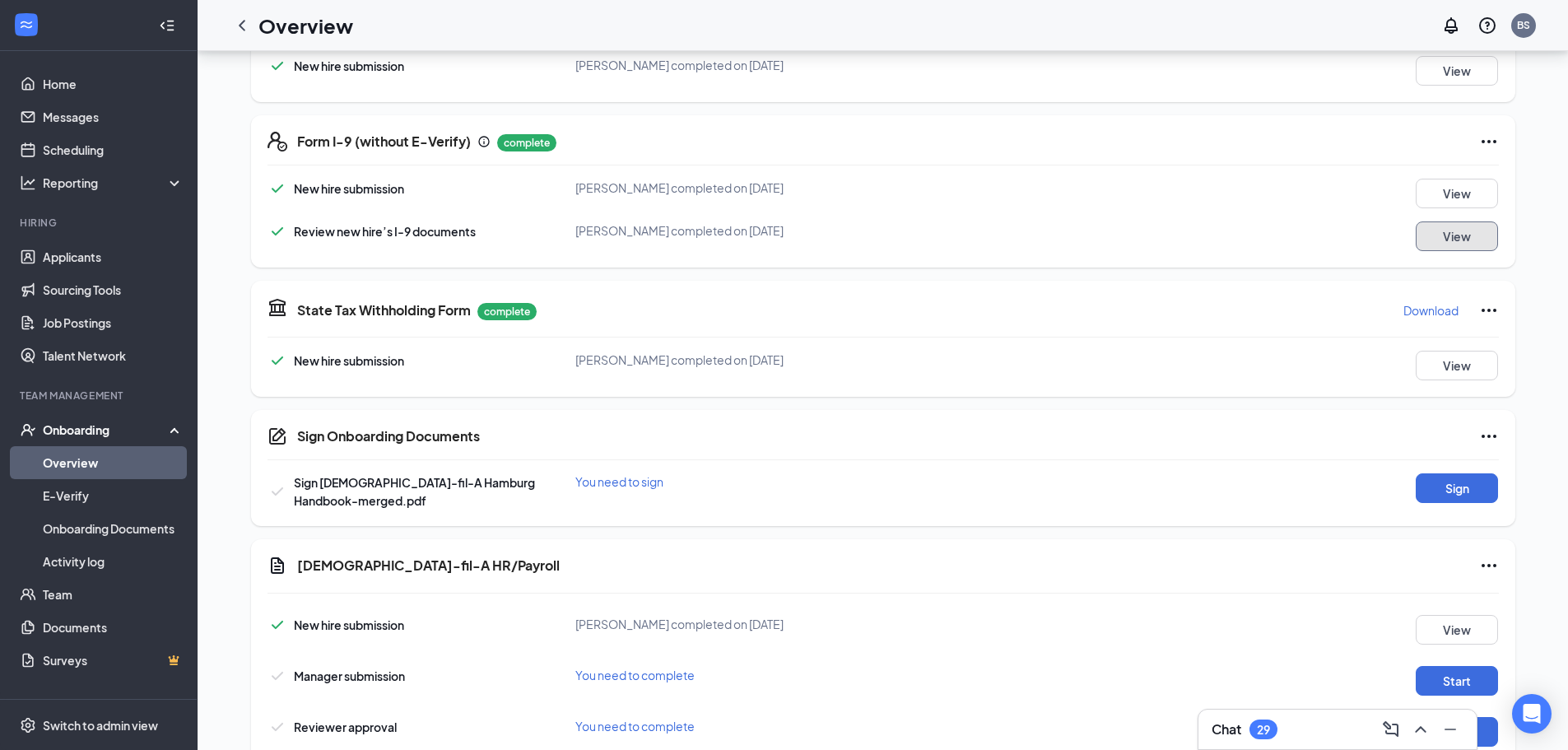
scroll to position [484, 0]
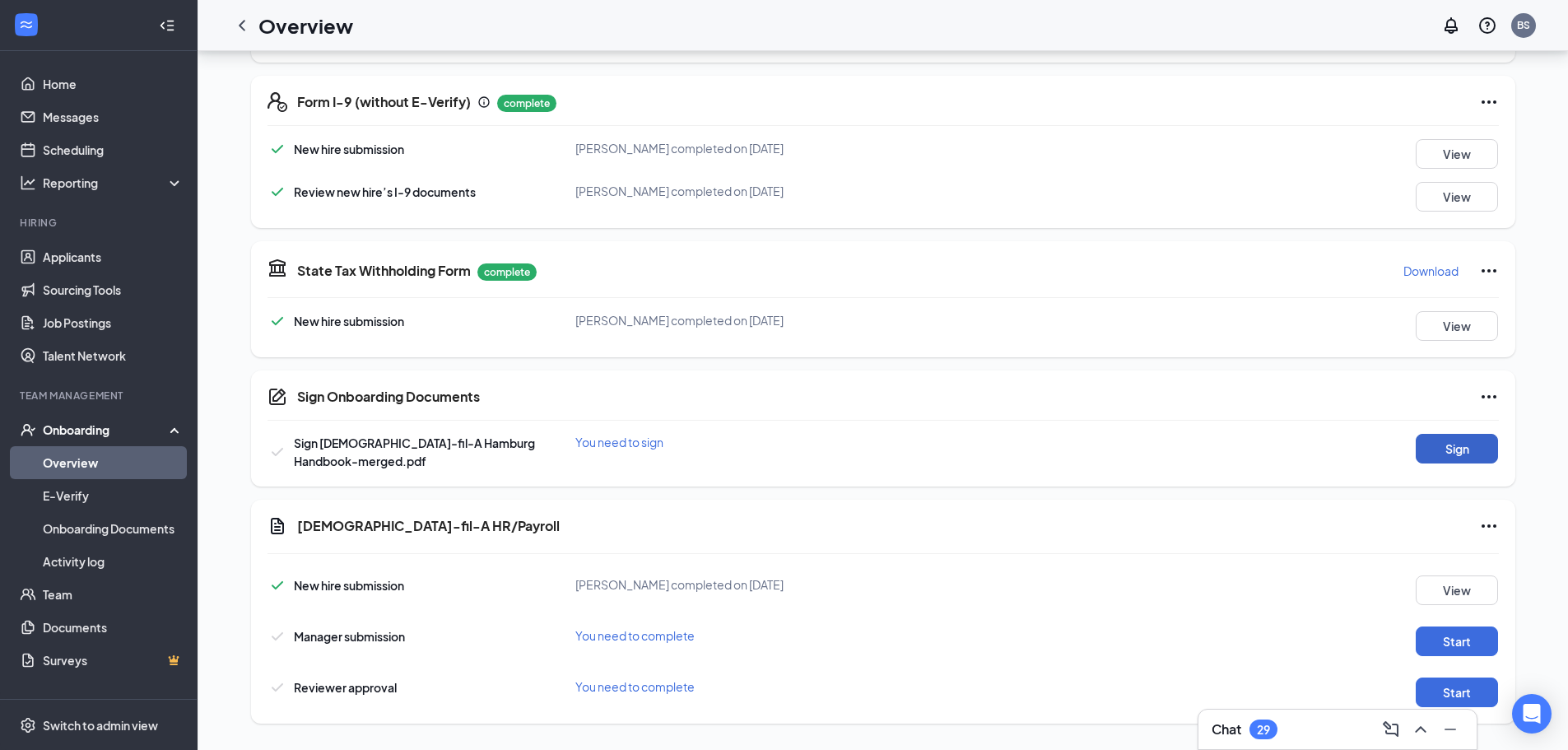
click at [1465, 449] on button "Sign" at bounding box center [1456, 448] width 83 height 30
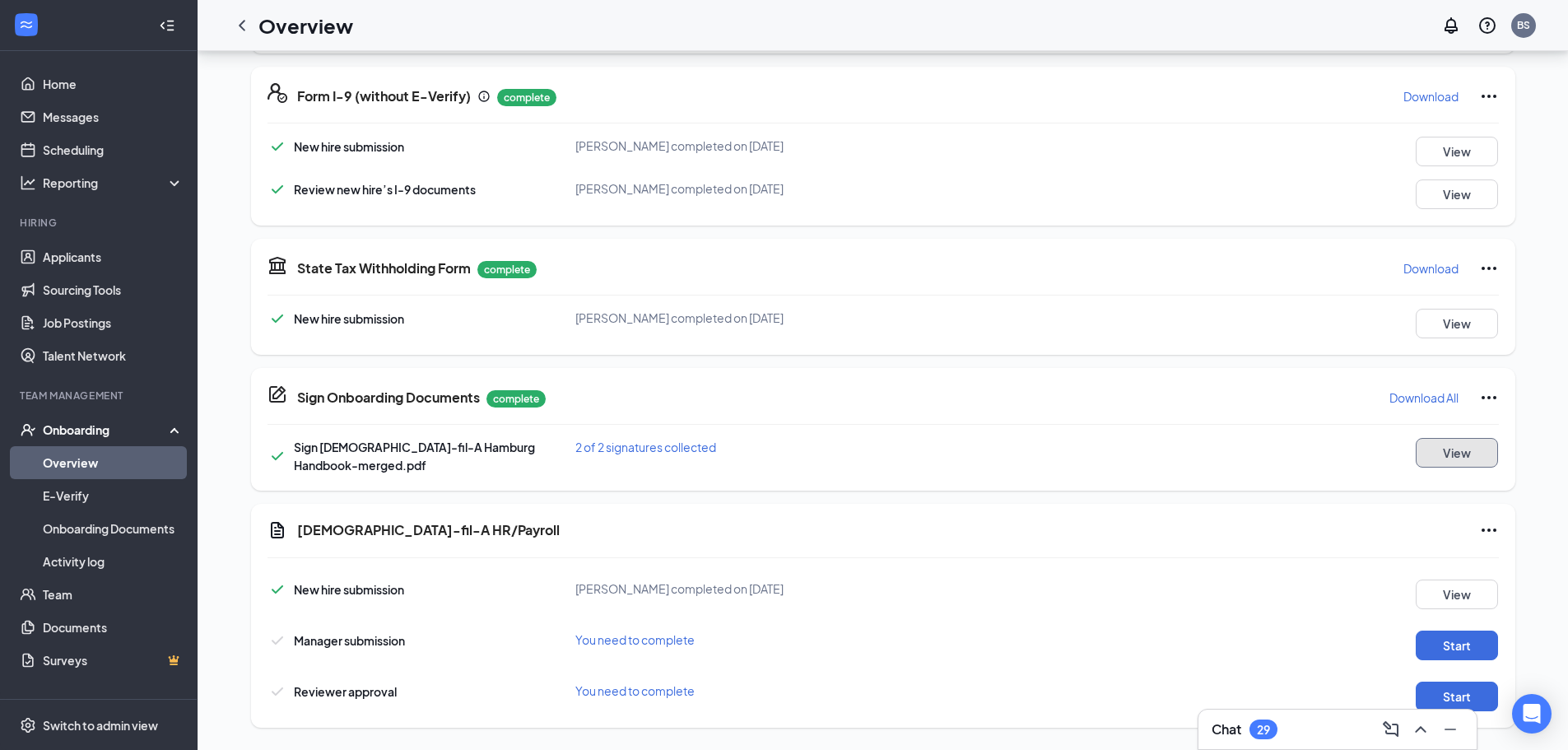
scroll to position [497, 0]
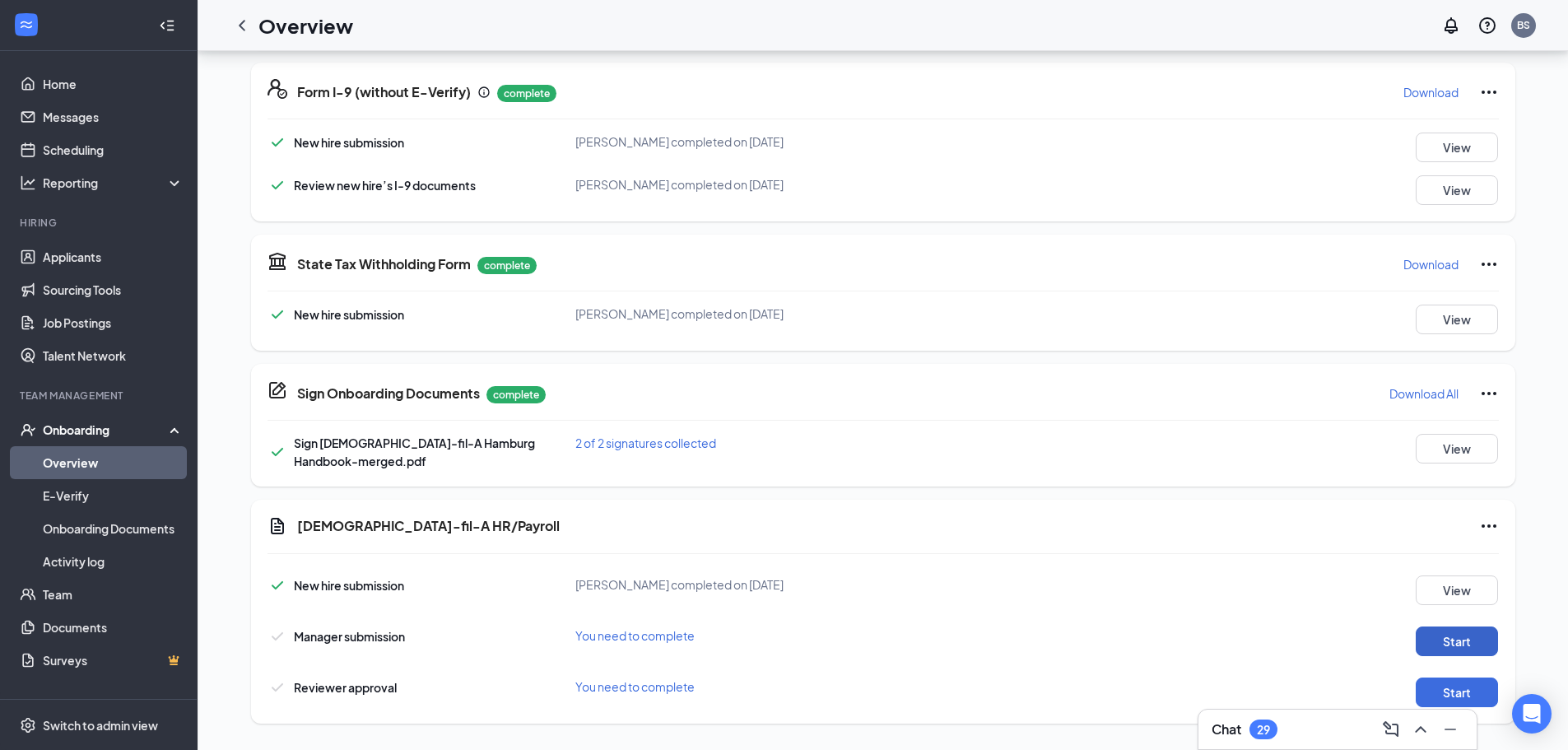
click at [1475, 629] on button "Start" at bounding box center [1456, 641] width 83 height 30
click at [1466, 684] on button "Start" at bounding box center [1456, 693] width 83 height 30
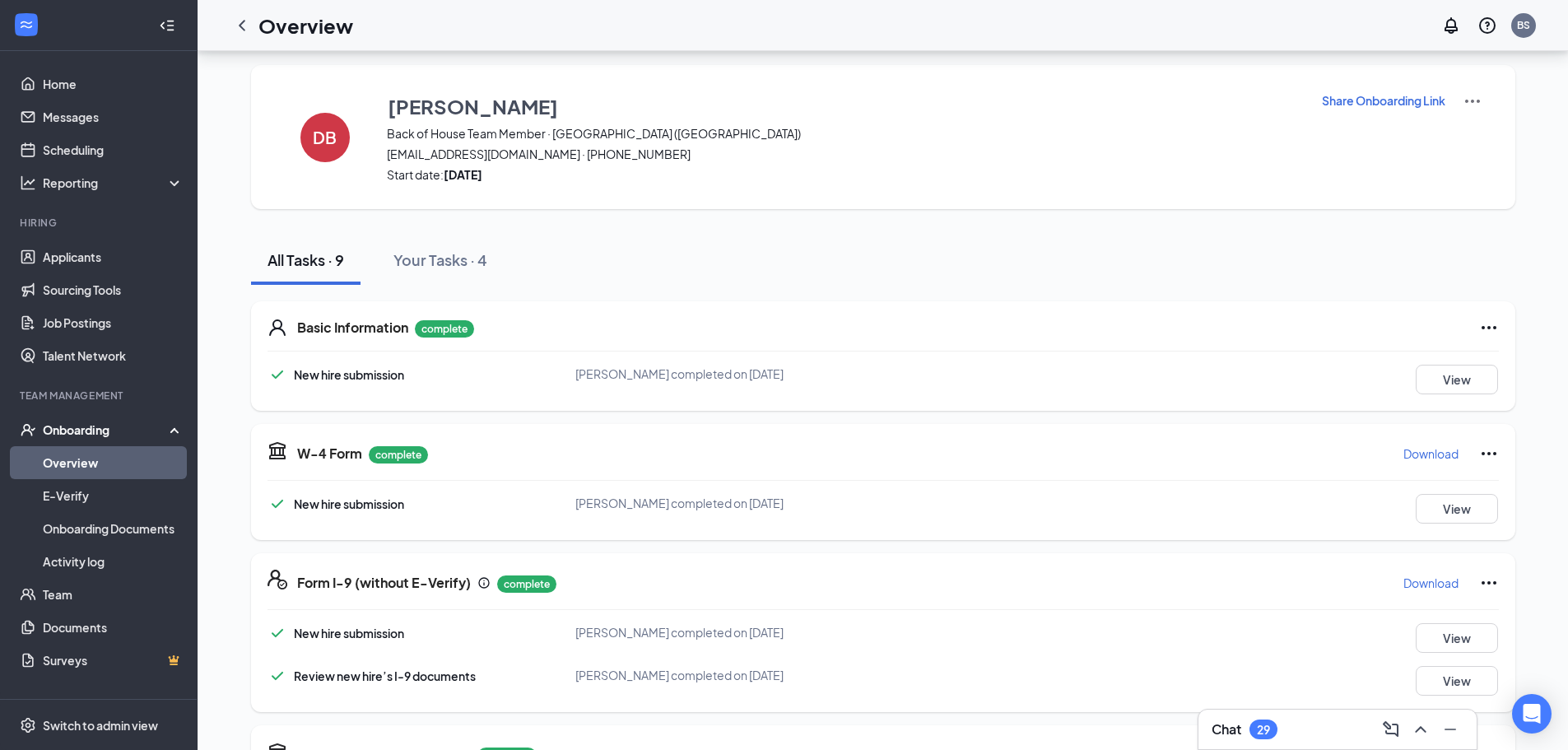
scroll to position [3, 0]
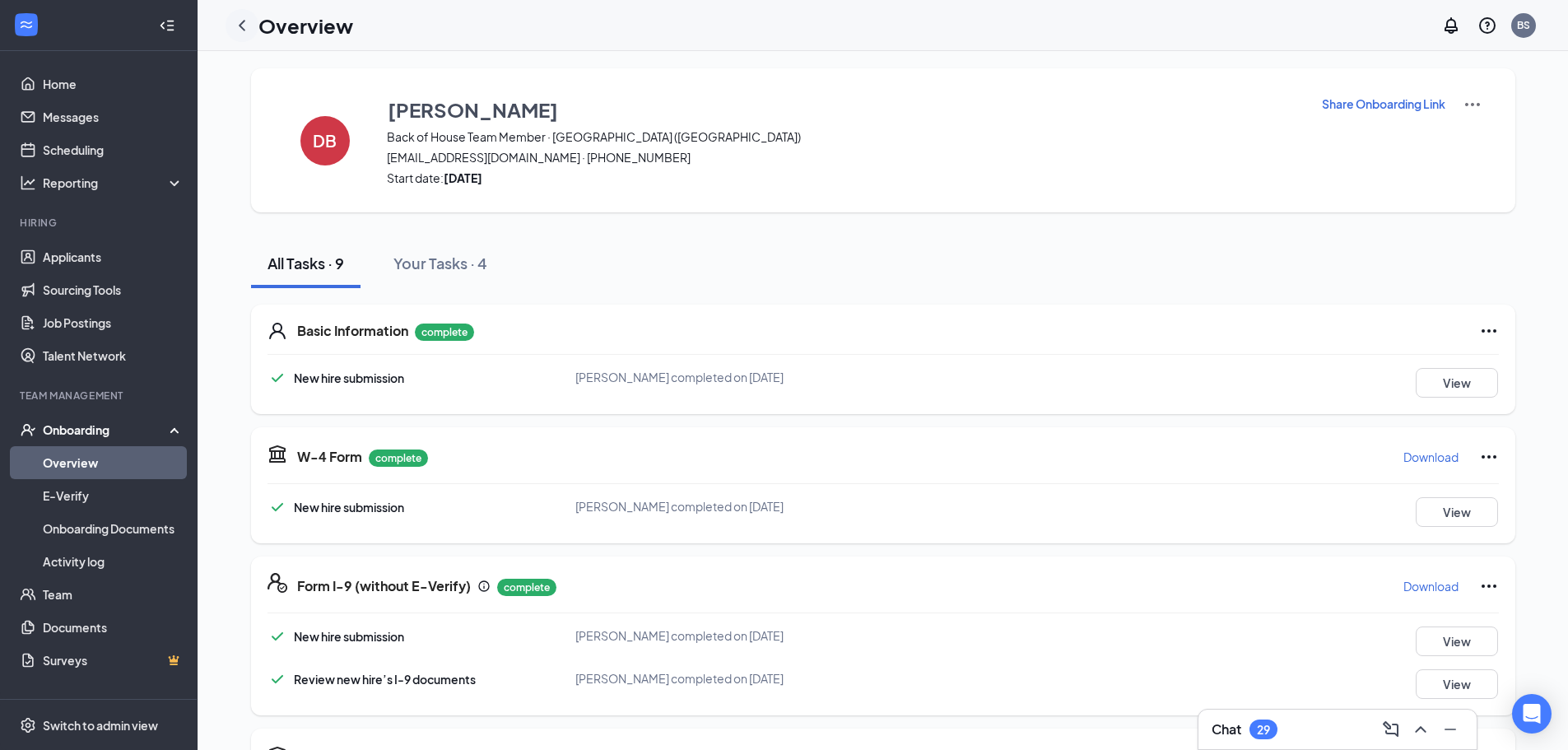
click at [245, 25] on icon "ChevronLeft" at bounding box center [242, 25] width 19 height 19
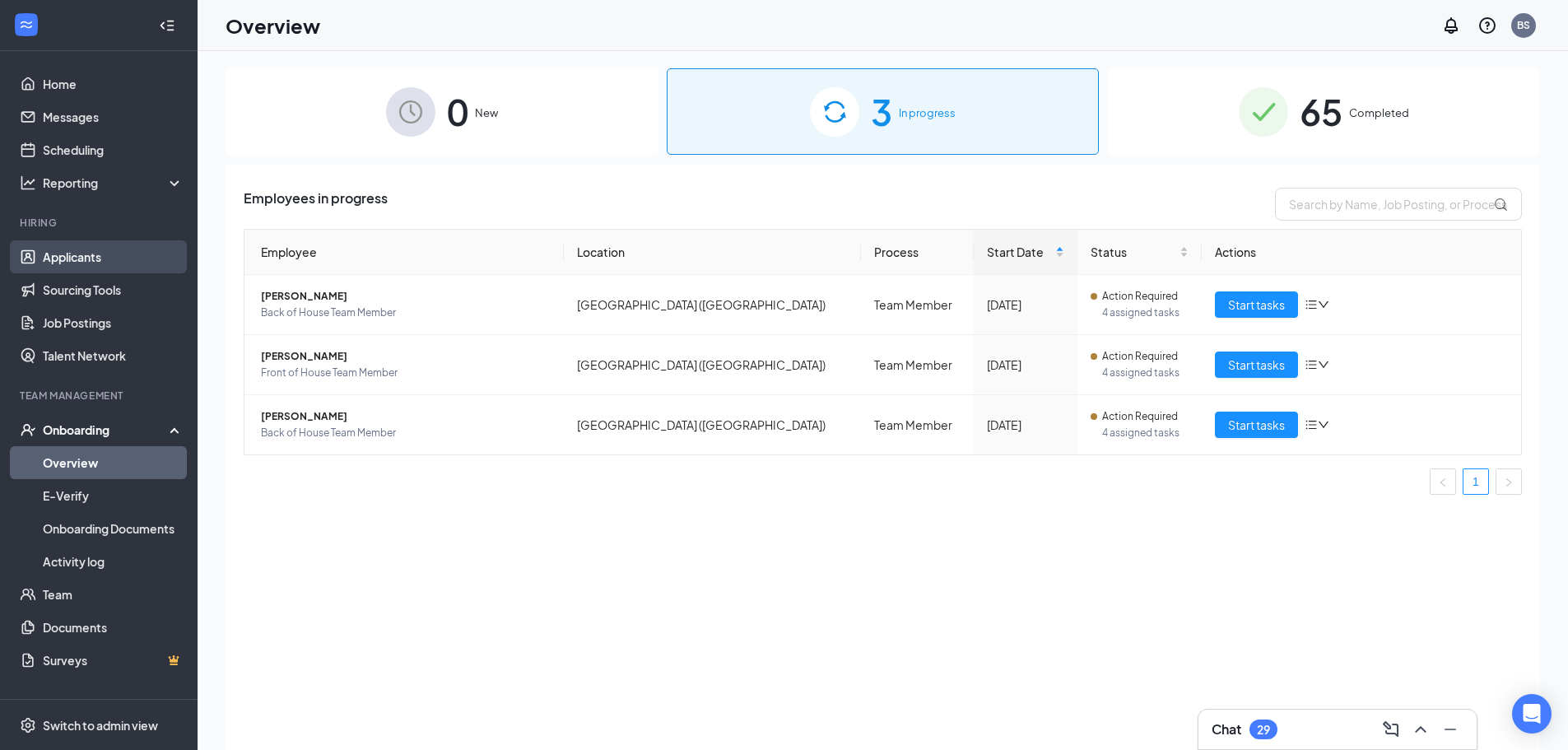
click at [97, 265] on link "Applicants" at bounding box center [113, 256] width 141 height 33
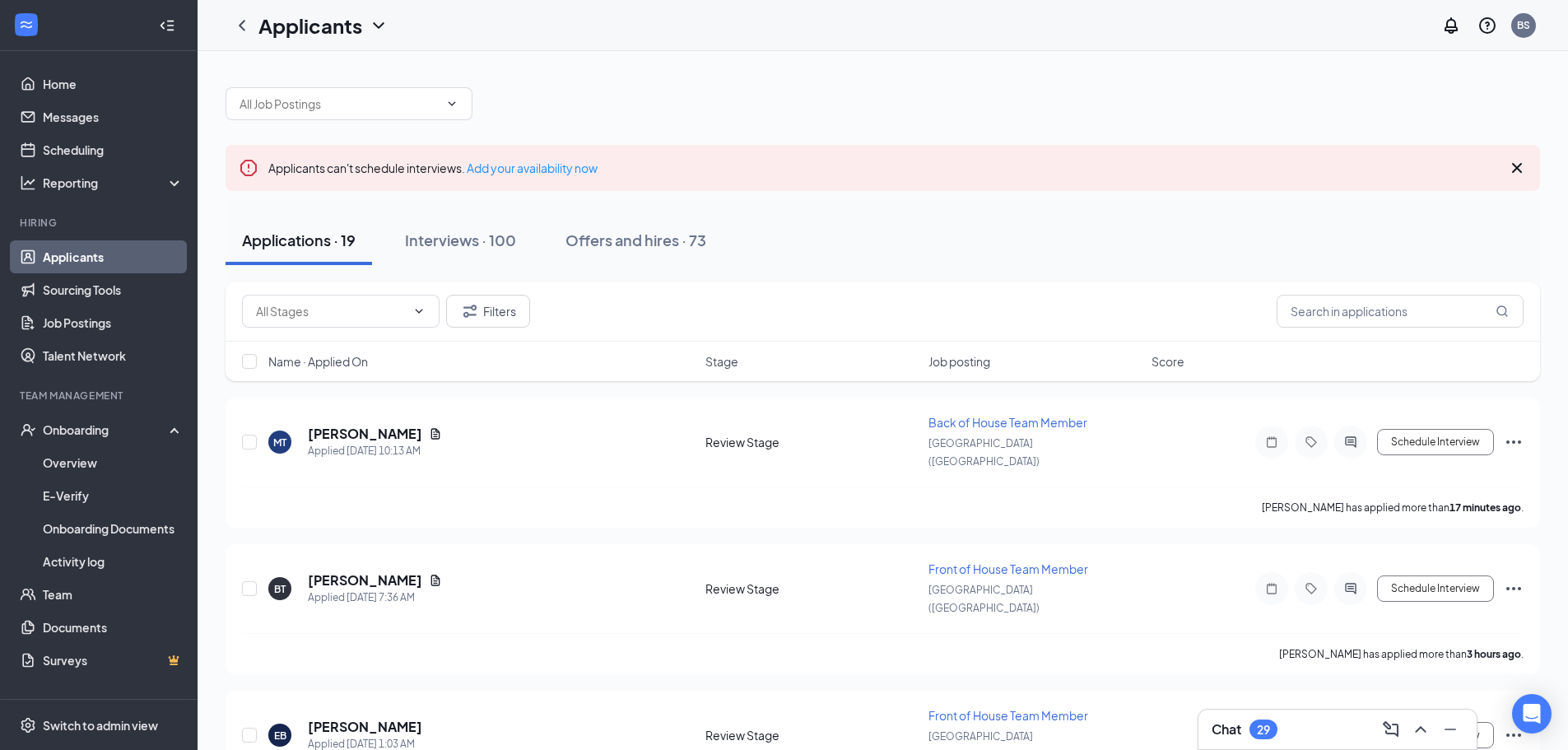
click at [1396, 331] on div "Filters" at bounding box center [882, 311] width 1314 height 60
click at [1384, 320] on input "text" at bounding box center [1399, 310] width 247 height 33
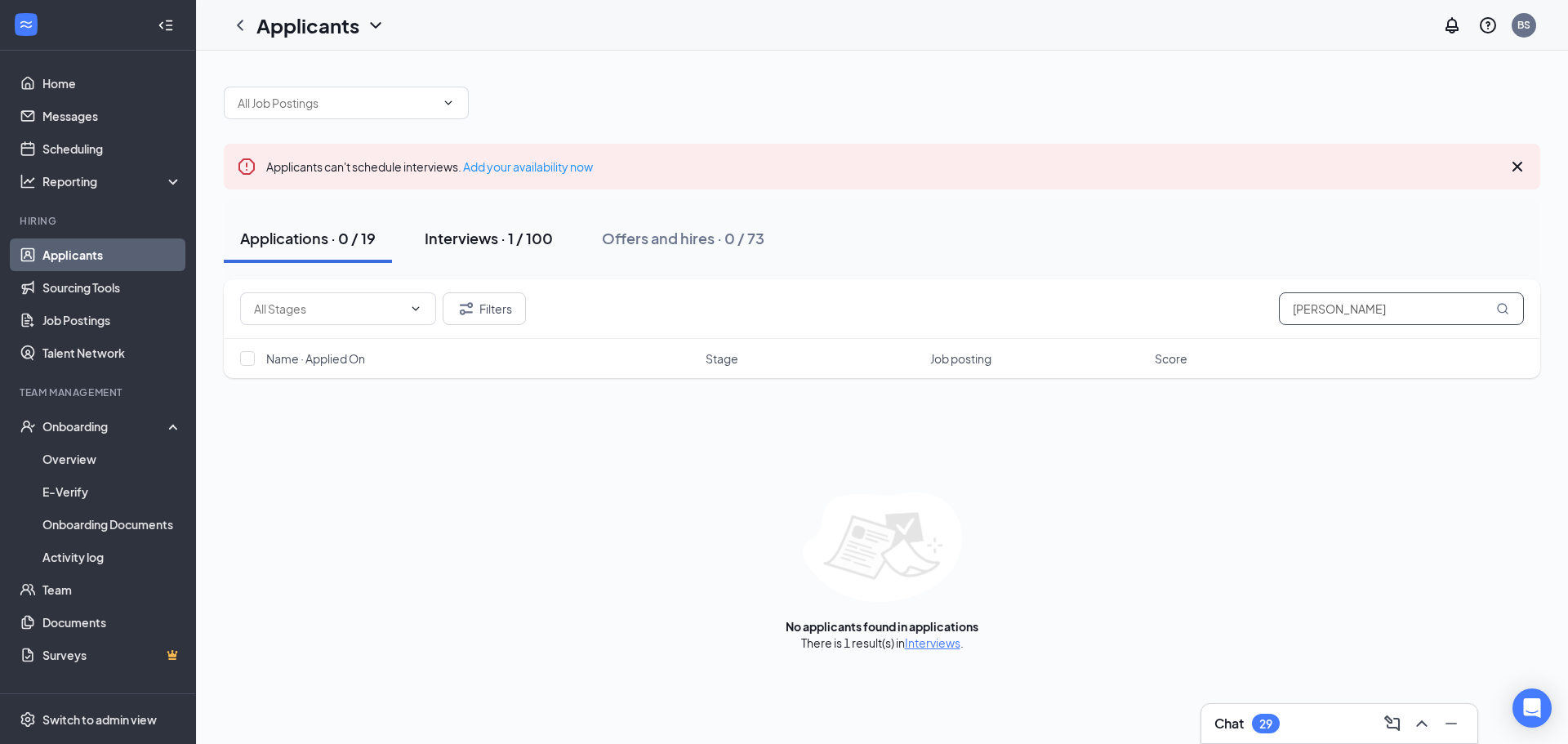
type input "[PERSON_NAME]"
click at [502, 237] on div "Interviews · 1 / 100" at bounding box center [488, 237] width 128 height 20
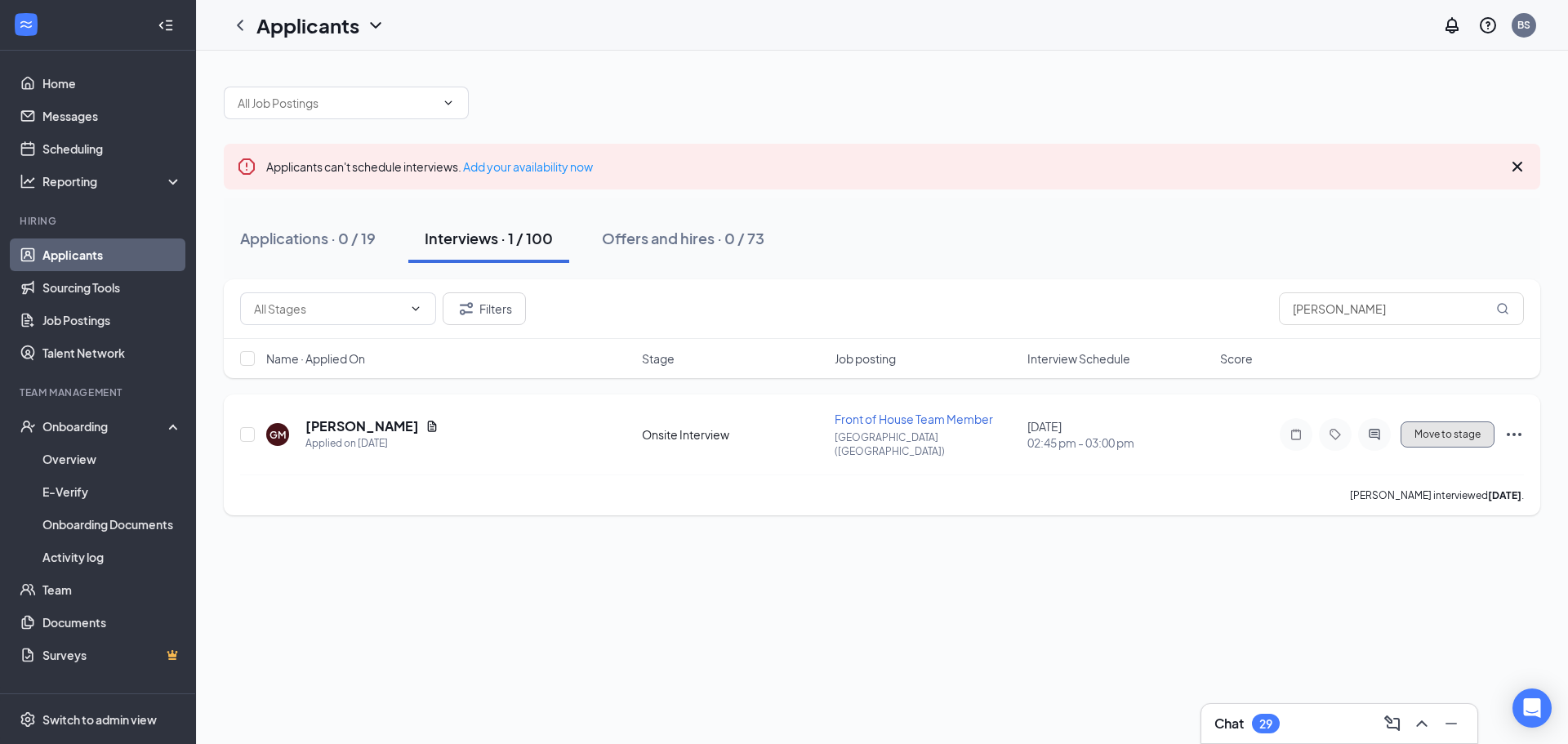
click at [1491, 427] on button "Move to stage" at bounding box center [1448, 434] width 94 height 26
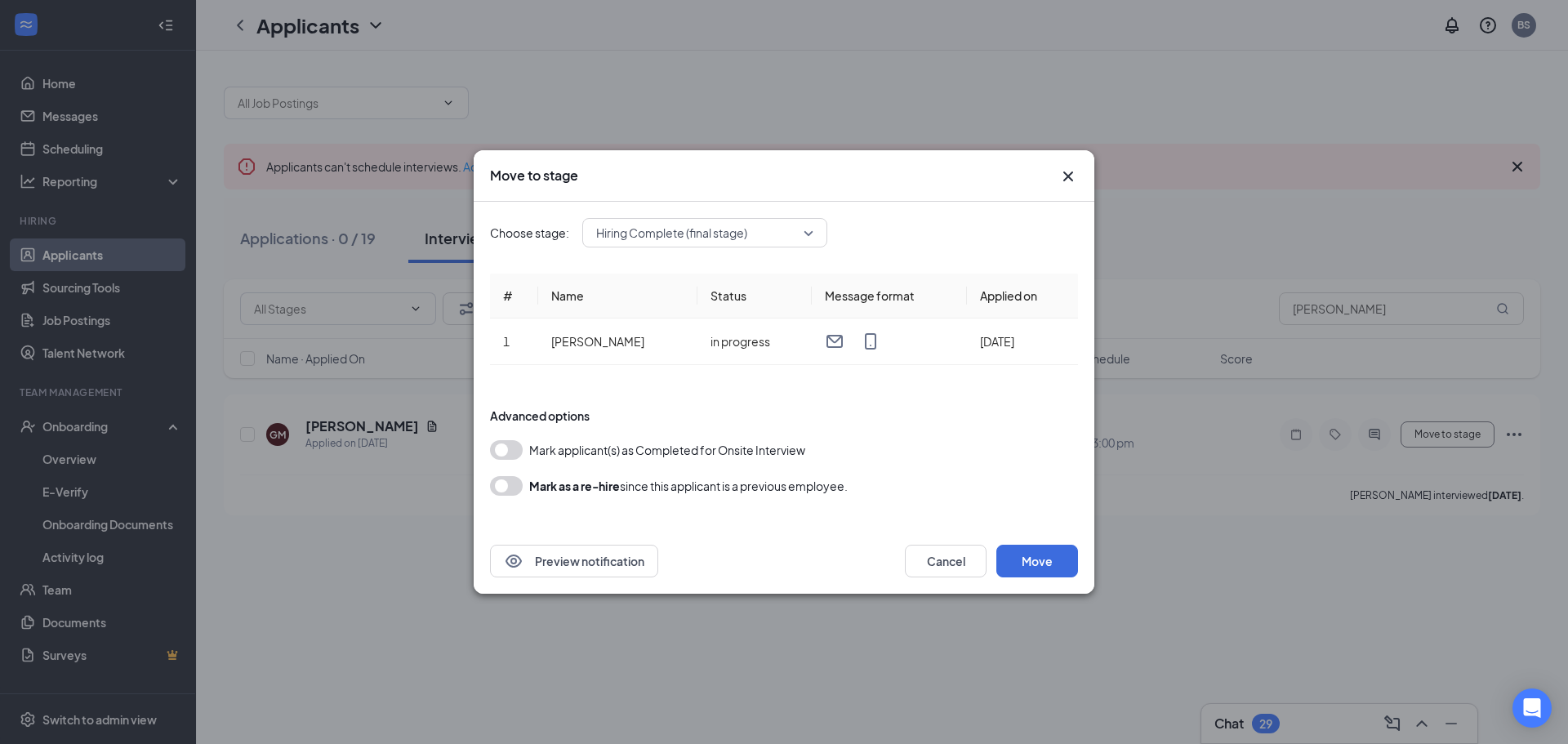
click at [504, 448] on button "button" at bounding box center [506, 450] width 32 height 19
click at [1052, 564] on button "Move" at bounding box center [1037, 560] width 82 height 32
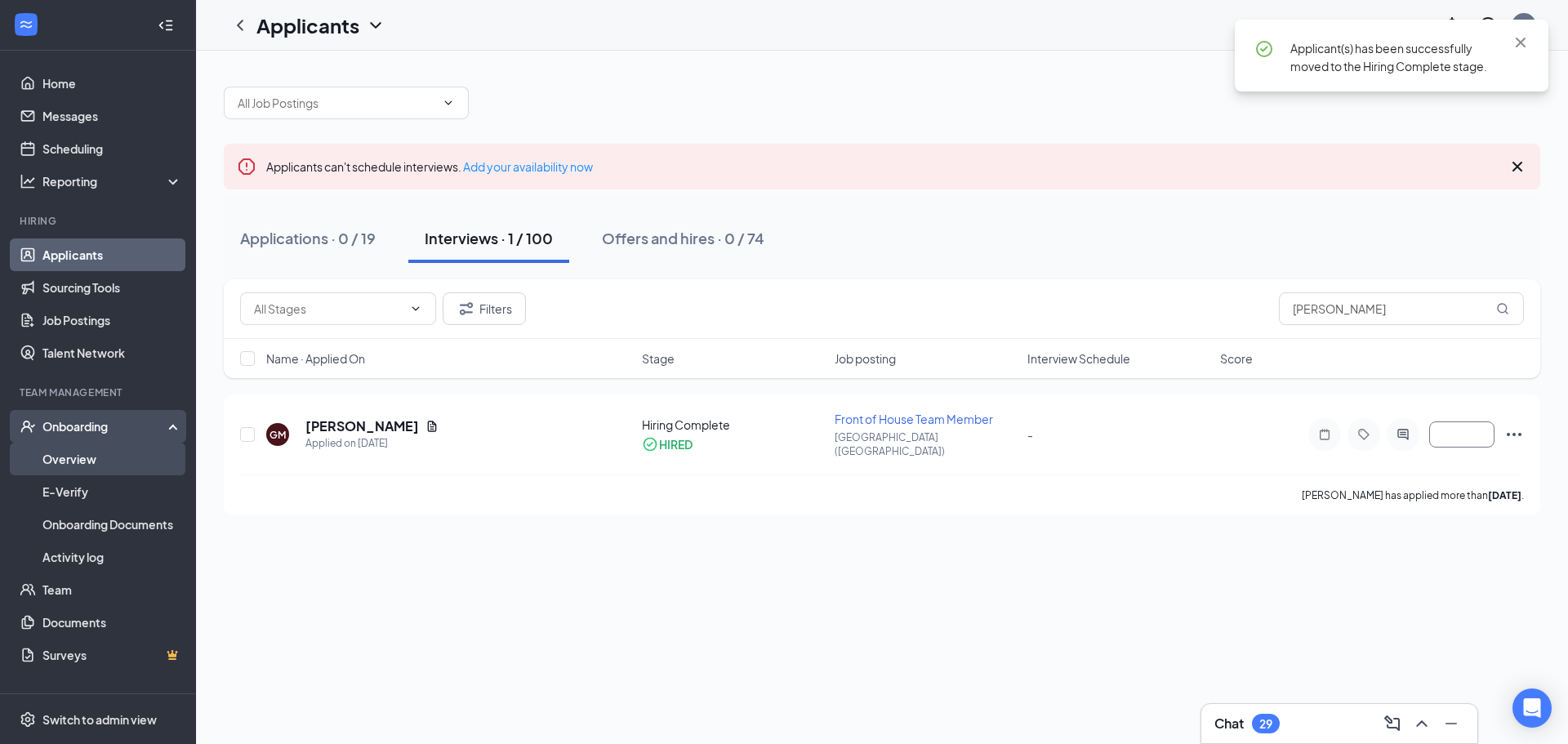
click at [96, 464] on link "Overview" at bounding box center [112, 458] width 140 height 32
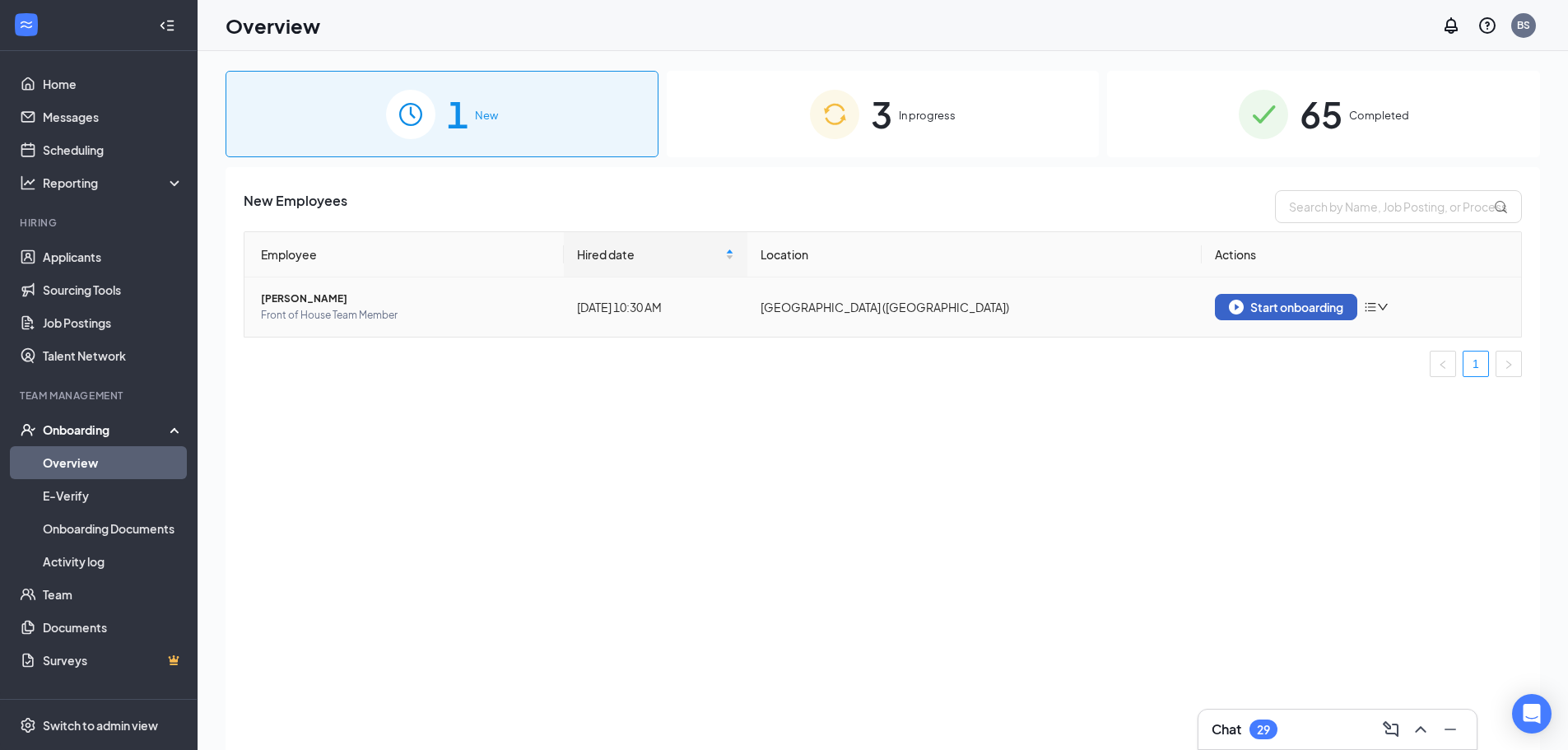
click at [1297, 306] on div "Start onboarding" at bounding box center [1286, 307] width 114 height 15
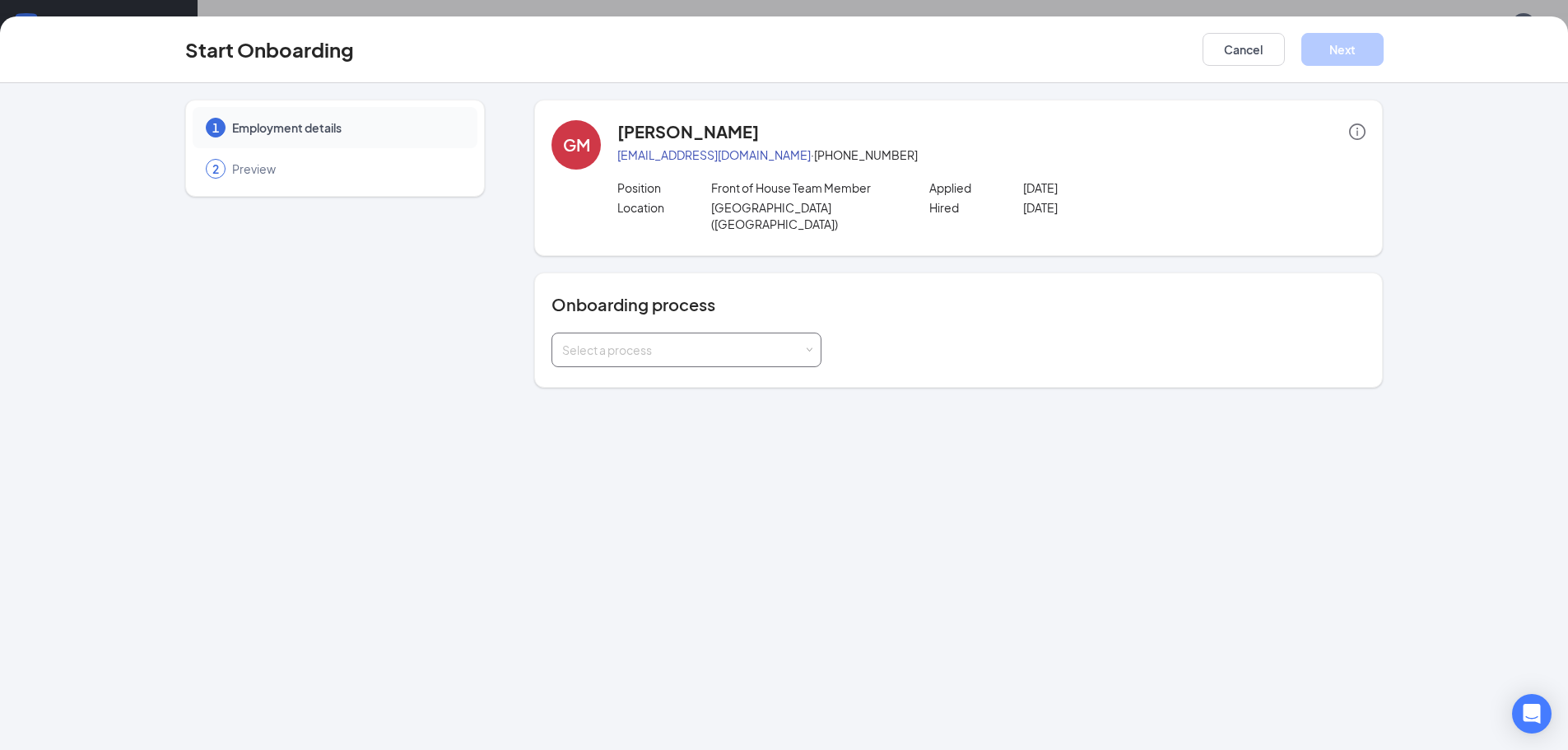
click at [723, 342] on div "Select a process" at bounding box center [682, 350] width 241 height 17
click at [633, 370] on span "Team Member" at bounding box center [597, 368] width 78 height 15
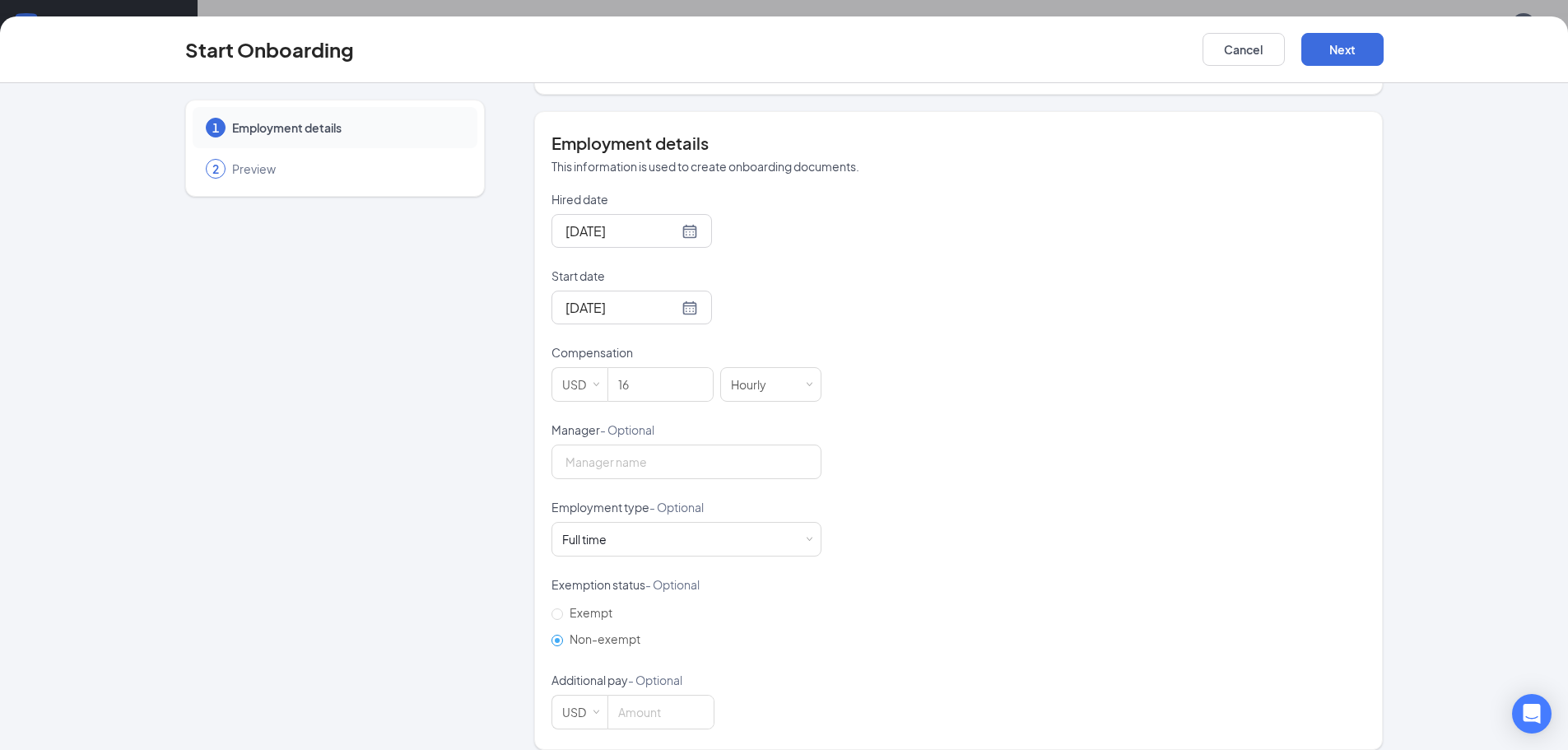
scroll to position [74, 0]
click at [621, 504] on div "Employment type - Optional" at bounding box center [686, 510] width 270 height 23
click at [613, 523] on div "Full time Works 30+ hours per week and is reasonably expected to work" at bounding box center [686, 539] width 249 height 33
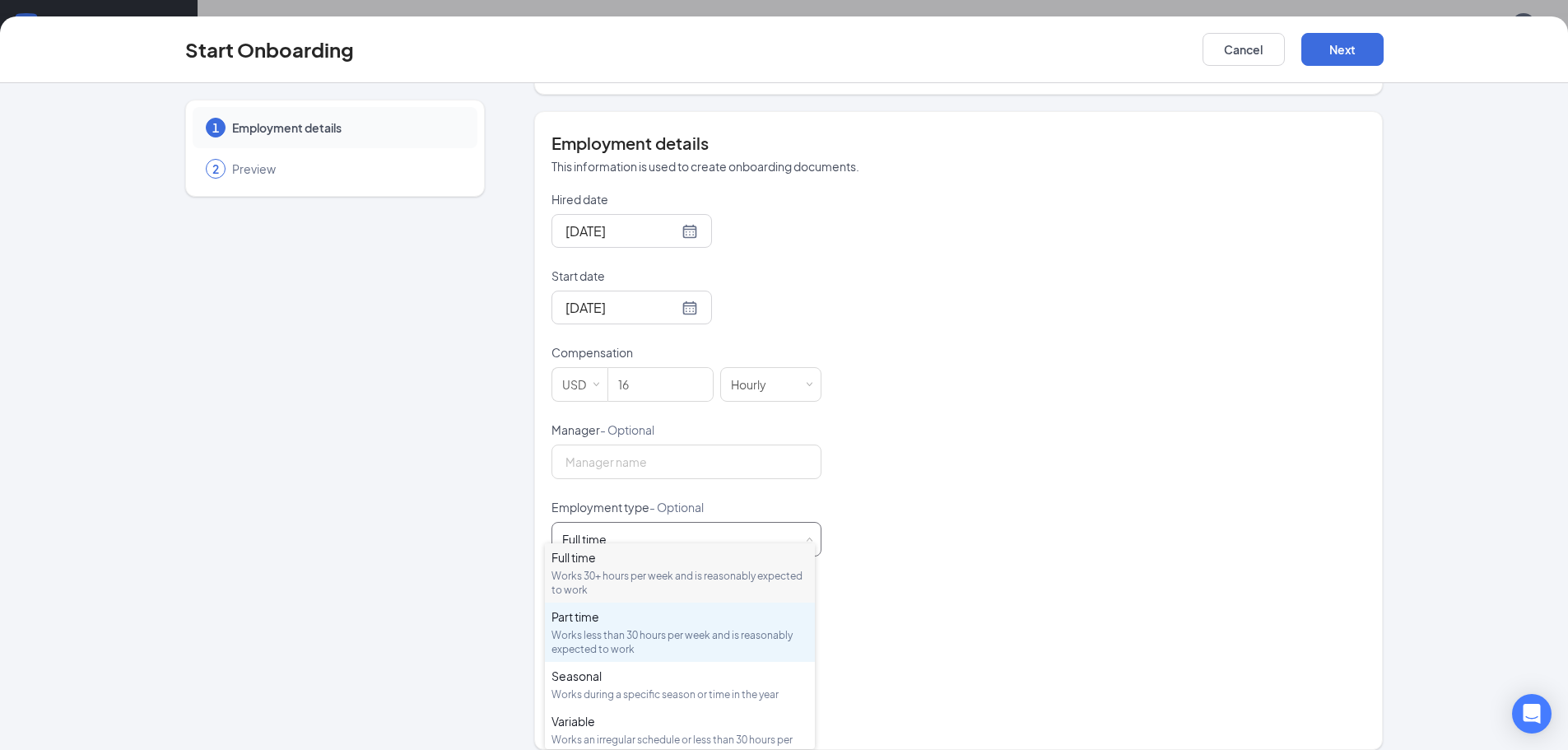
click at [602, 640] on div "Works less than 30 hours per week and is reasonably expected to work" at bounding box center [679, 642] width 257 height 28
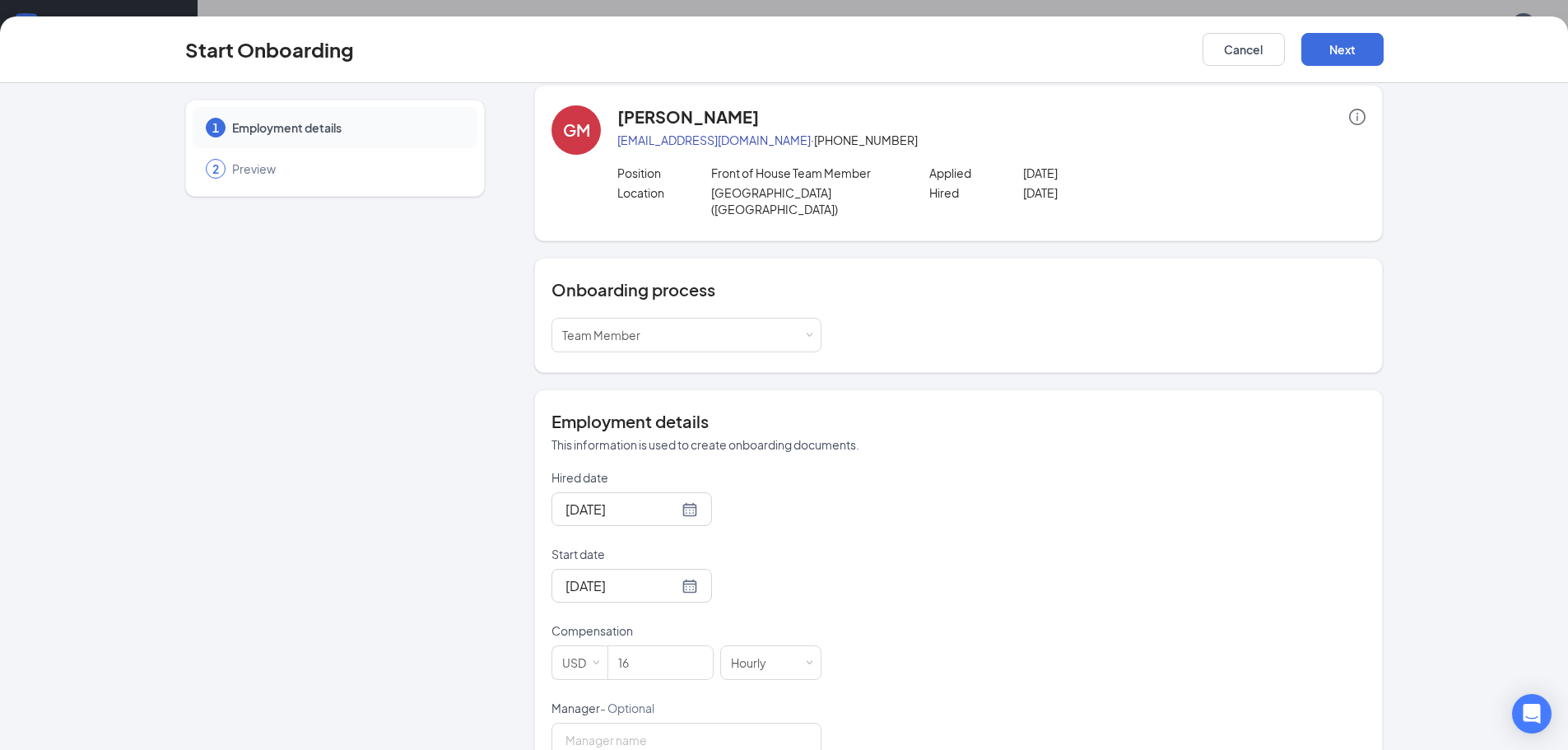
scroll to position [0, 0]
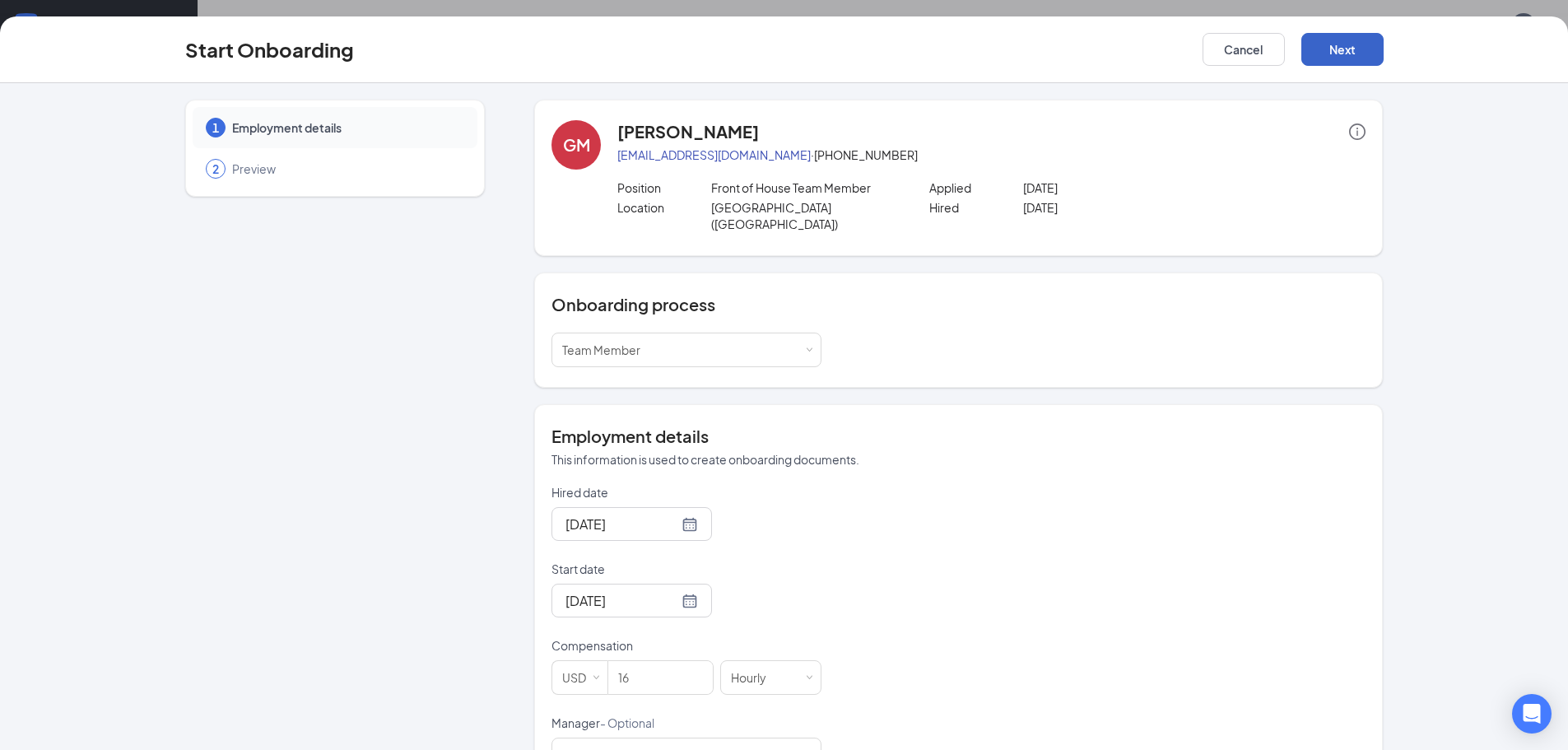
click at [1349, 52] on button "Next" at bounding box center [1342, 48] width 83 height 33
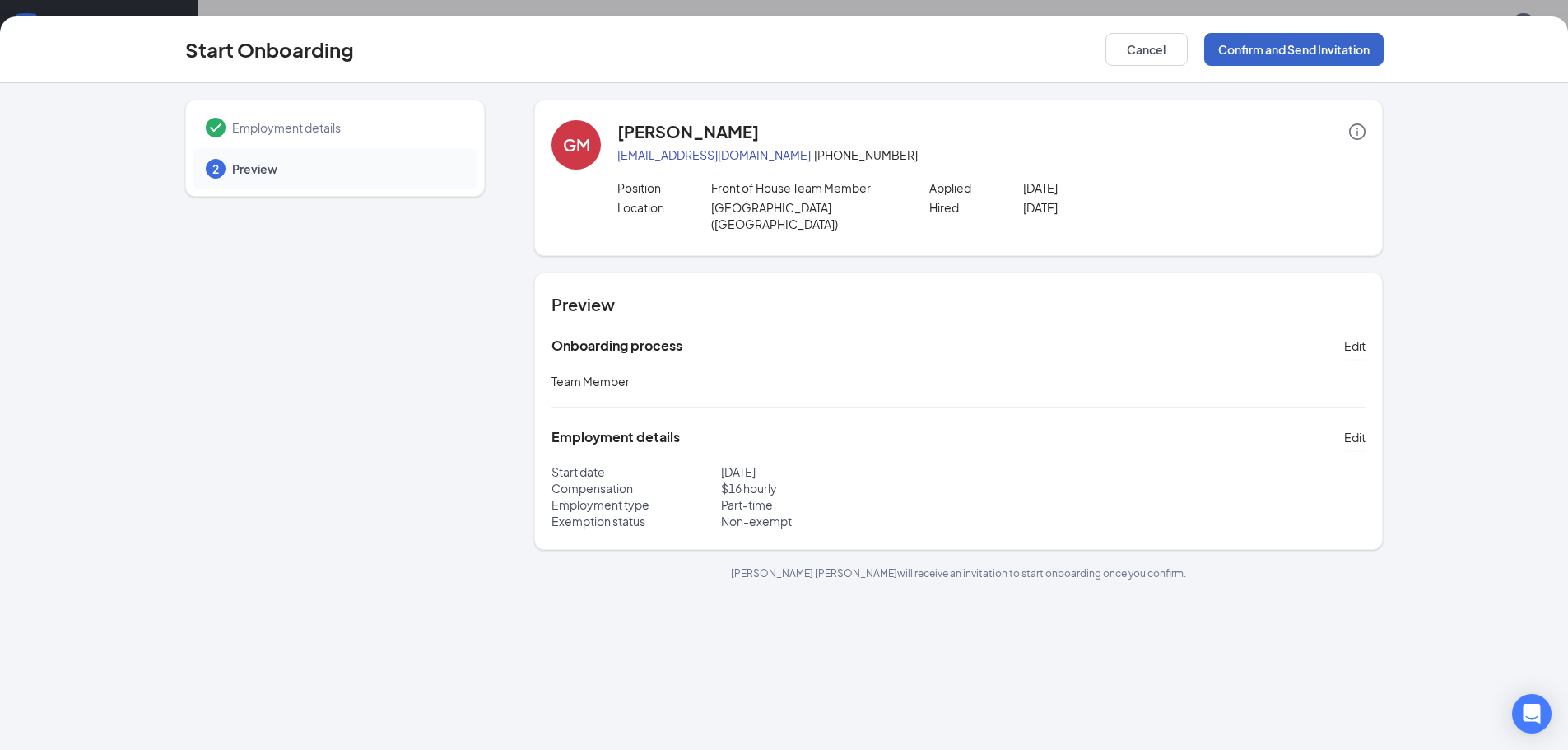
click at [1245, 54] on button "Confirm and Send Invitation" at bounding box center [1294, 48] width 179 height 33
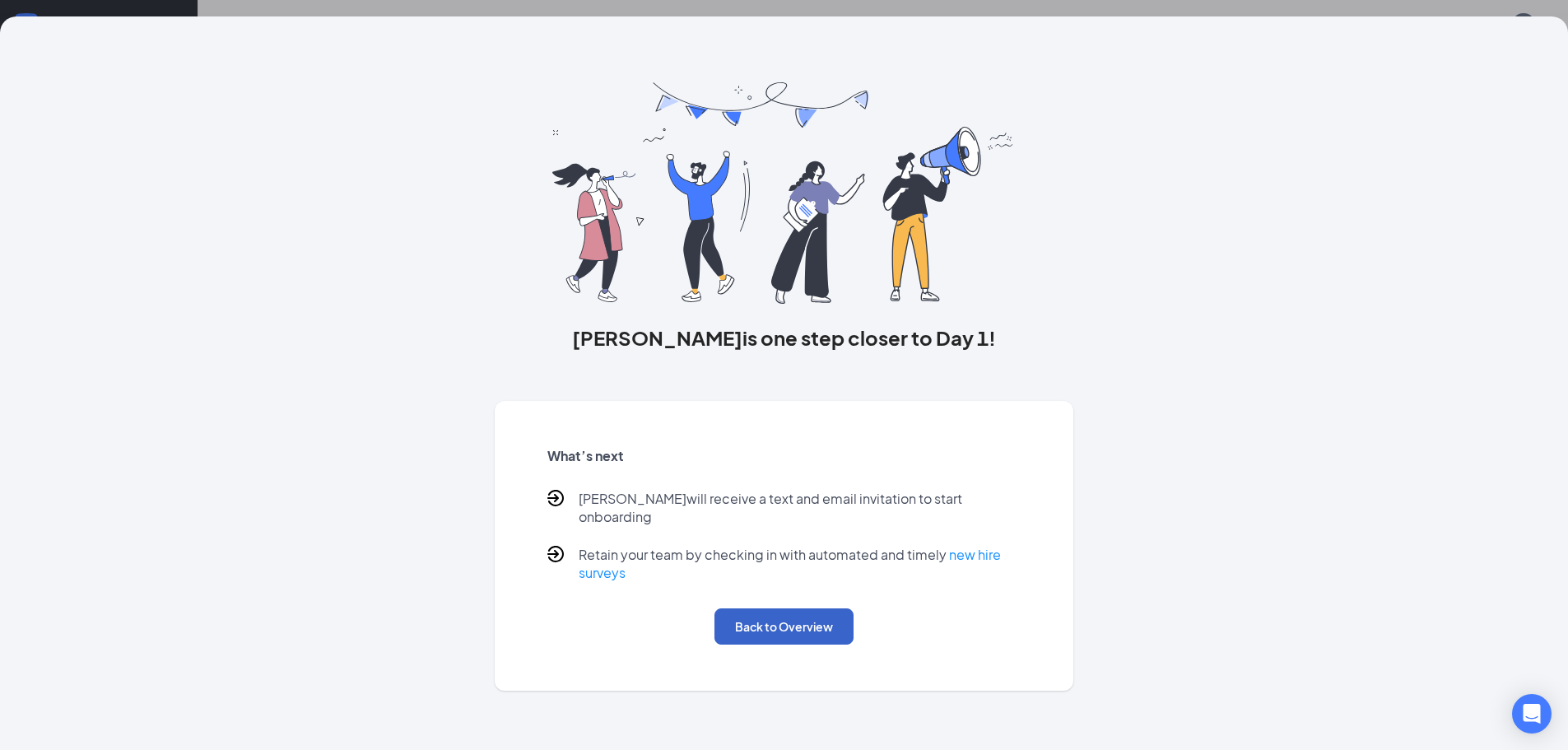
click at [817, 617] on button "Back to Overview" at bounding box center [784, 626] width 139 height 36
